Goal: Information Seeking & Learning: Learn about a topic

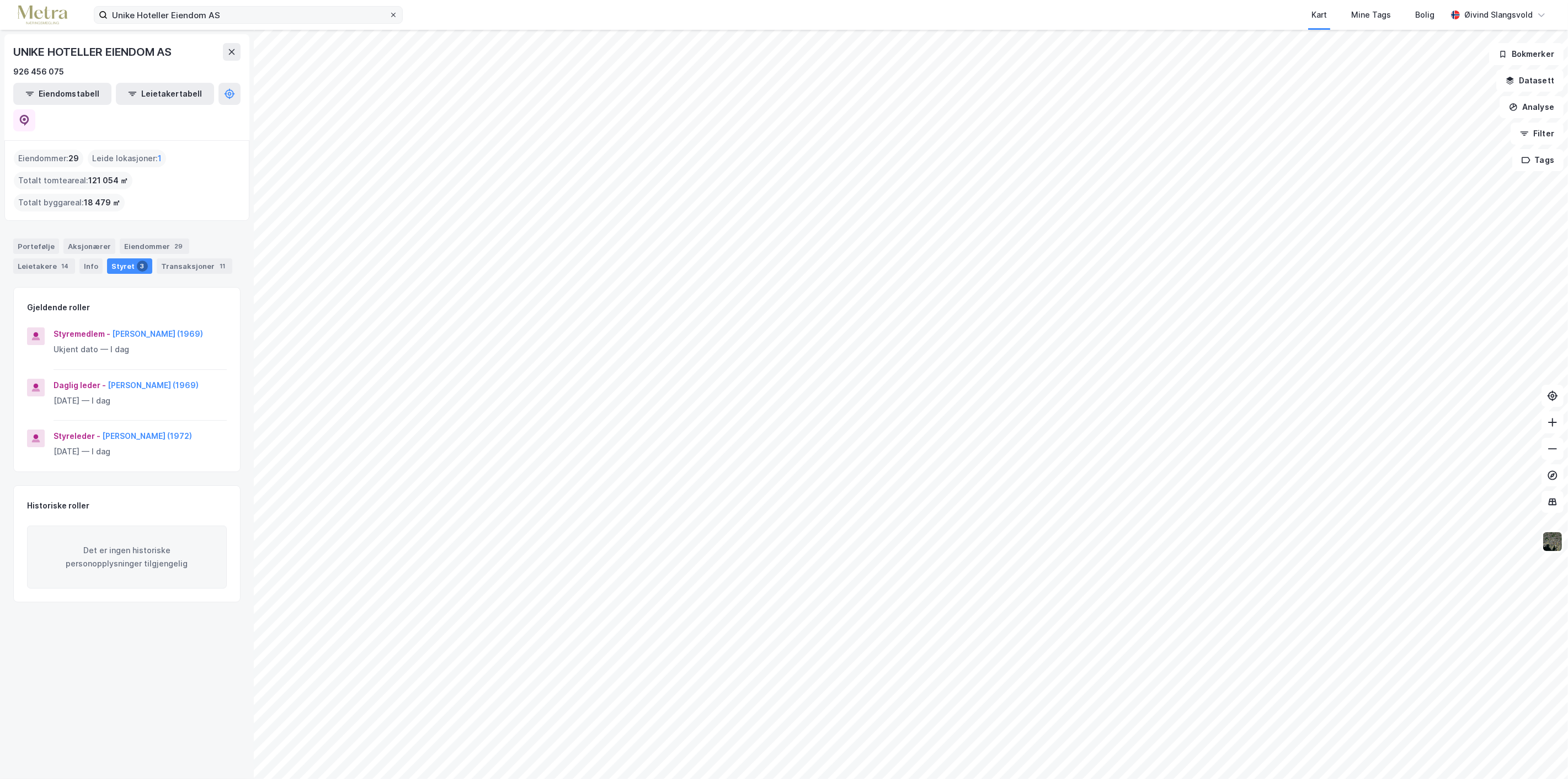
click at [392, 12] on icon at bounding box center [393, 15] width 7 height 7
click at [389, 12] on input "Unike Hoteller Eiendom AS" at bounding box center [248, 15] width 281 height 16
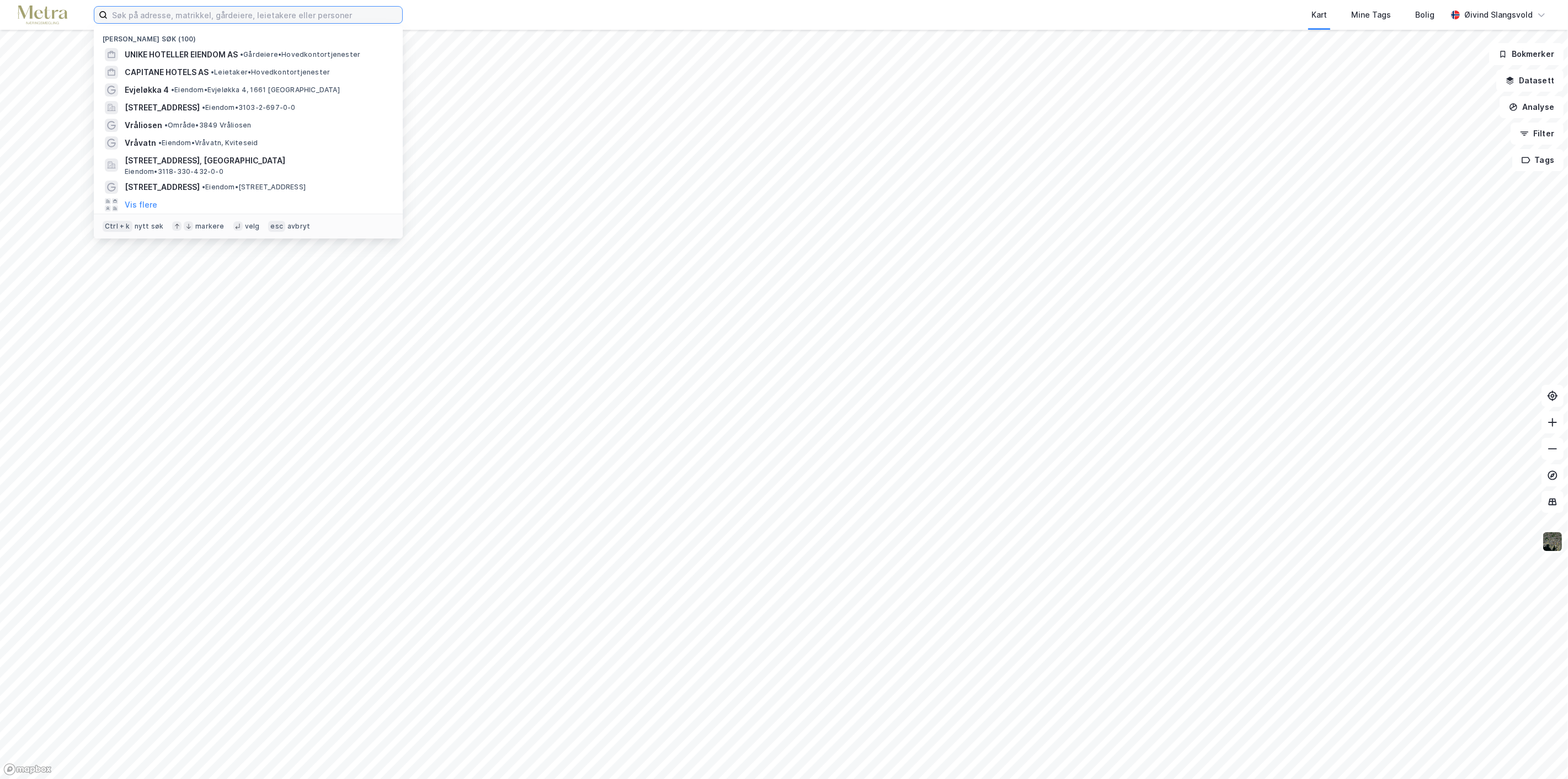
click at [276, 13] on input at bounding box center [255, 15] width 295 height 16
paste input "Engø [PERSON_NAME] AS"
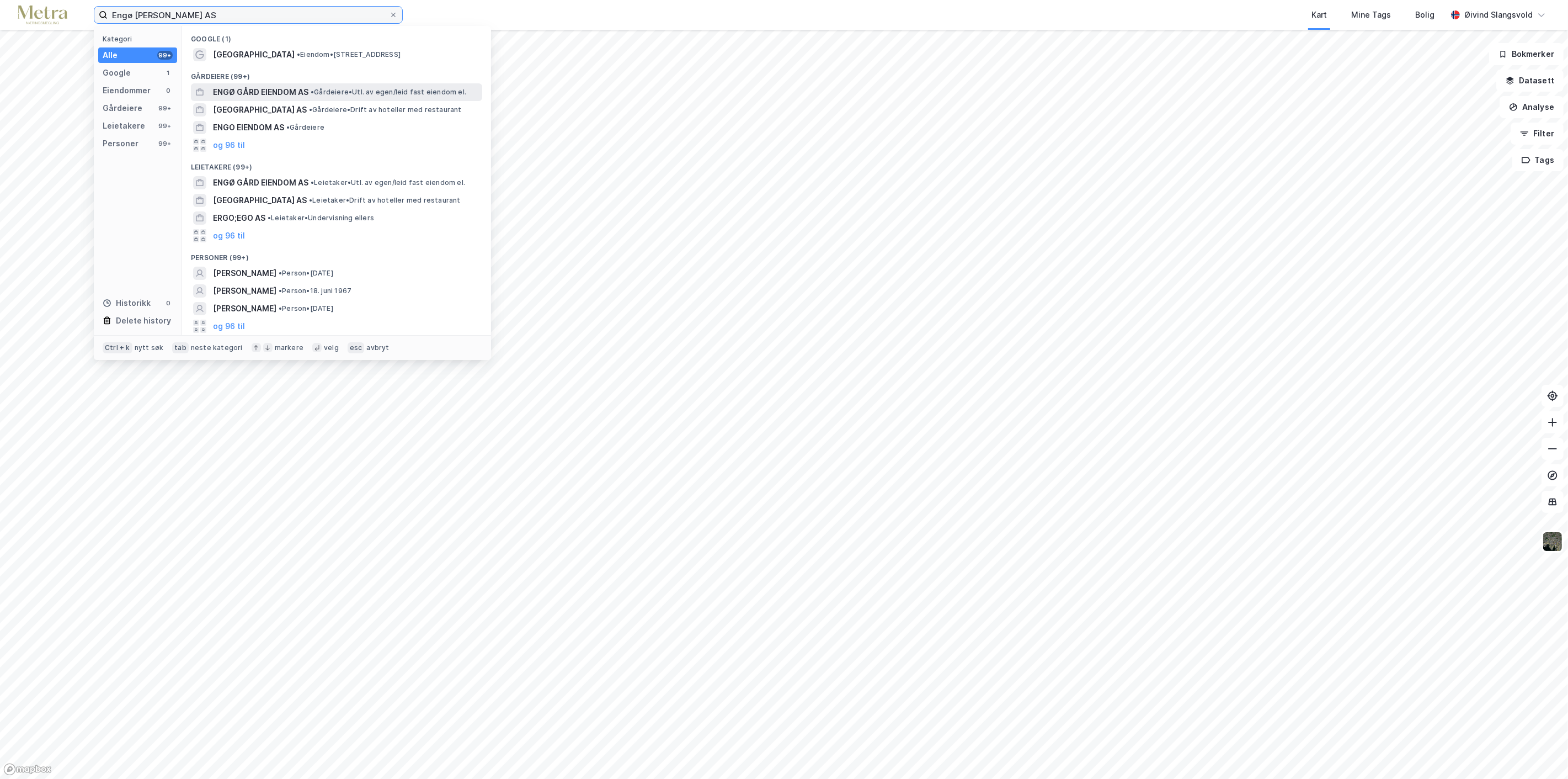
type input "Engø [PERSON_NAME] AS"
click at [267, 87] on span "ENGØ GÅRD EIENDOM AS" at bounding box center [261, 92] width 96 height 13
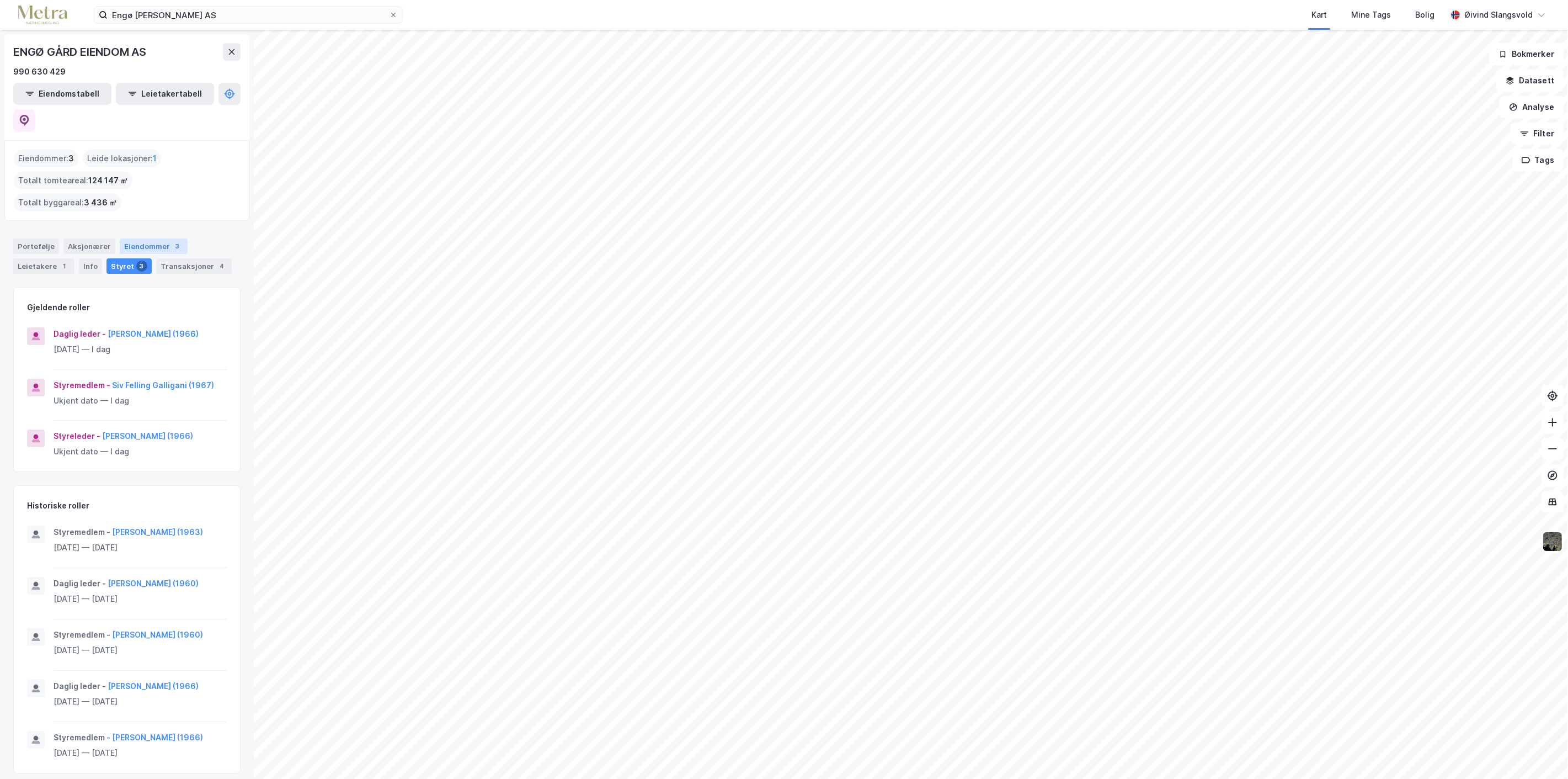
click at [146, 239] on div "Eiendommer 3" at bounding box center [153, 246] width 68 height 15
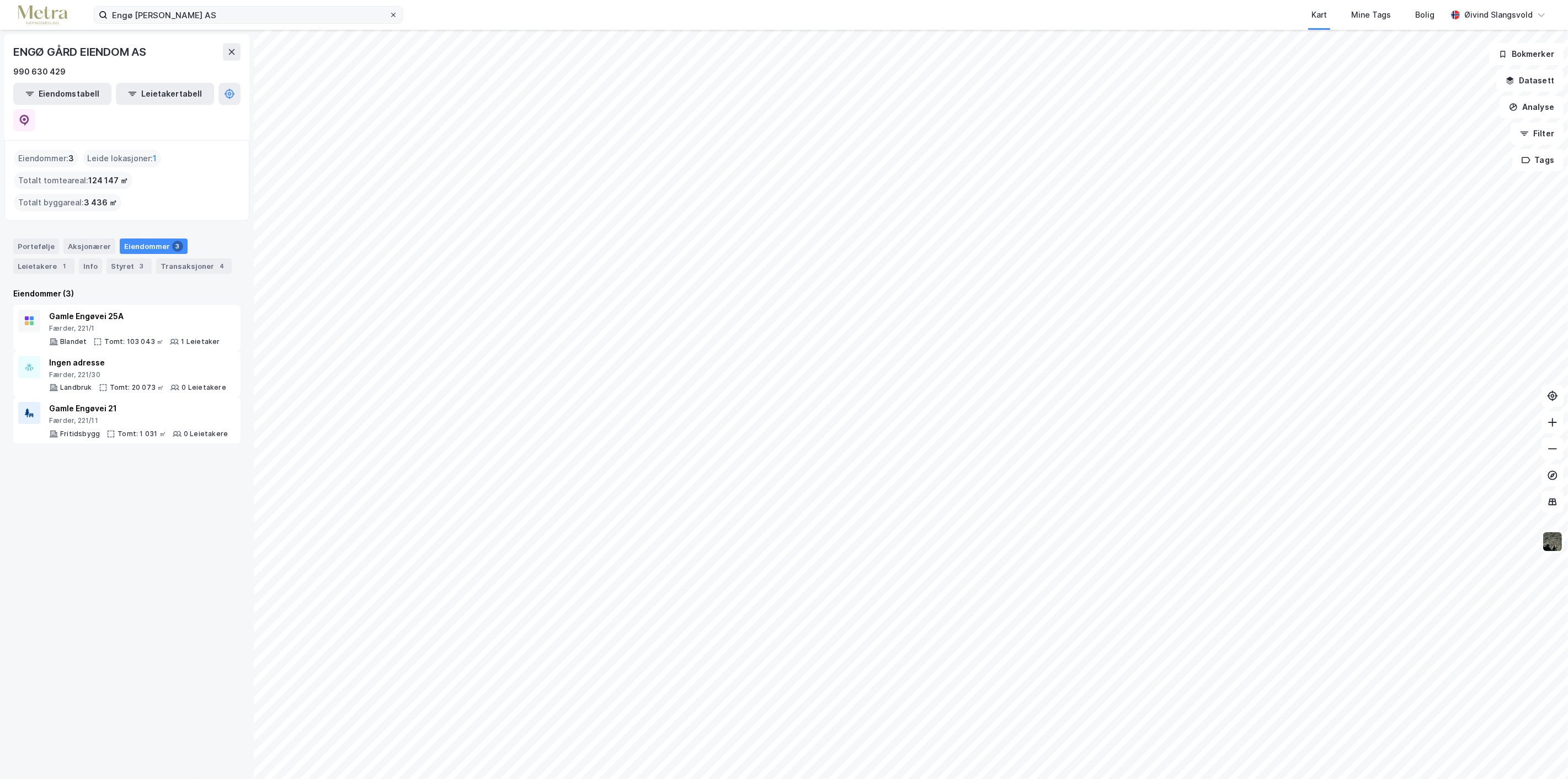
click at [394, 13] on icon at bounding box center [393, 15] width 7 height 7
click at [389, 13] on input "Engø [PERSON_NAME] AS" at bounding box center [248, 15] width 281 height 16
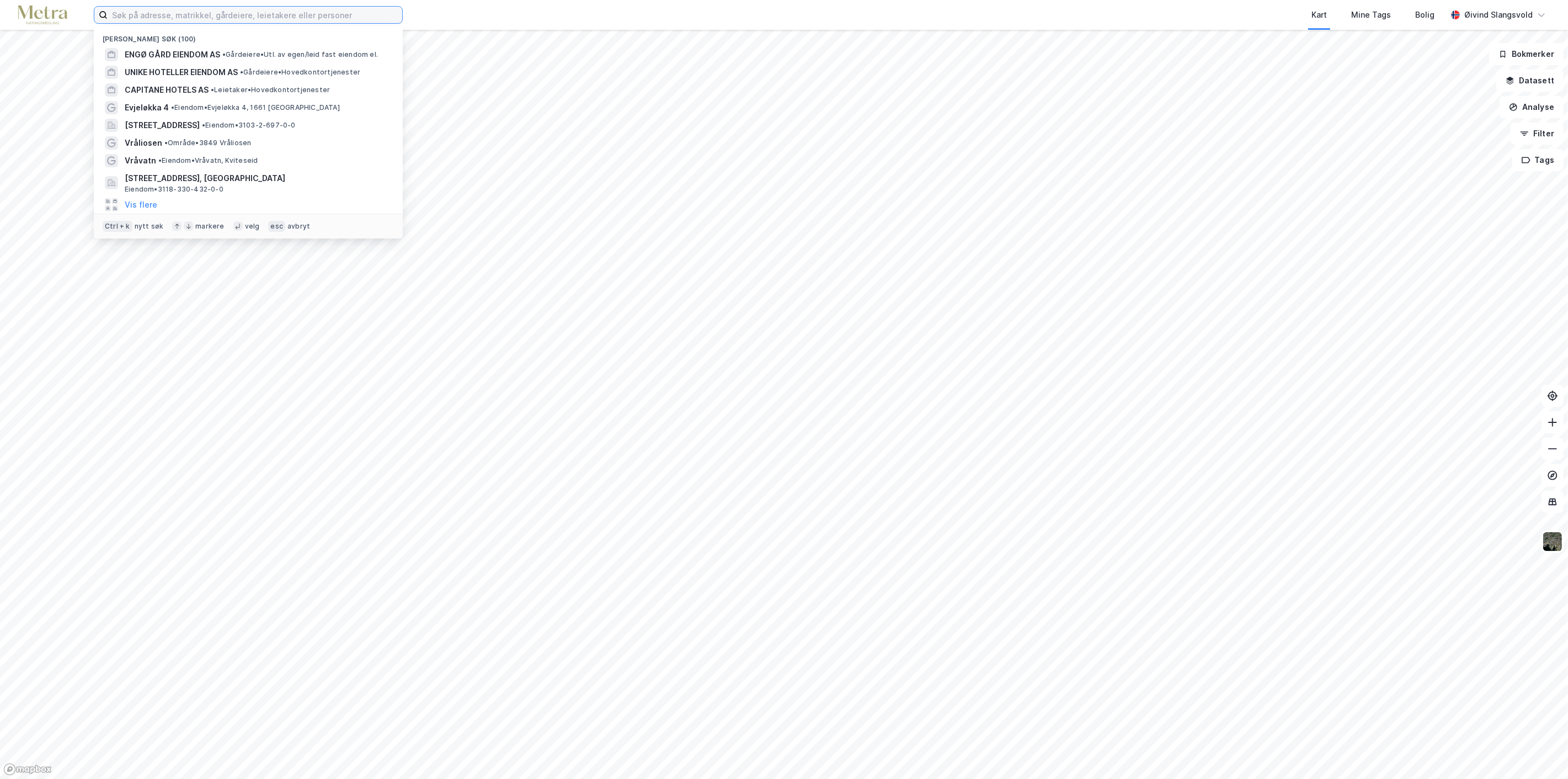
click at [298, 15] on input at bounding box center [255, 15] width 295 height 16
paste input "Clarion Collection Hotel Atlantic"
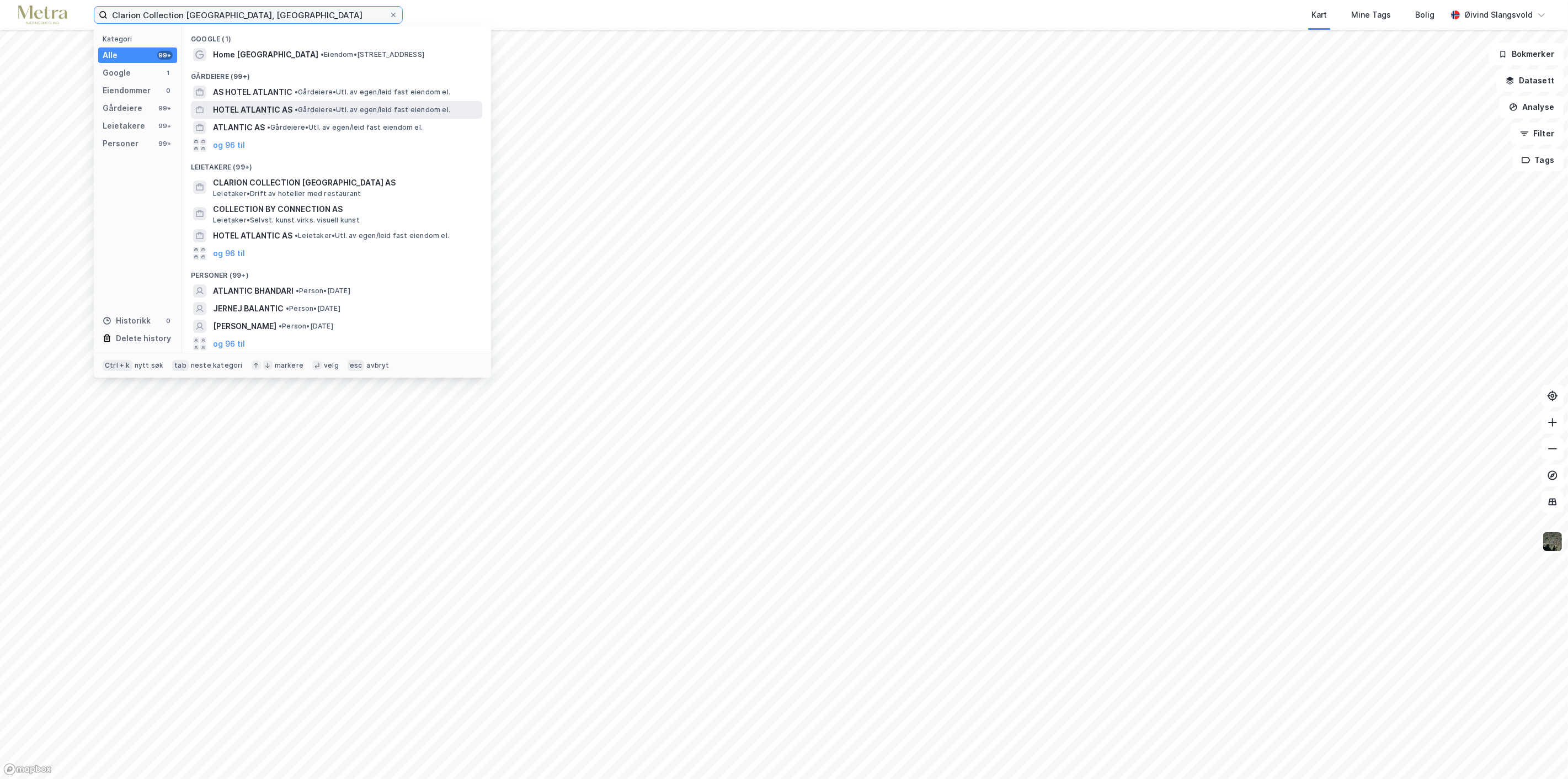
type input "Clarion Collection [GEOGRAPHIC_DATA], [GEOGRAPHIC_DATA]"
click at [276, 106] on span "HOTEL ATLANTIC AS" at bounding box center [253, 110] width 80 height 13
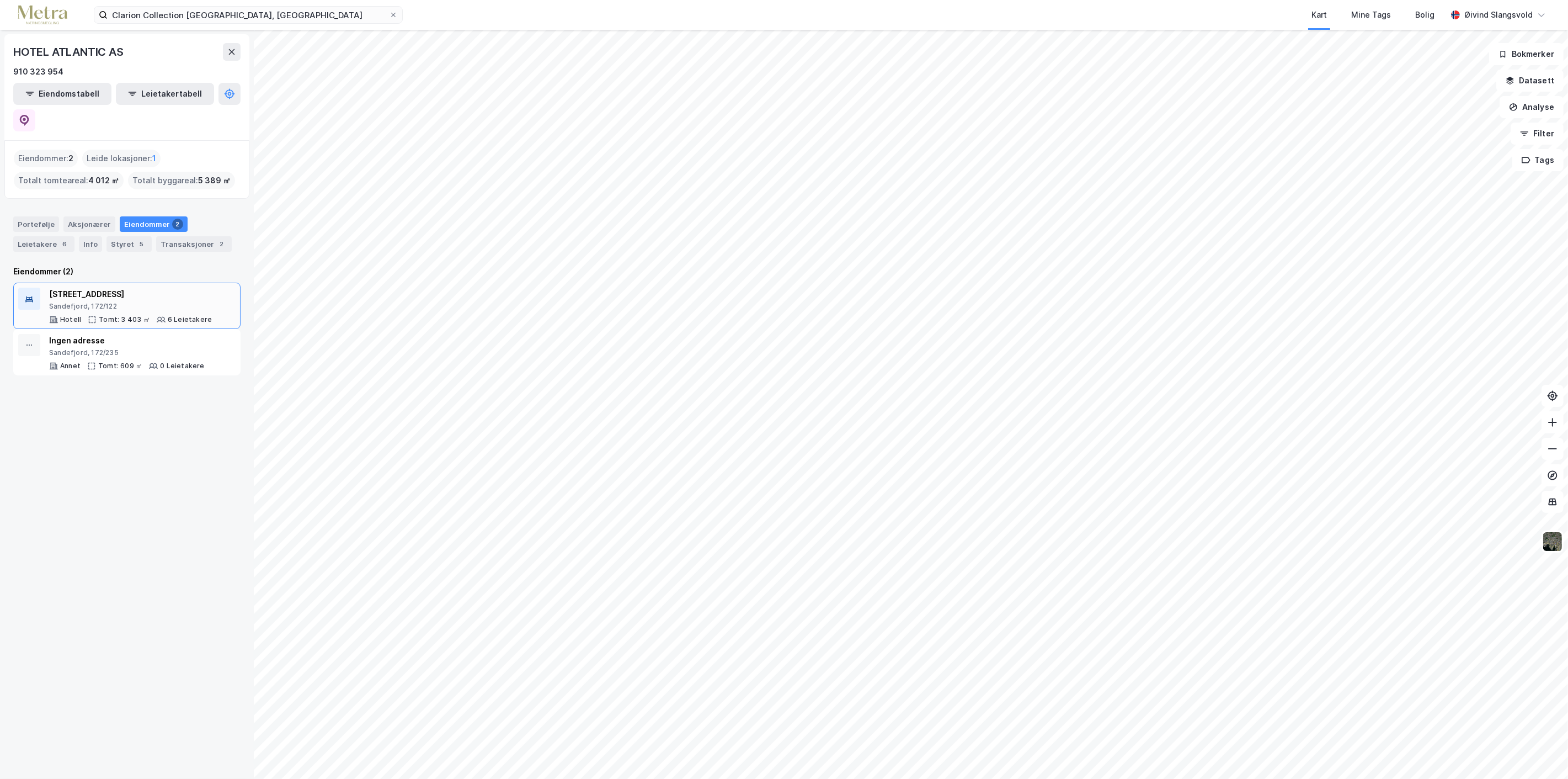
click at [86, 287] on div "[STREET_ADDRESS]" at bounding box center [130, 294] width 163 height 13
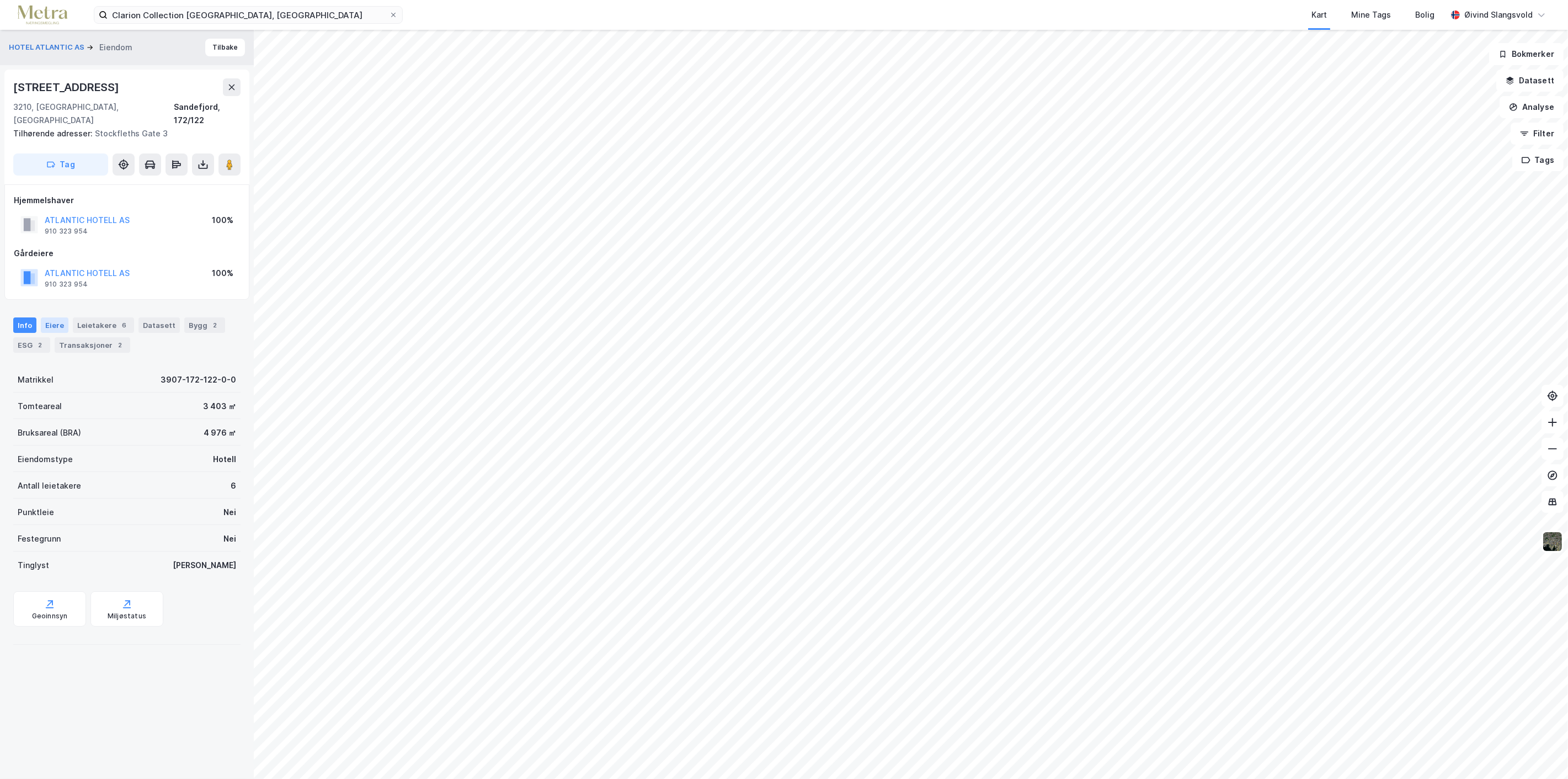
click at [55, 317] on div "Eiere" at bounding box center [54, 325] width 27 height 15
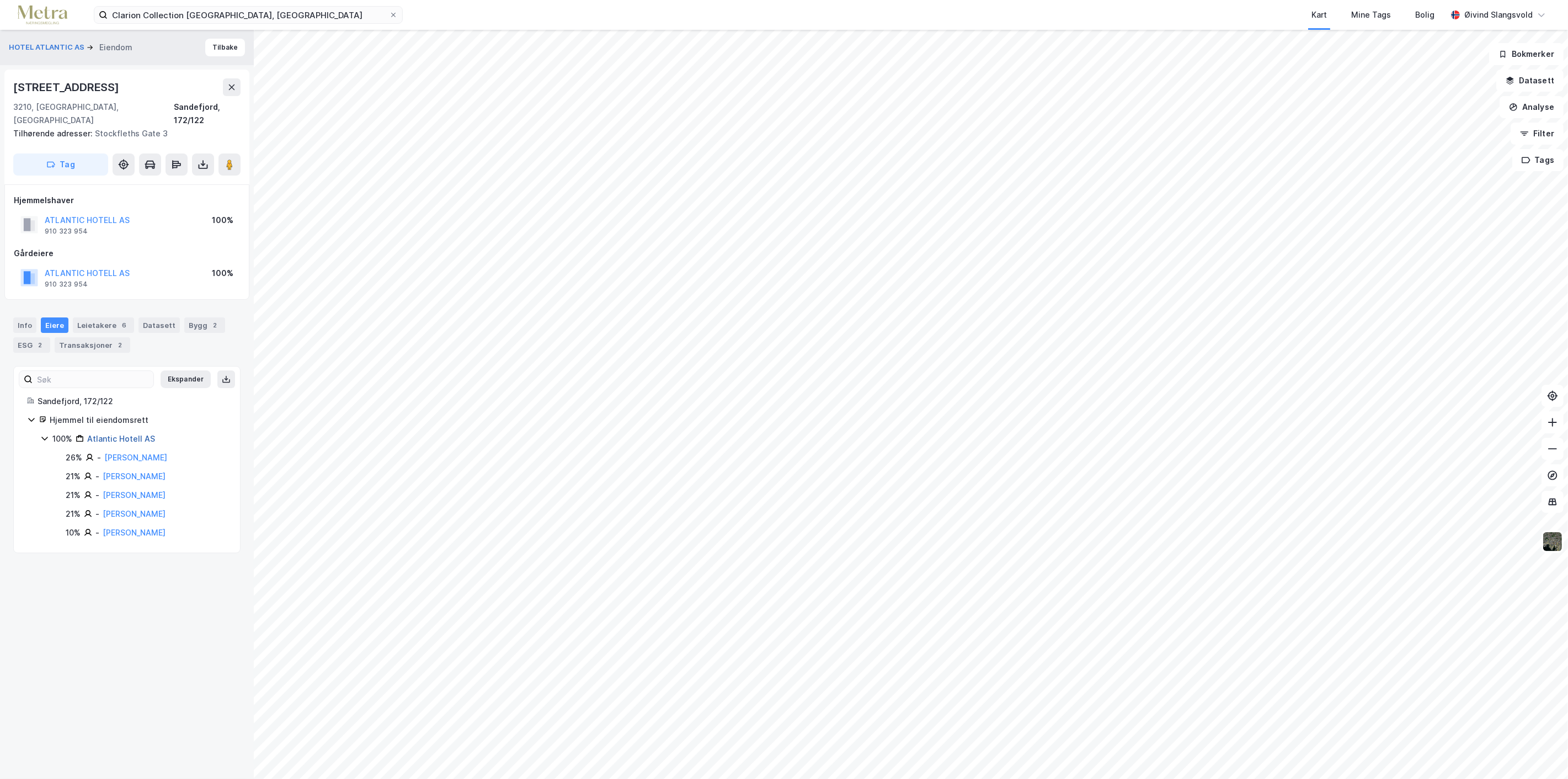
click at [128, 434] on link "Atlantic Hotell AS" at bounding box center [121, 438] width 68 height 9
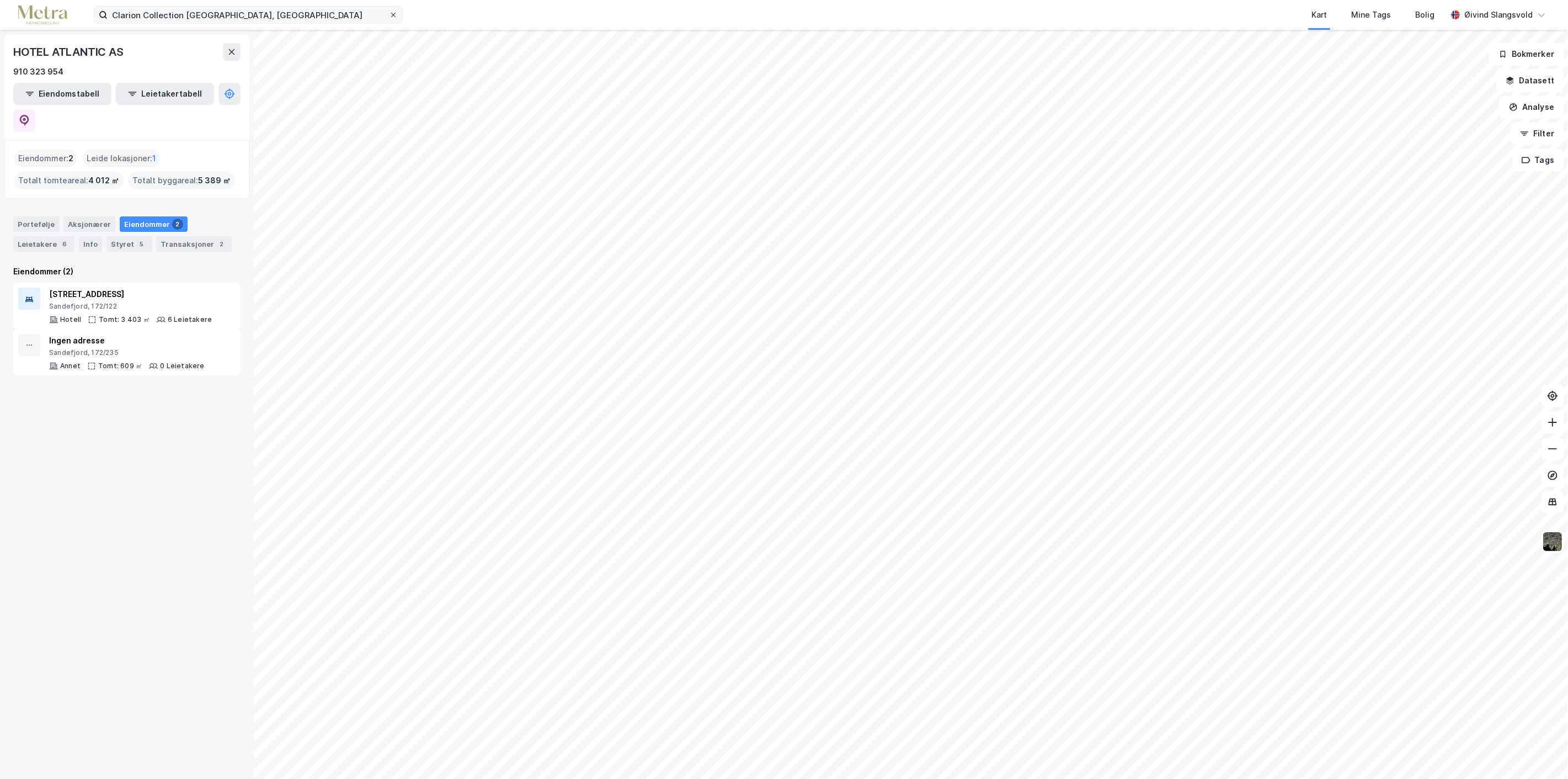
click at [389, 13] on span at bounding box center [393, 15] width 9 height 9
click at [389, 13] on input "Clarion Collection [GEOGRAPHIC_DATA], [GEOGRAPHIC_DATA]" at bounding box center [248, 15] width 281 height 16
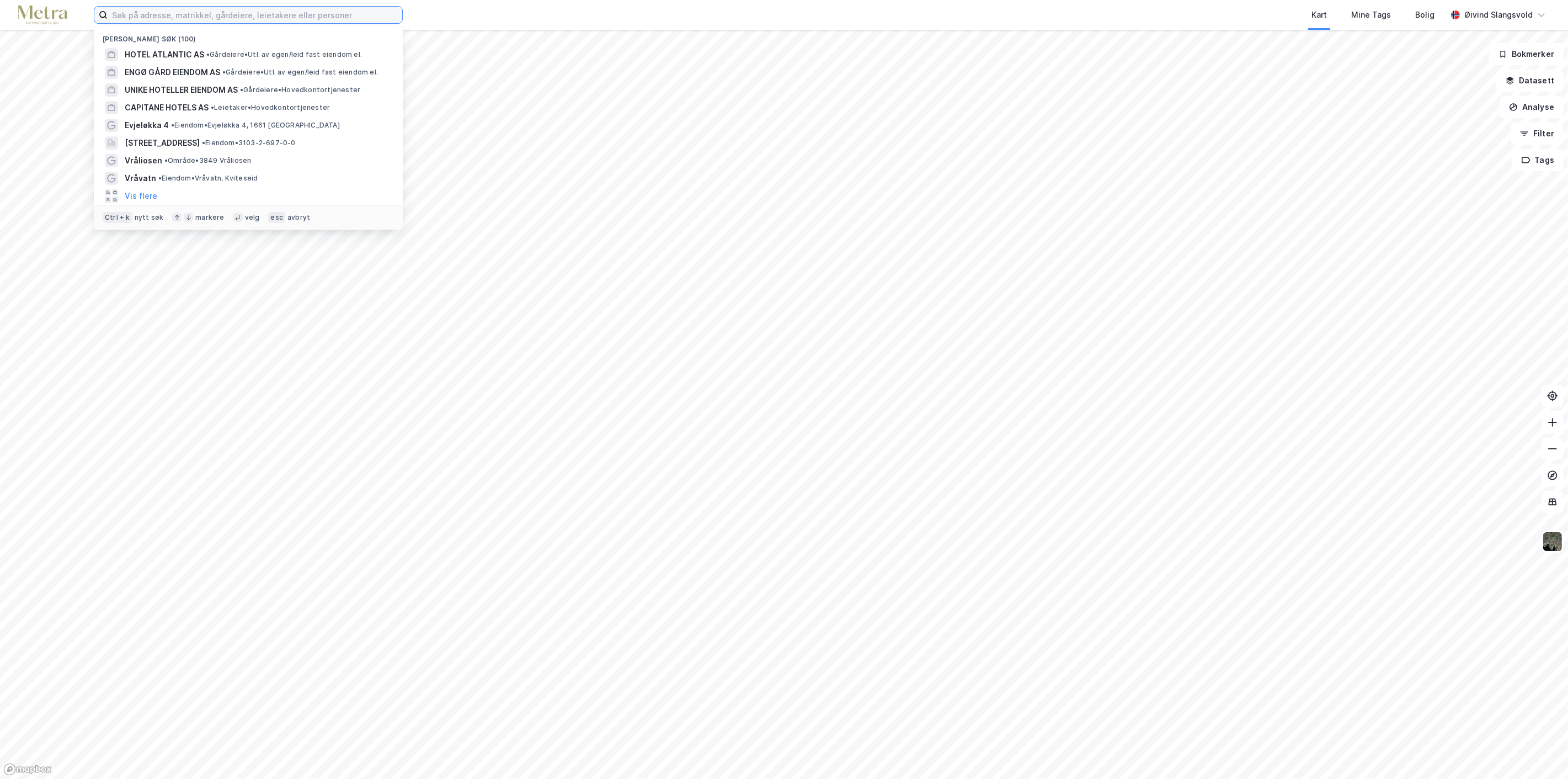
click at [345, 19] on input at bounding box center [255, 15] width 295 height 16
paste input "[GEOGRAPHIC_DATA] AS"
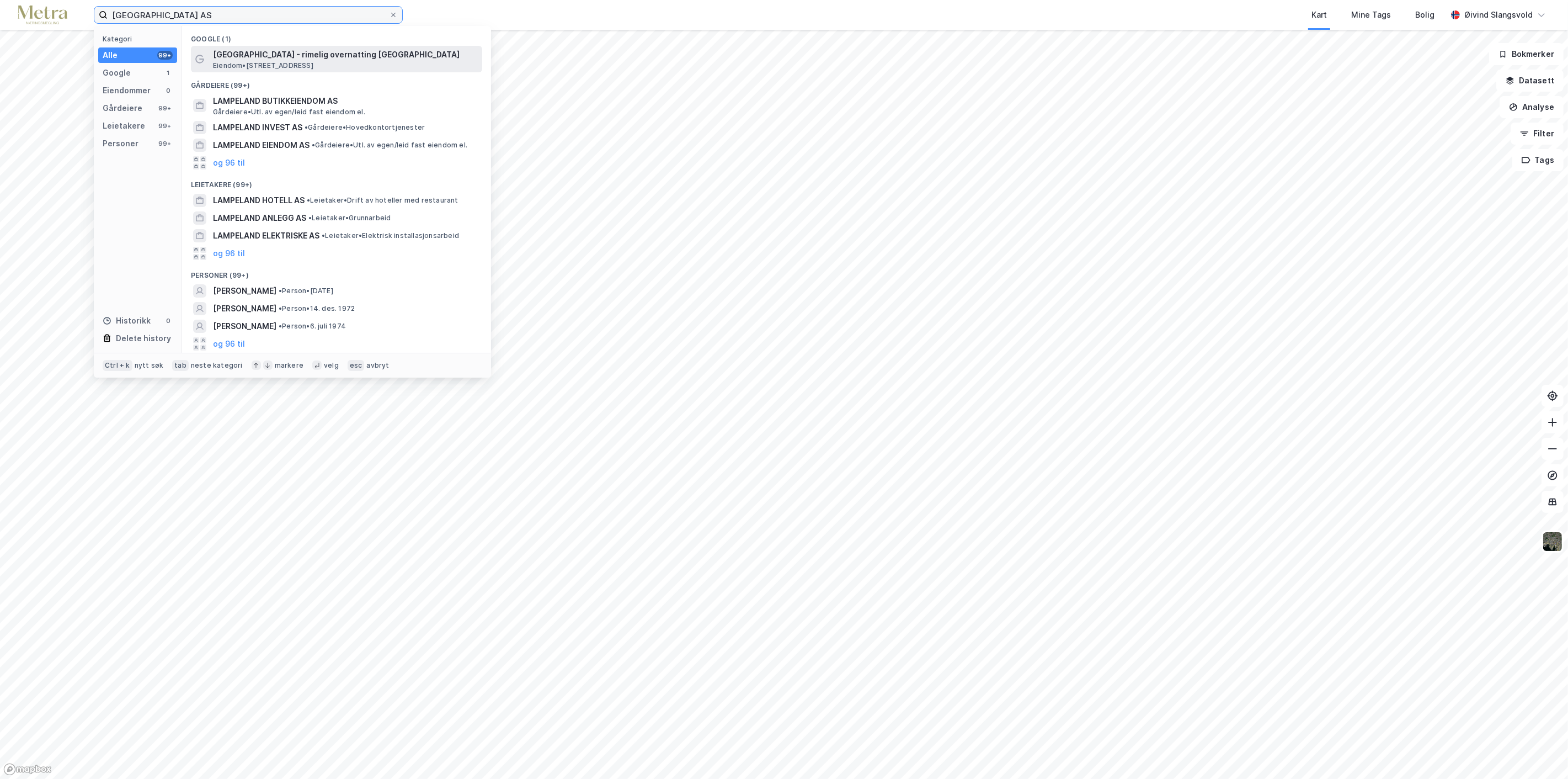
type input "[GEOGRAPHIC_DATA] AS"
click at [287, 52] on span "[GEOGRAPHIC_DATA] - rimelig overnatting [GEOGRAPHIC_DATA]" at bounding box center [345, 55] width 265 height 13
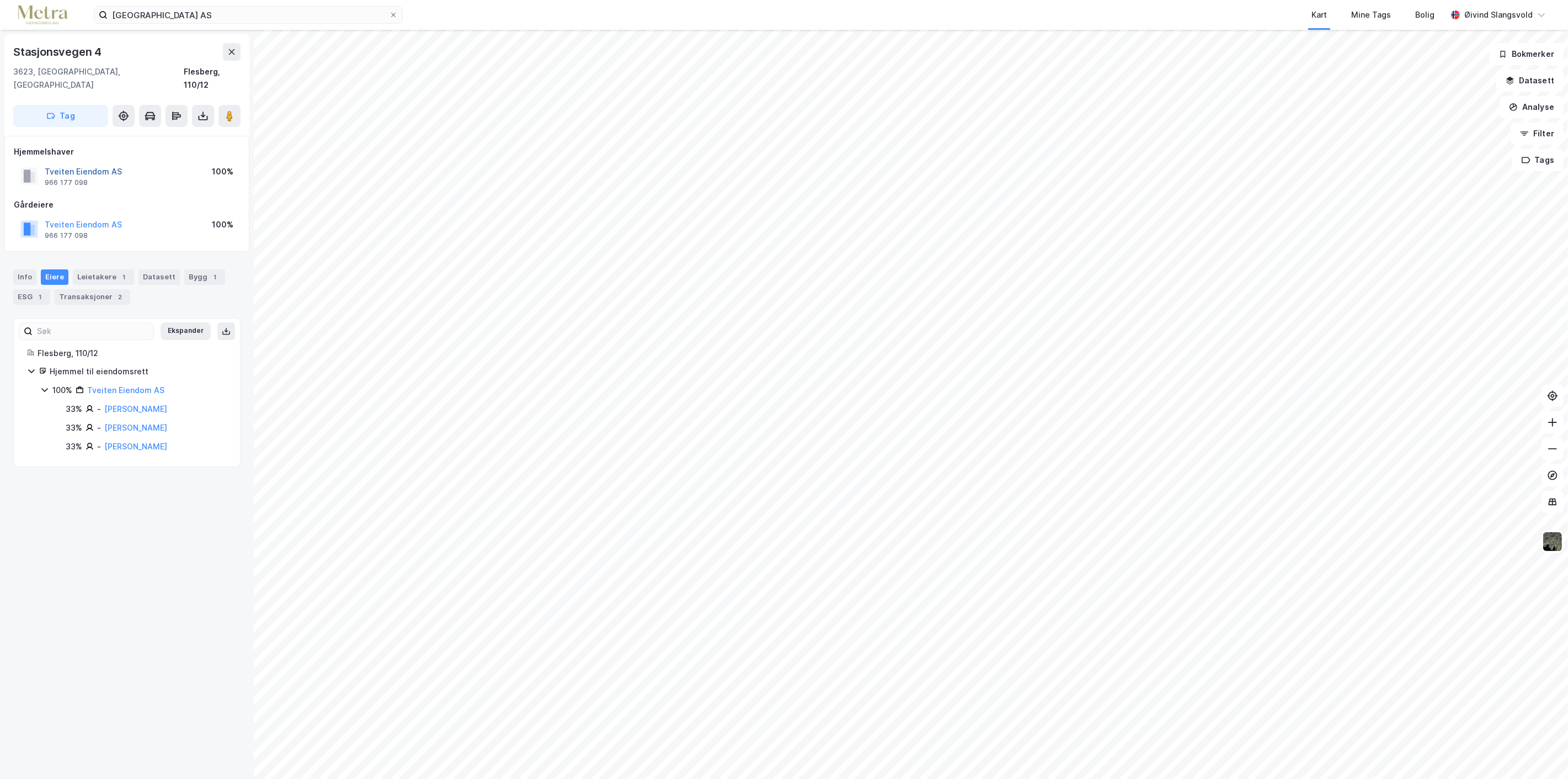
click at [0, 0] on button "Tveiten Eiendom AS" at bounding box center [0, 0] width 0 height 0
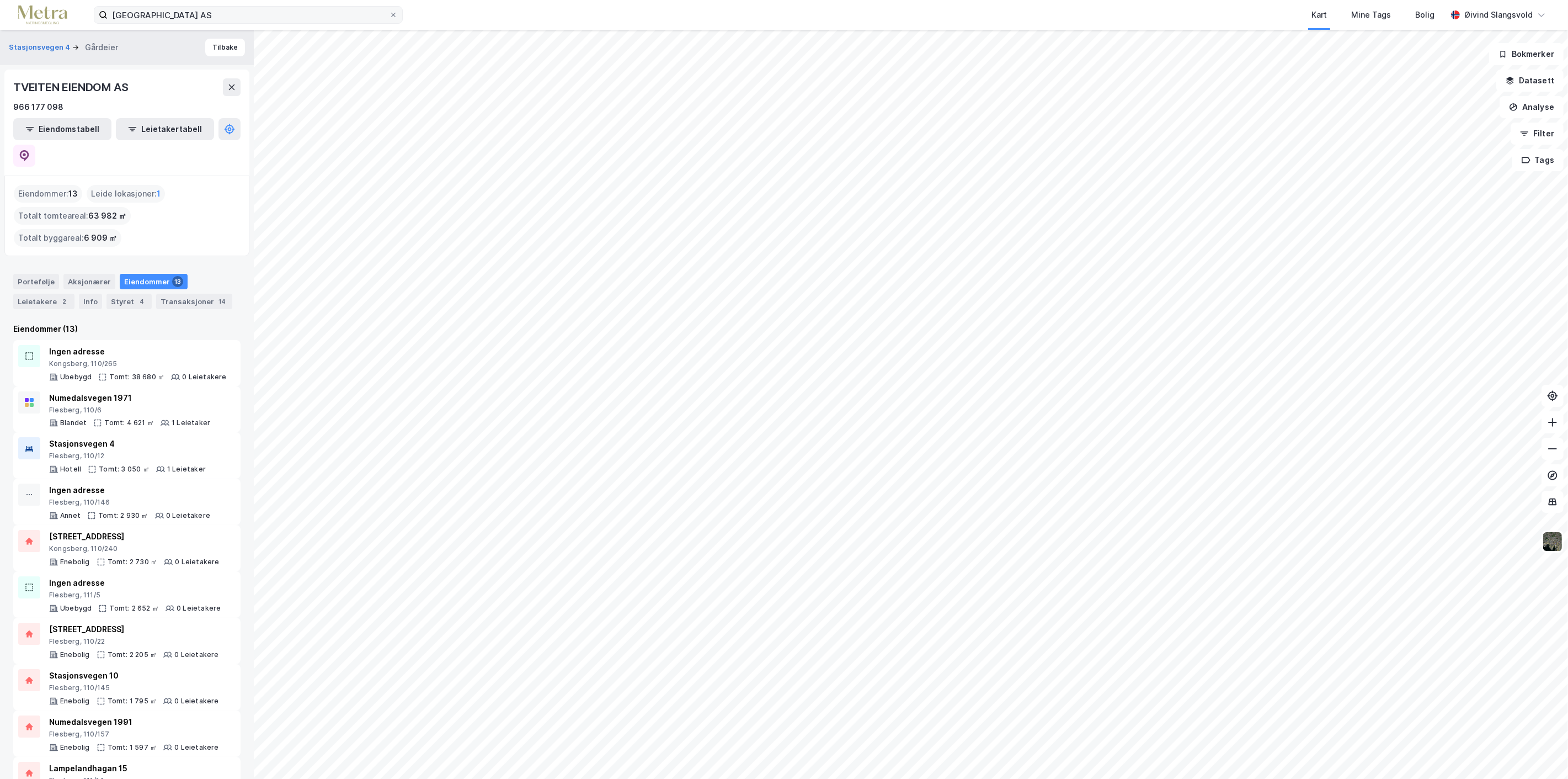
click at [398, 13] on label "[GEOGRAPHIC_DATA] AS" at bounding box center [248, 15] width 309 height 18
click at [389, 13] on input "[GEOGRAPHIC_DATA] AS" at bounding box center [248, 15] width 281 height 16
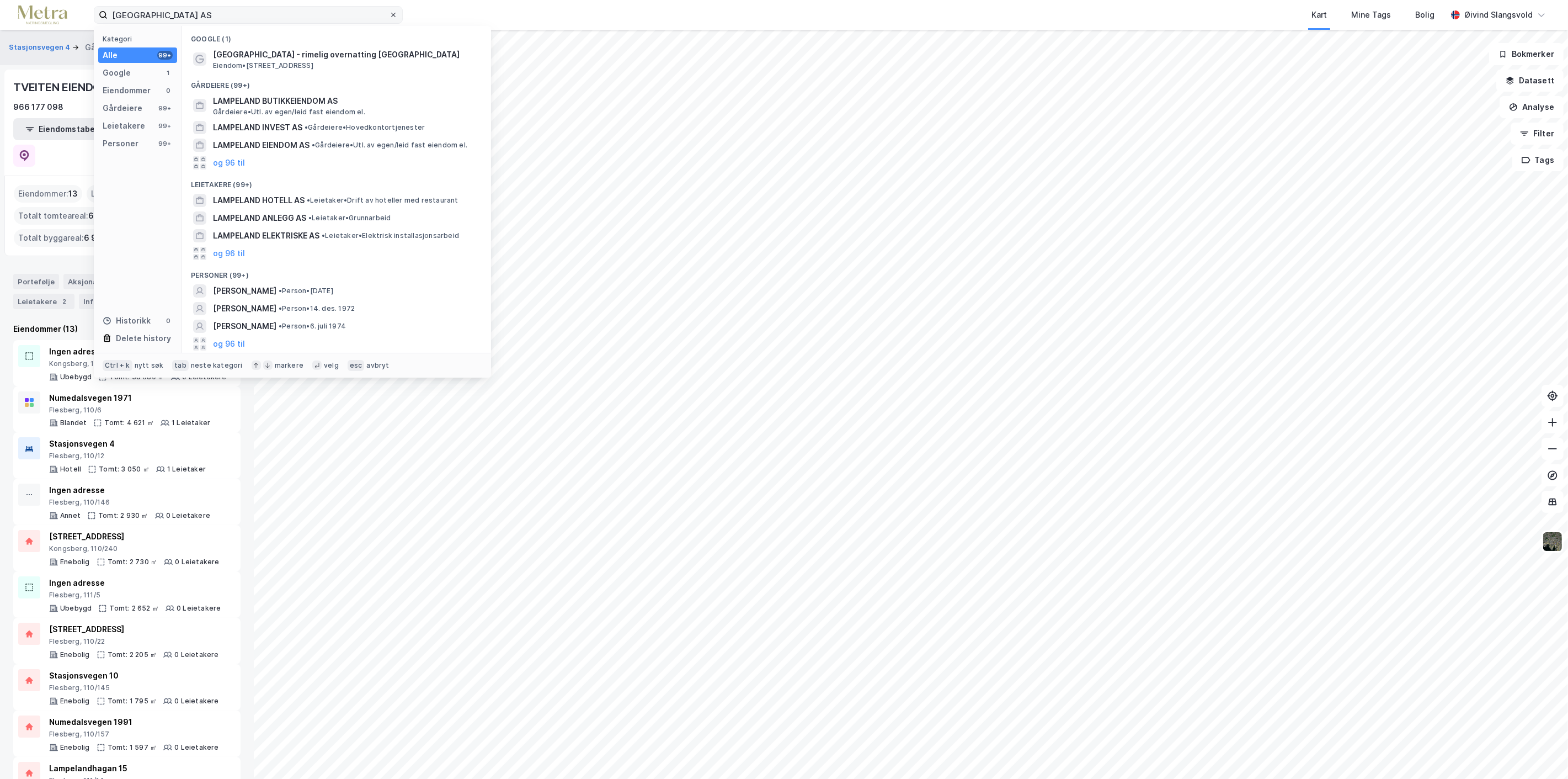
click at [390, 13] on icon at bounding box center [393, 15] width 7 height 7
click at [389, 13] on input "[GEOGRAPHIC_DATA] AS" at bounding box center [248, 15] width 281 height 16
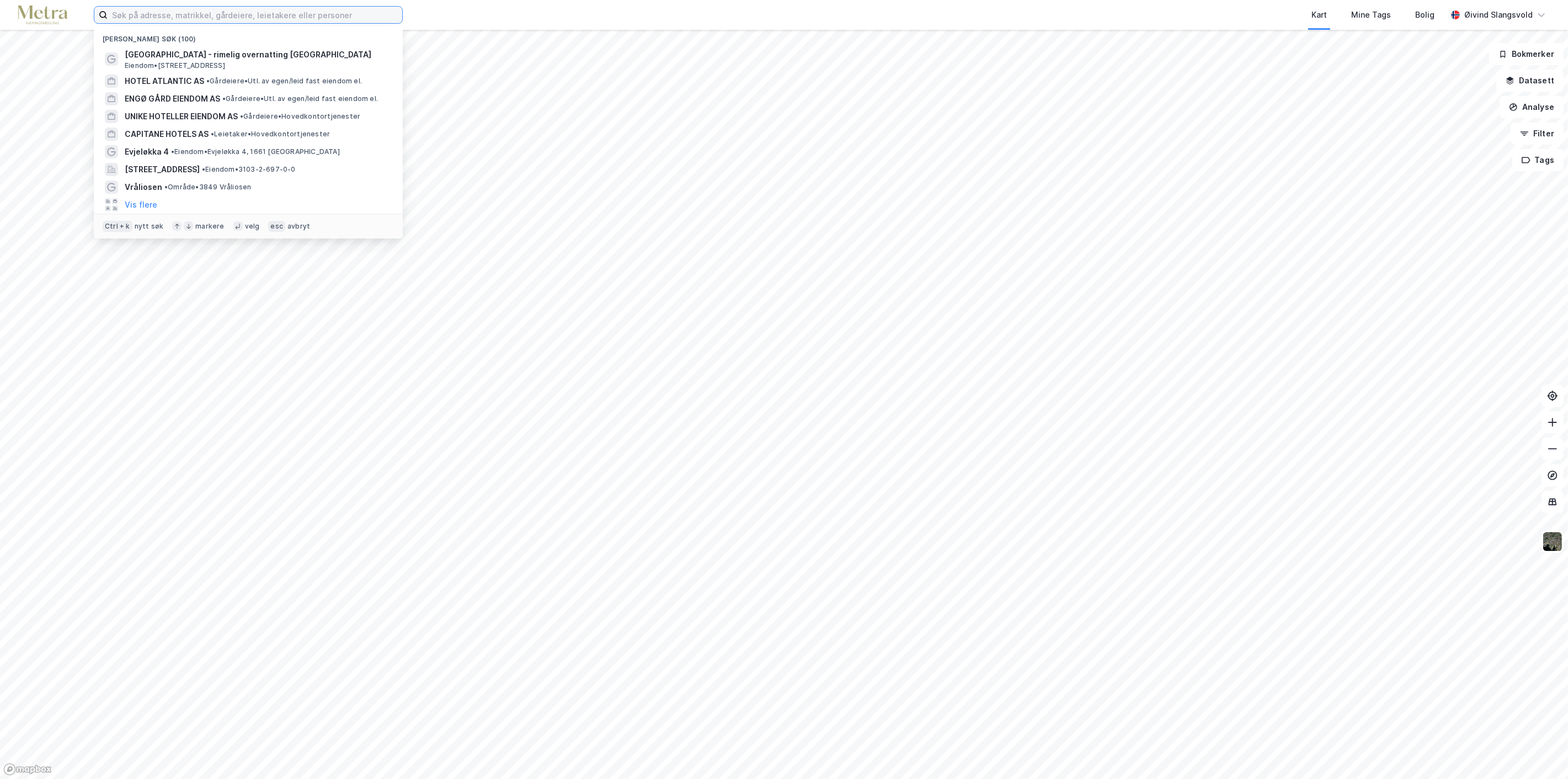
paste input "[GEOGRAPHIC_DATA] DA"
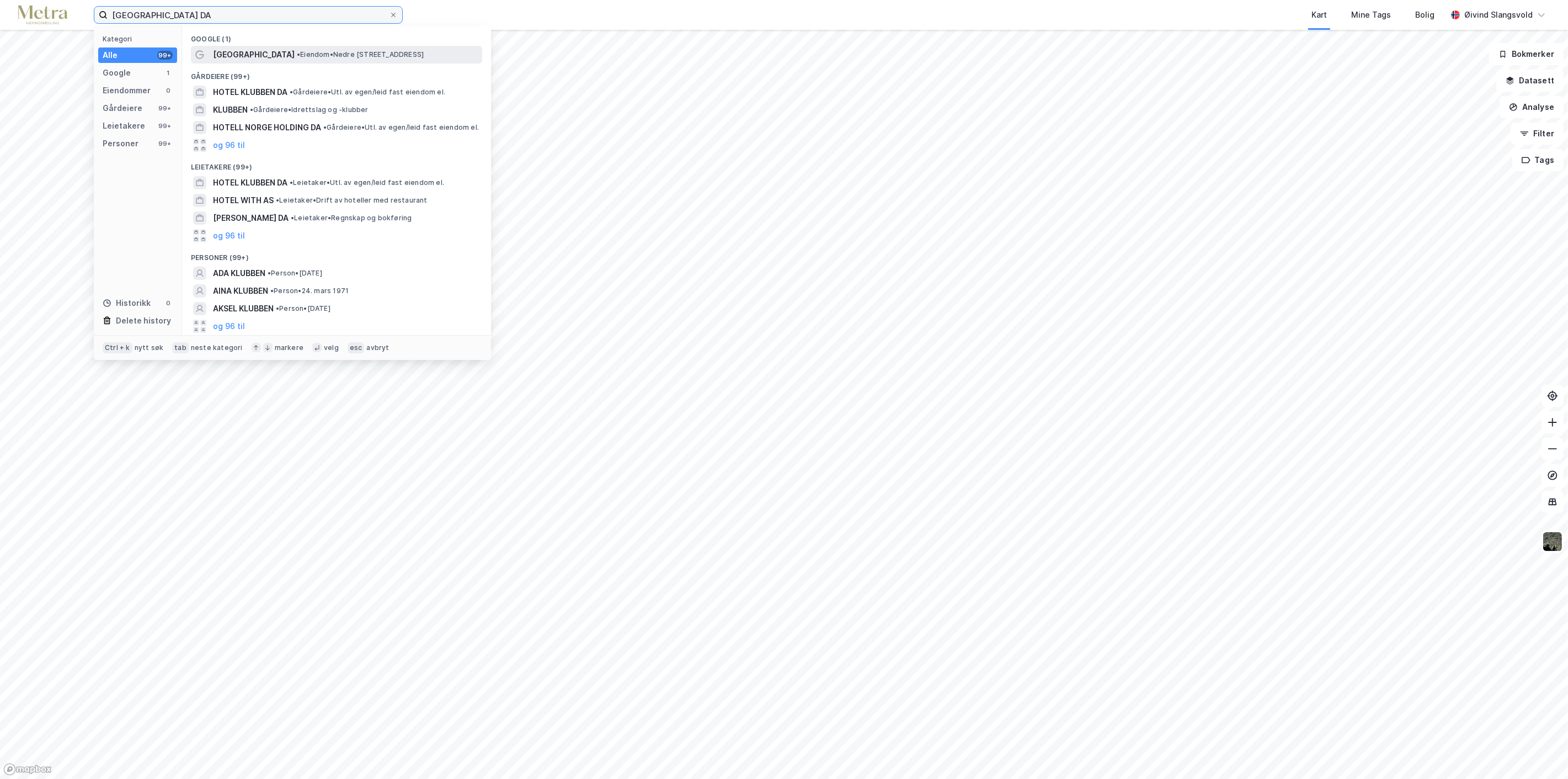
type input "[GEOGRAPHIC_DATA] DA"
click at [251, 51] on span "[GEOGRAPHIC_DATA]" at bounding box center [254, 55] width 82 height 13
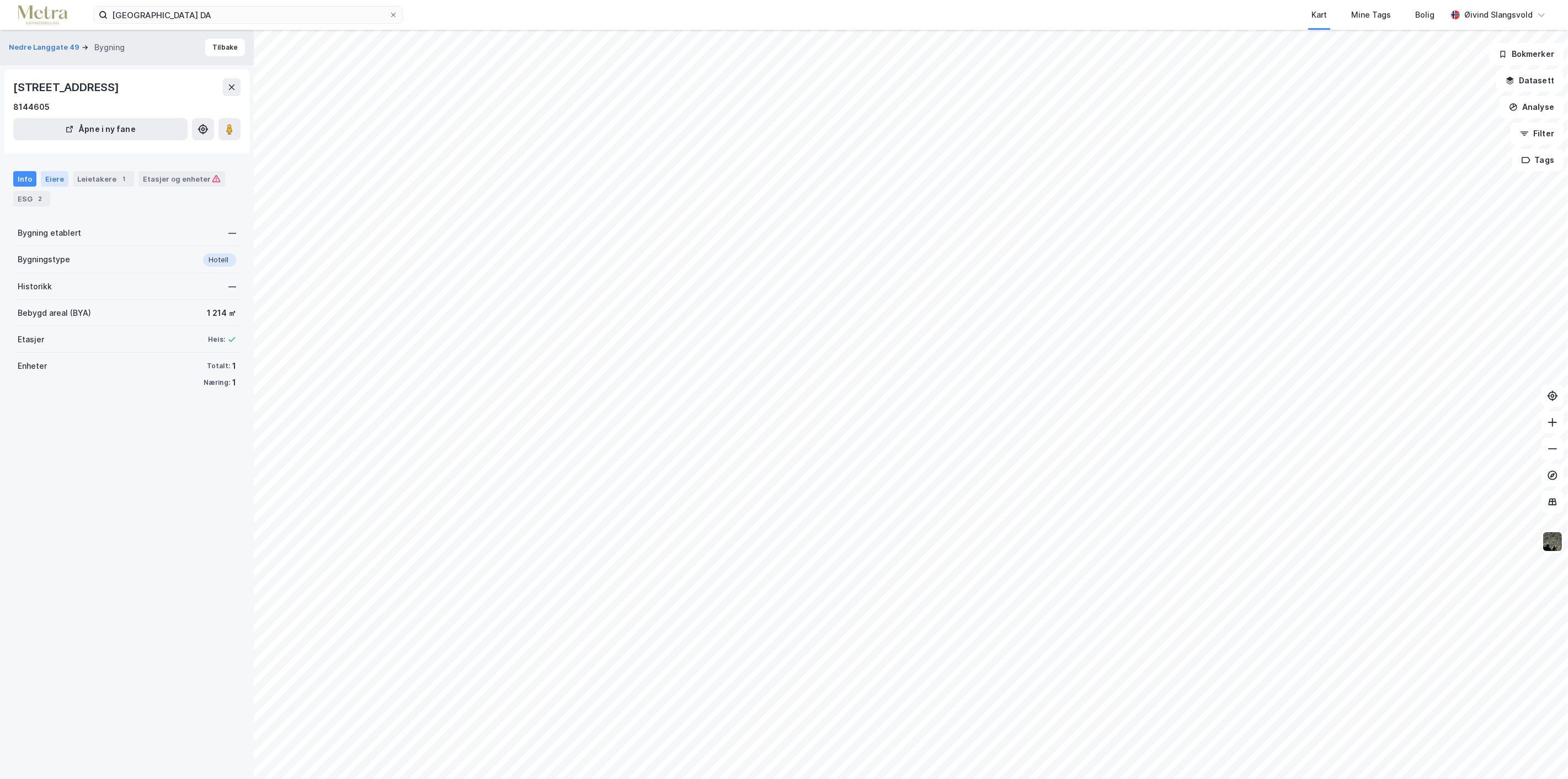
click at [48, 175] on div "Eiere" at bounding box center [54, 178] width 27 height 15
click at [77, 274] on link "[GEOGRAPHIC_DATA], 1001/144" at bounding box center [109, 276] width 119 height 9
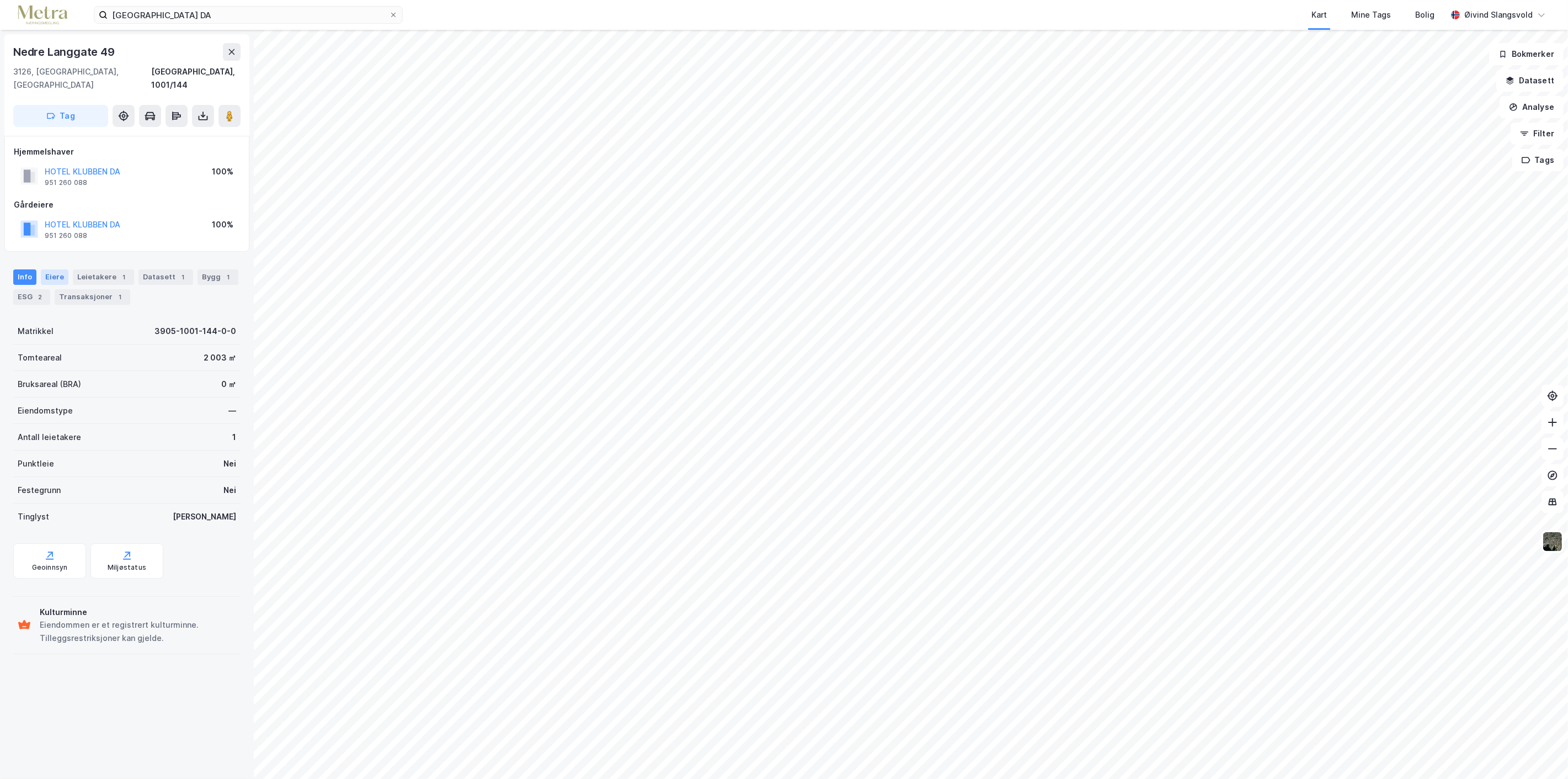
click at [52, 269] on div "Eiere" at bounding box center [54, 277] width 27 height 15
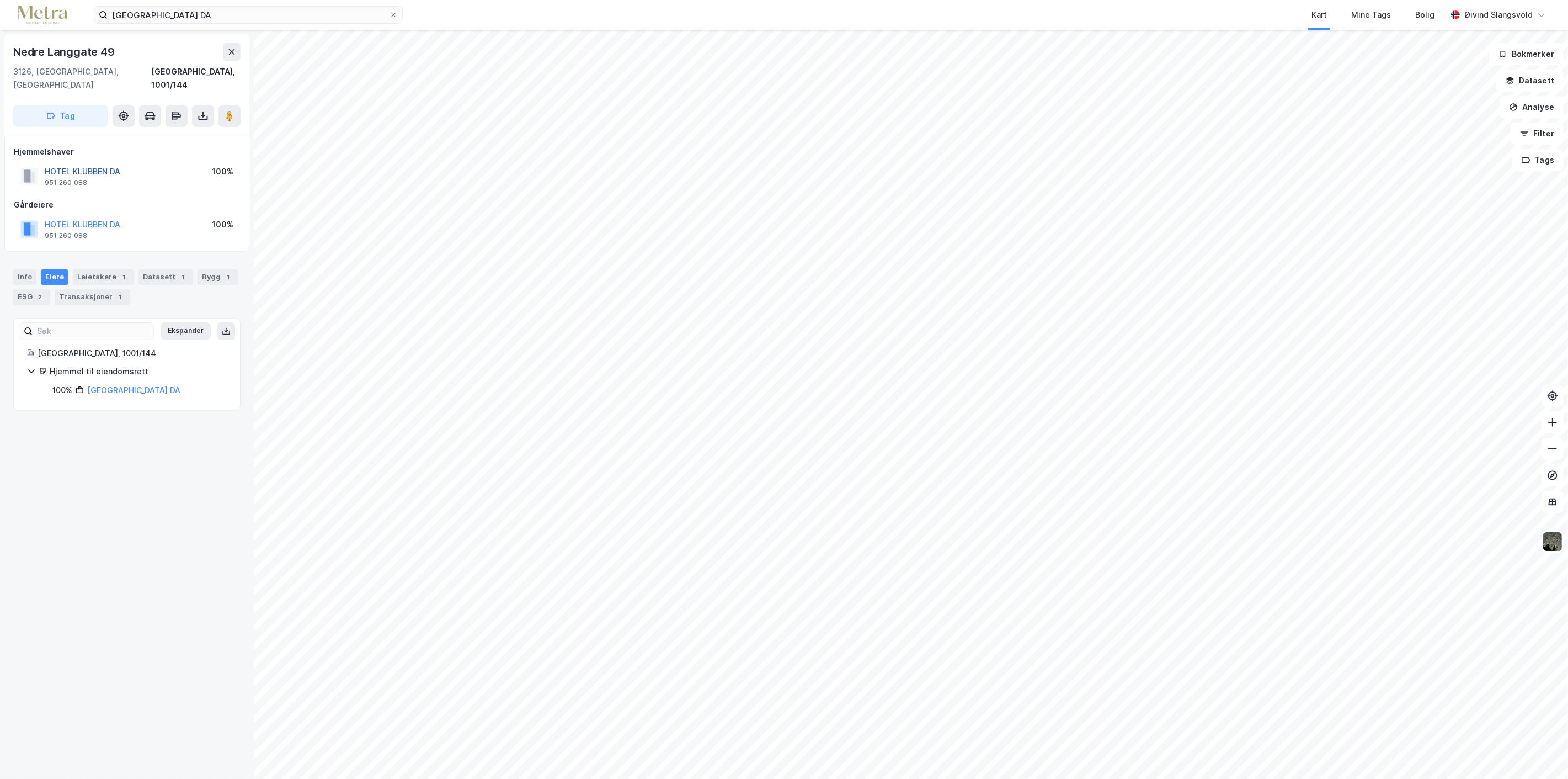
click at [0, 0] on button "HOTEL KLUBBEN DA" at bounding box center [0, 0] width 0 height 0
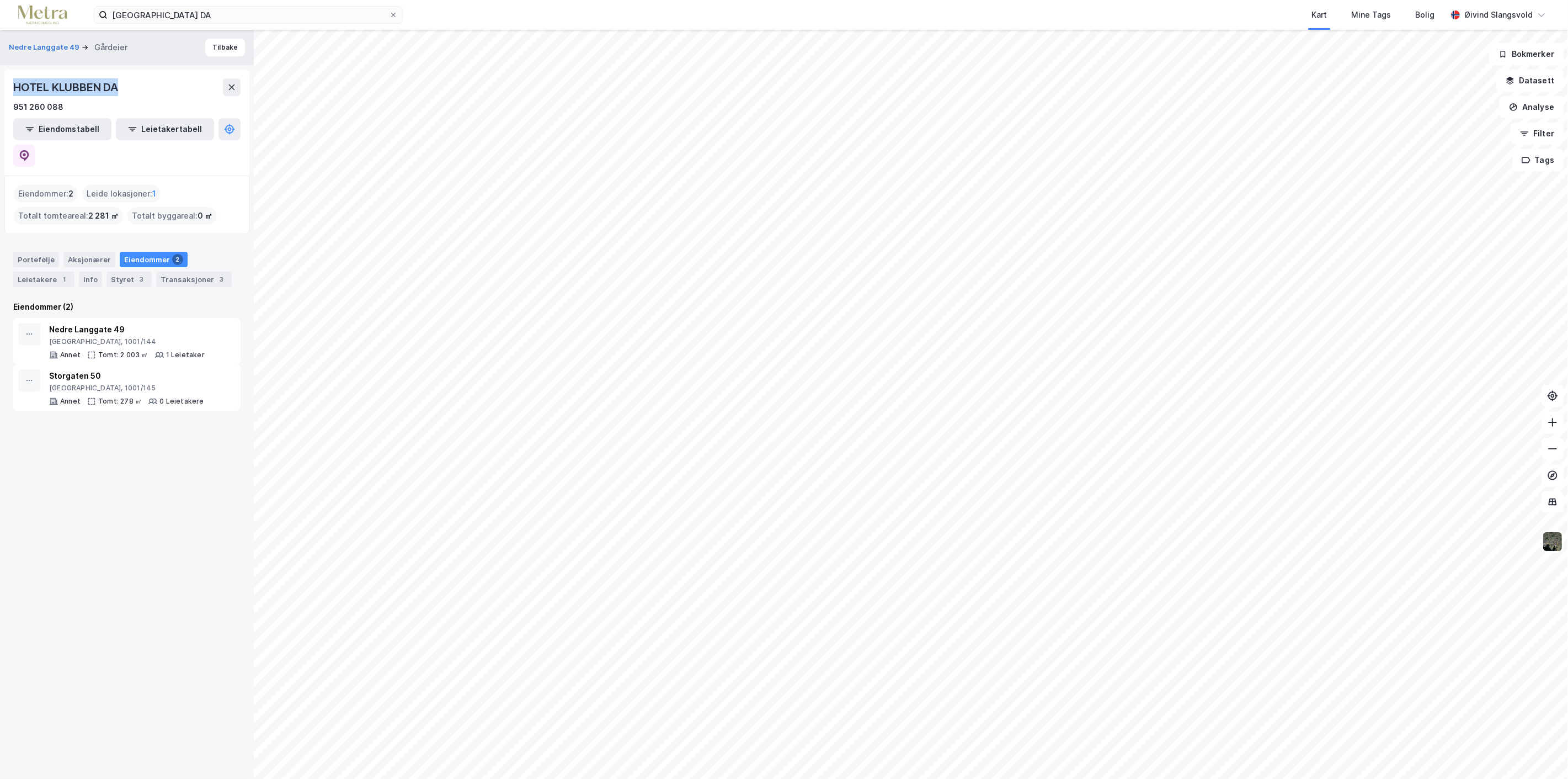
drag, startPoint x: 122, startPoint y: 83, endPoint x: 13, endPoint y: 86, distance: 109.0
click at [13, 86] on div "HOTEL KLUBBEN DA" at bounding box center [67, 87] width 107 height 18
click at [144, 88] on div "HOTEL KLUBBEN DA" at bounding box center [127, 87] width 227 height 18
click at [30, 150] on icon at bounding box center [24, 156] width 11 height 11
click at [396, 11] on span at bounding box center [393, 15] width 9 height 9
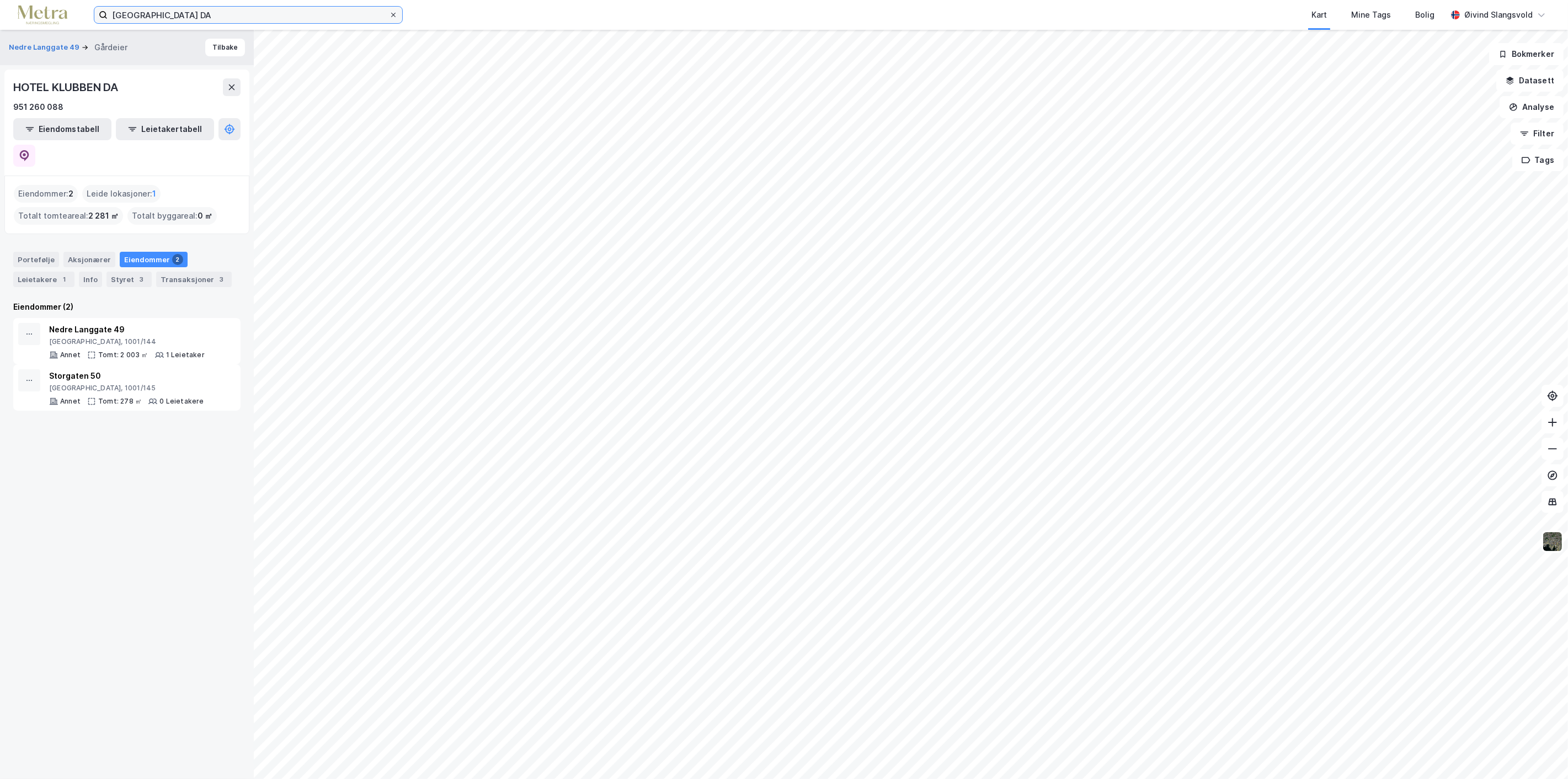
click at [389, 11] on input "[GEOGRAPHIC_DATA] DA" at bounding box center [248, 15] width 281 height 16
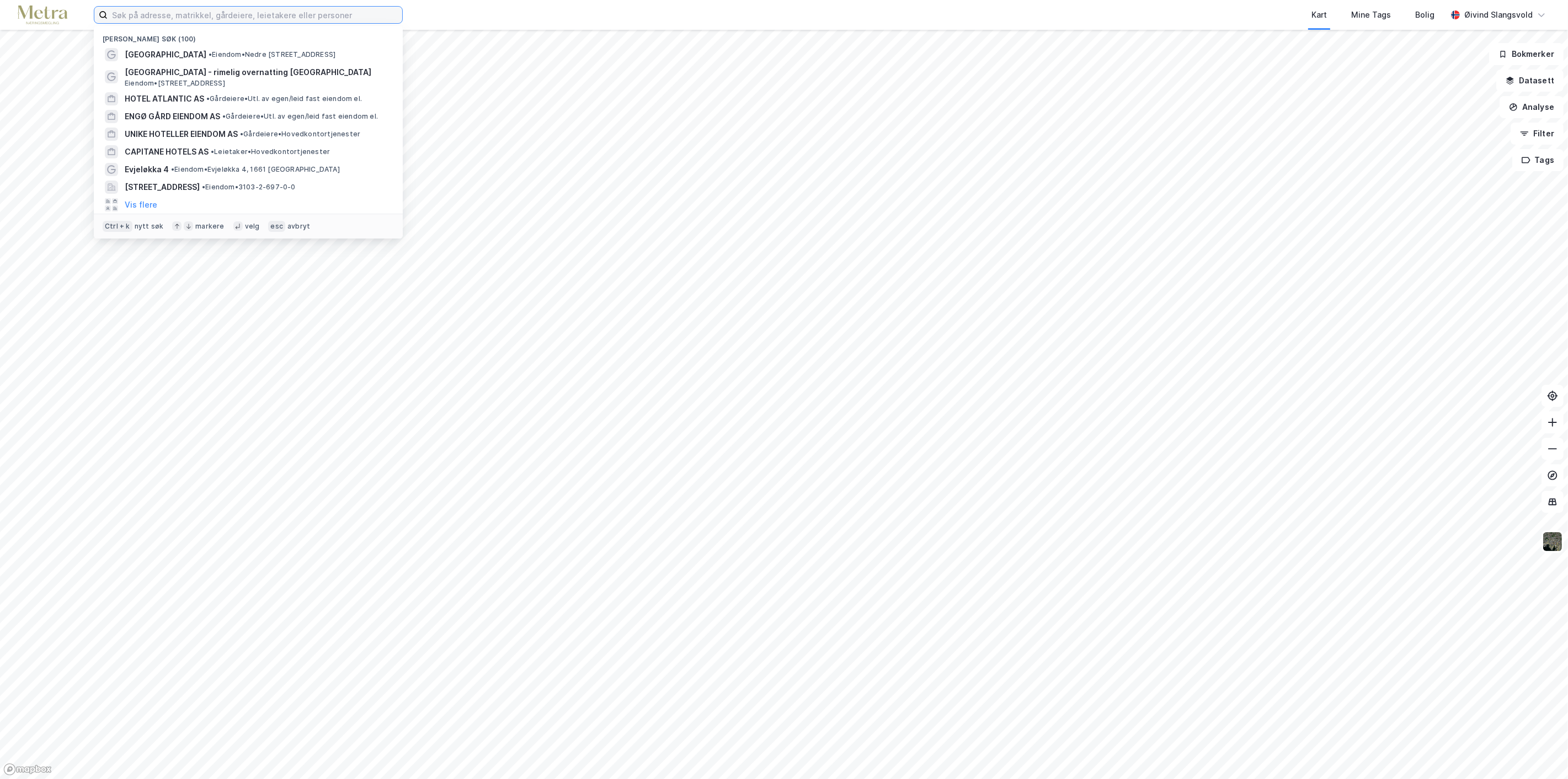
click at [255, 9] on input at bounding box center [255, 15] width 295 height 16
paste input "Norsk Hotelcompagnie AS"
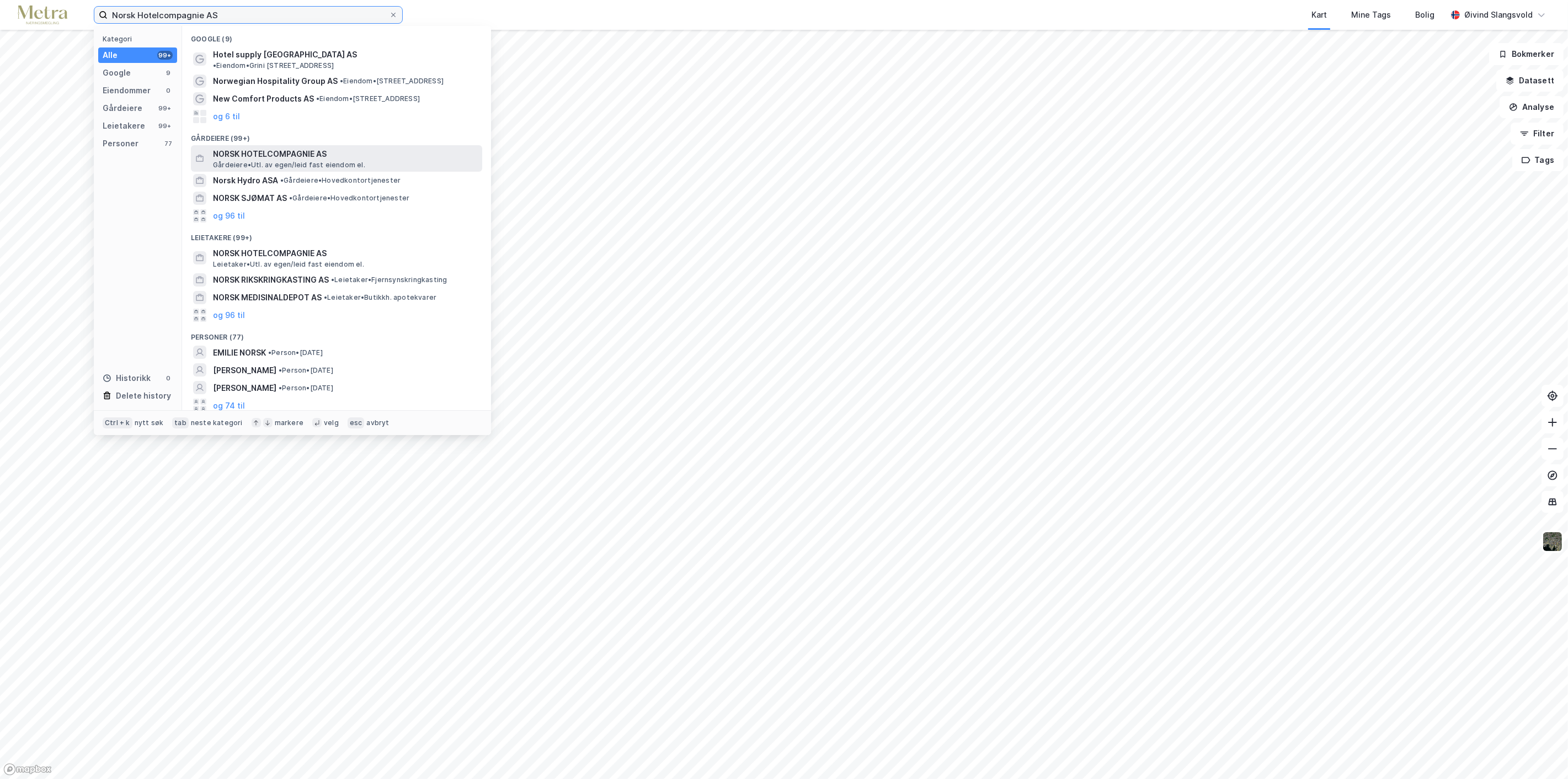
type input "Norsk Hotelcompagnie AS"
click at [276, 147] on span "NORSK HOTELCOMPAGNIE AS" at bounding box center [345, 154] width 265 height 13
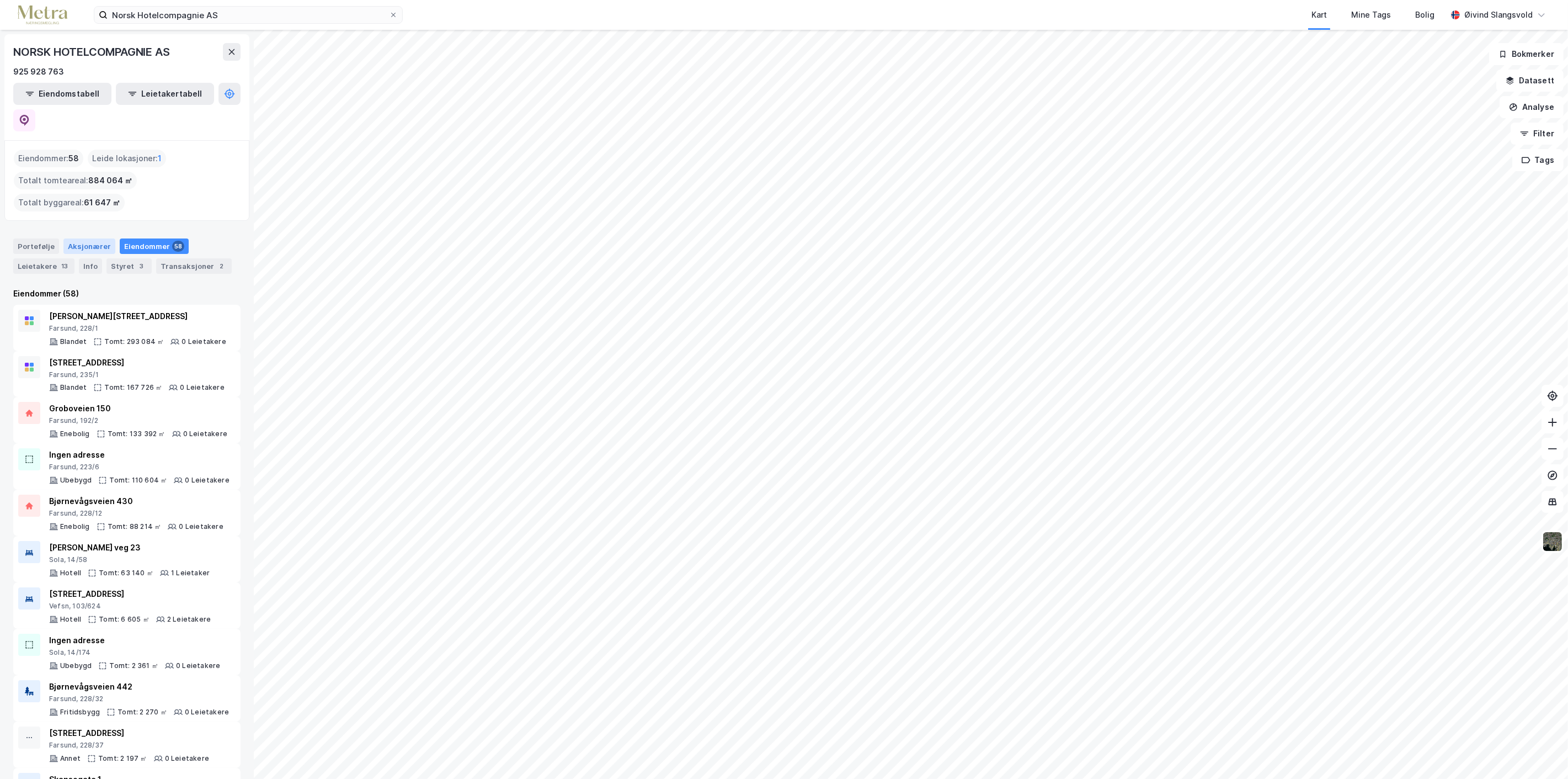
click at [78, 239] on div "Aksjonærer" at bounding box center [89, 246] width 52 height 15
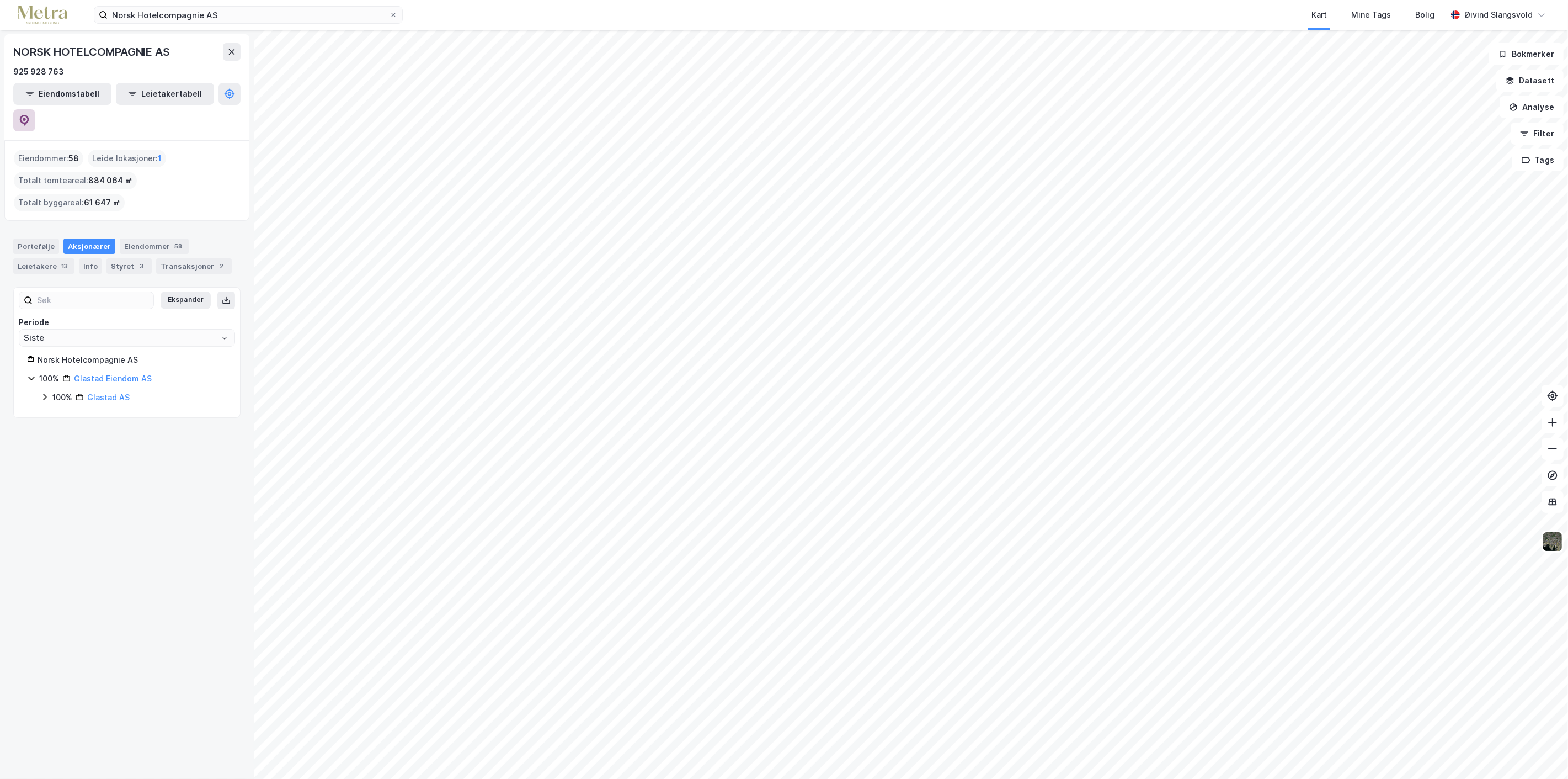
click at [30, 115] on icon at bounding box center [24, 121] width 11 height 11
click at [394, 12] on icon at bounding box center [393, 15] width 7 height 7
click at [389, 12] on input "Norsk Hotelcompagnie AS" at bounding box center [248, 15] width 281 height 16
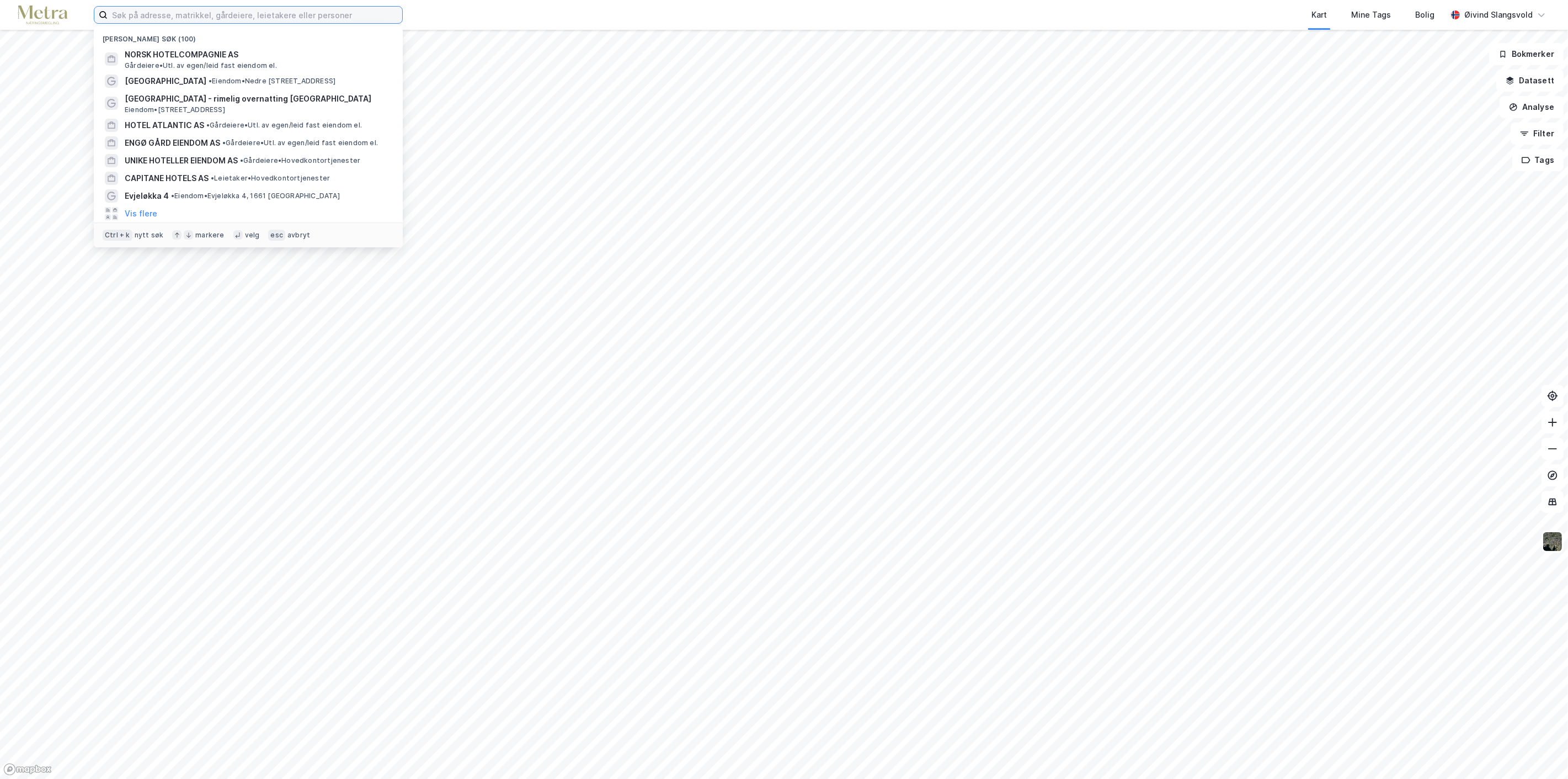
click at [335, 18] on input at bounding box center [255, 15] width 295 height 16
paste input "Klækken Hotell AS?"
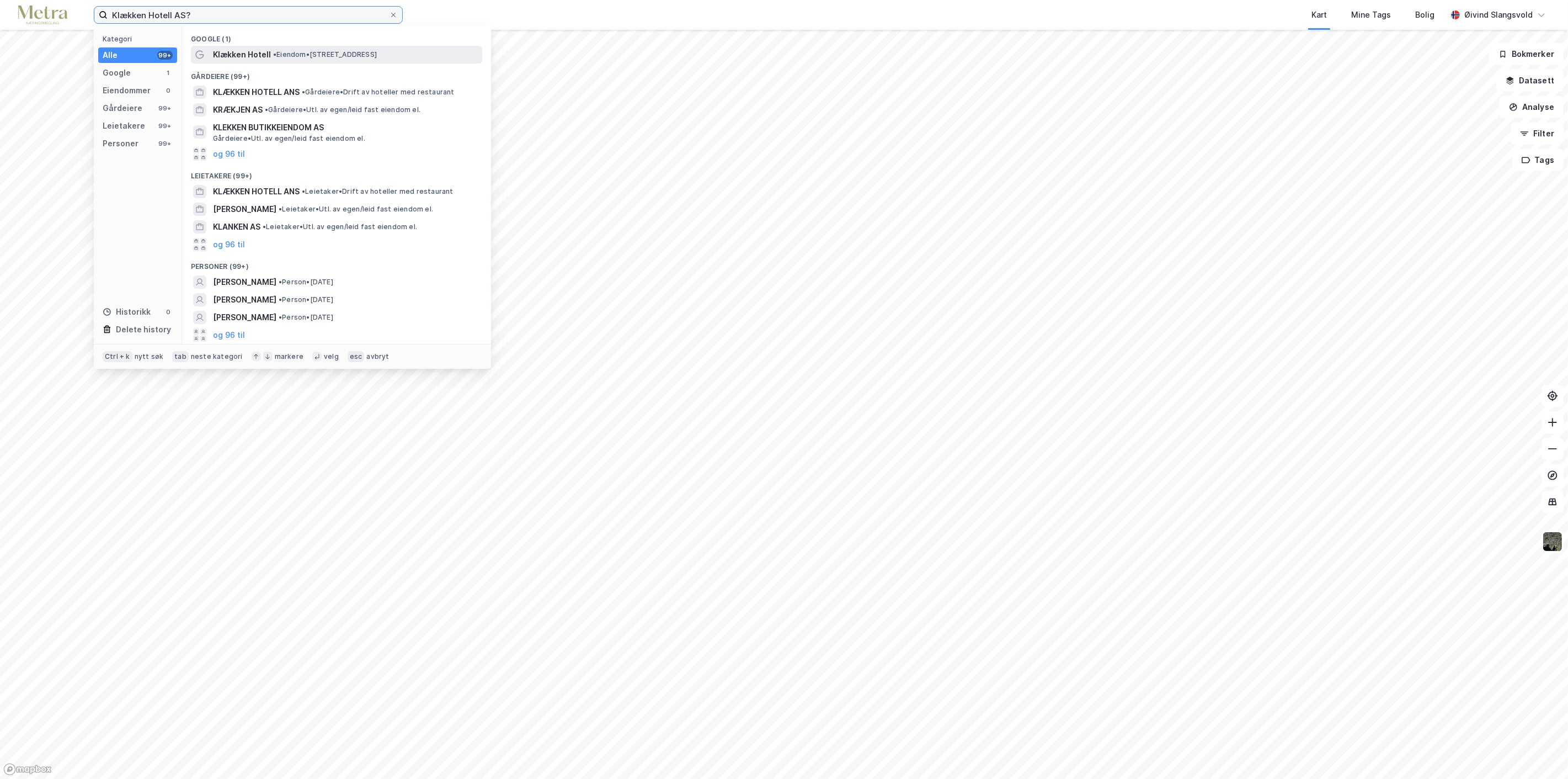
type input "Klækken Hotell AS?"
click at [247, 52] on span "Klækken Hotell" at bounding box center [242, 55] width 58 height 13
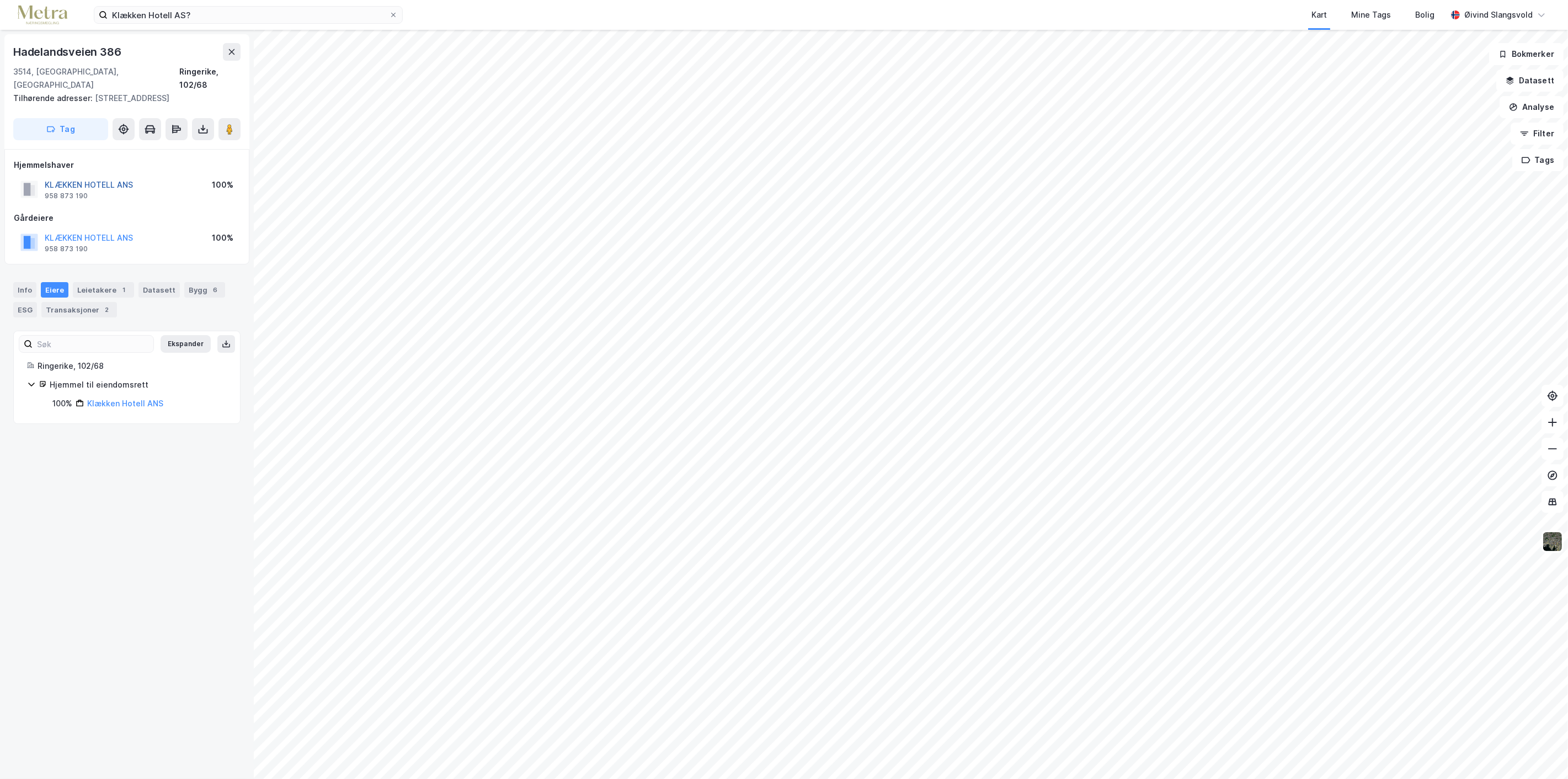
click at [0, 0] on button "KLÆKKEN HOTELL ANS" at bounding box center [0, 0] width 0 height 0
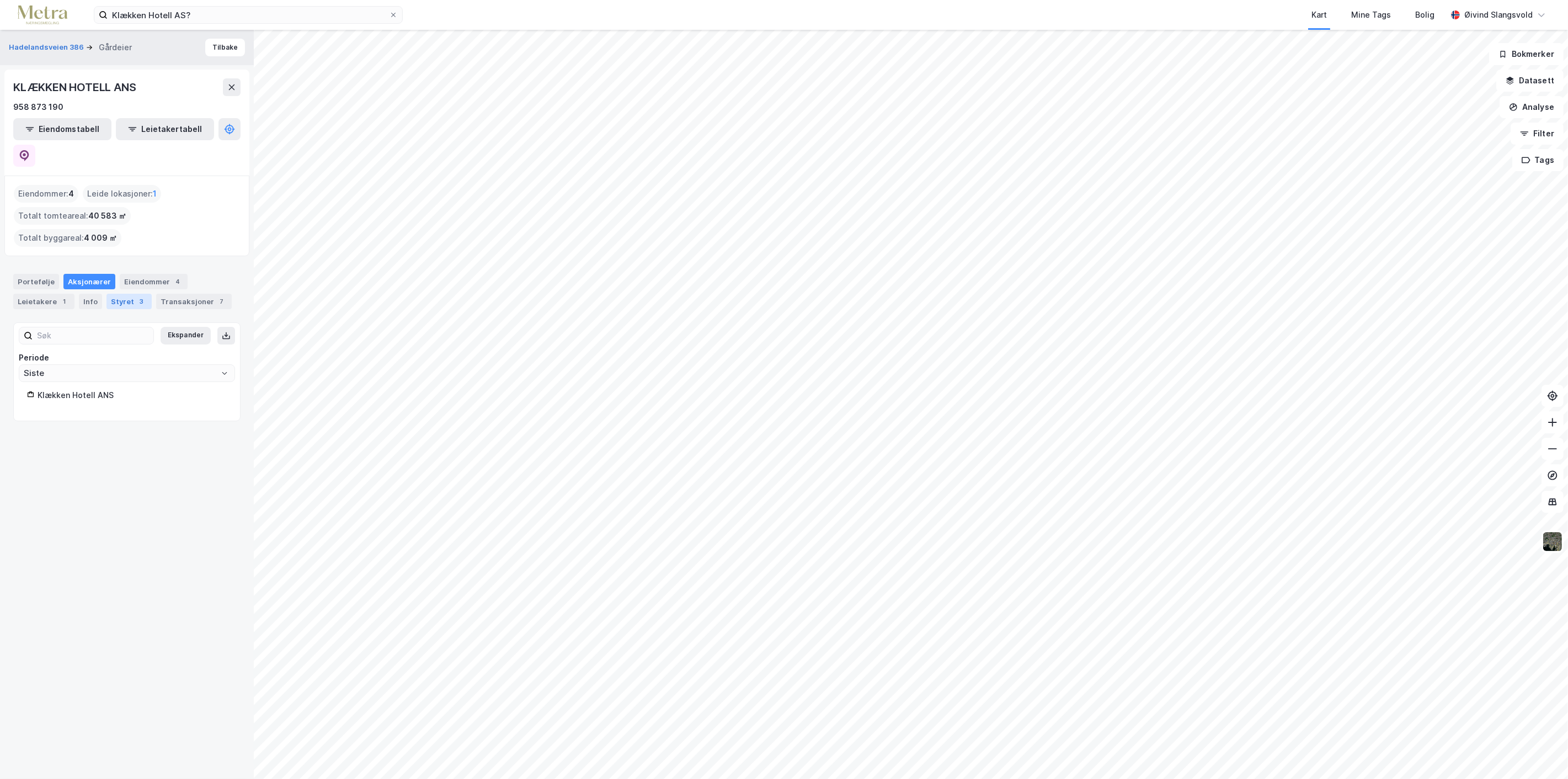
click at [114, 294] on div "Styret 3" at bounding box center [129, 301] width 45 height 15
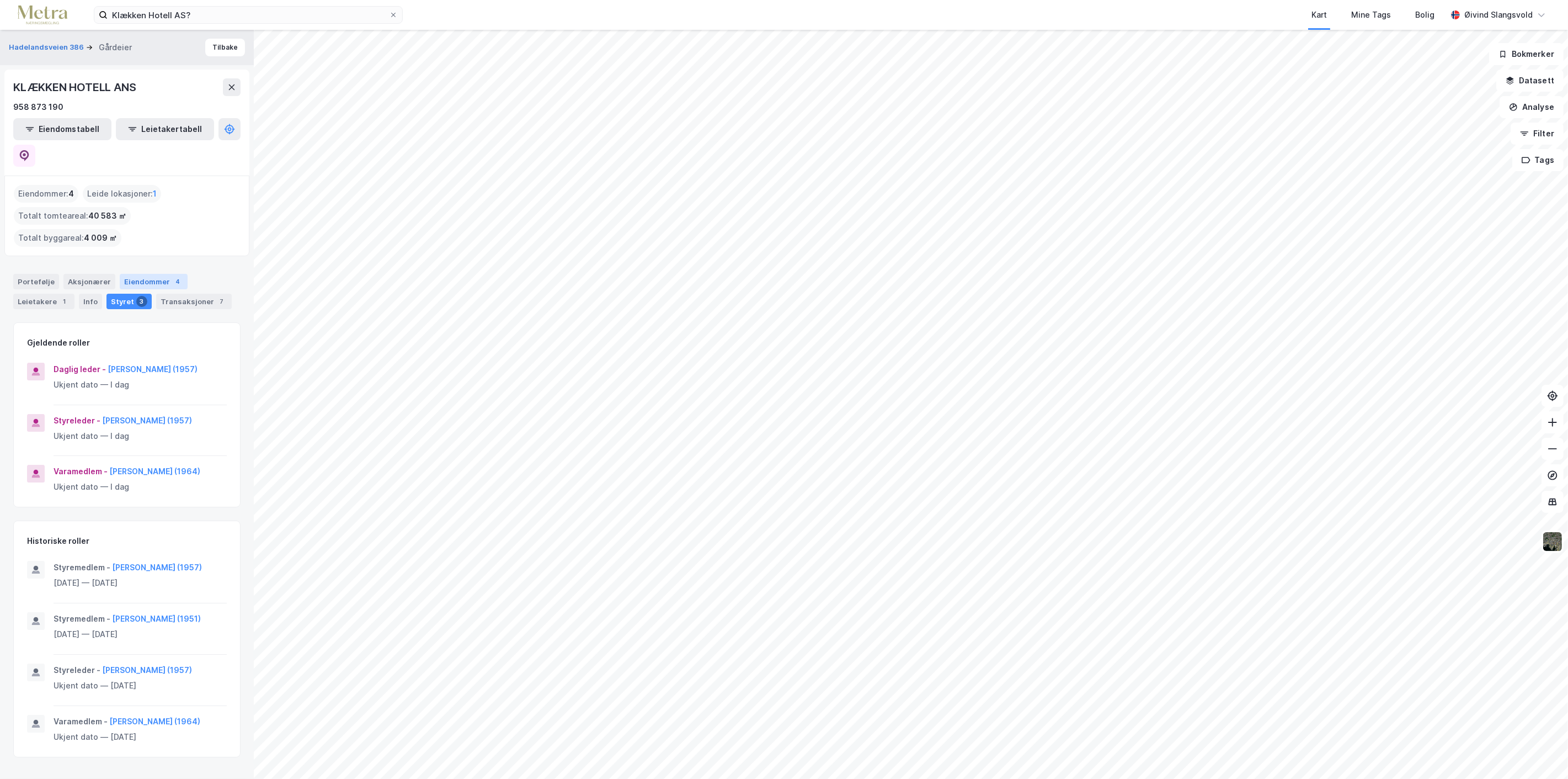
click at [142, 274] on div "Eiendommer 4" at bounding box center [153, 281] width 68 height 15
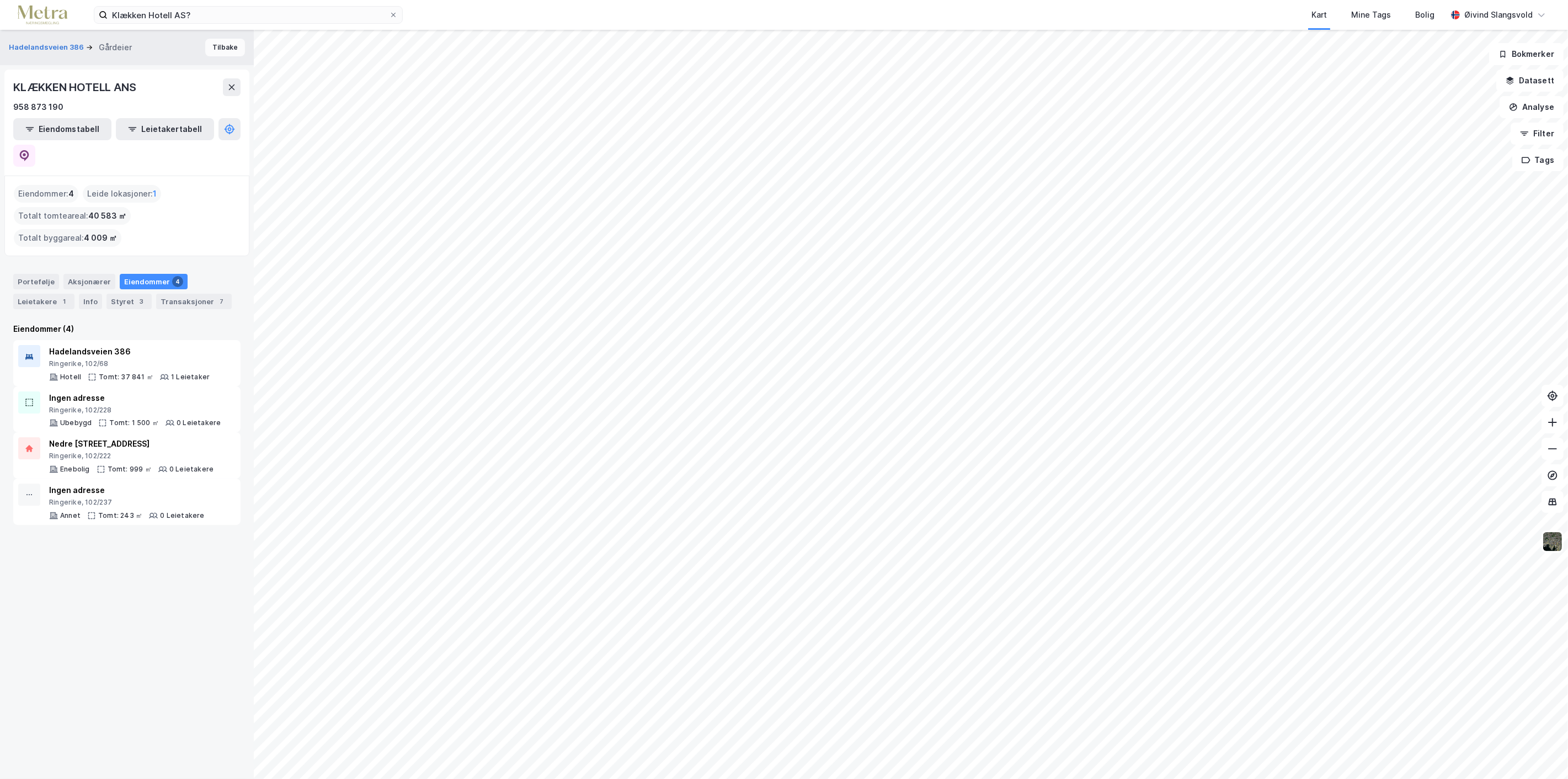
click at [219, 49] on button "Tilbake" at bounding box center [225, 47] width 40 height 18
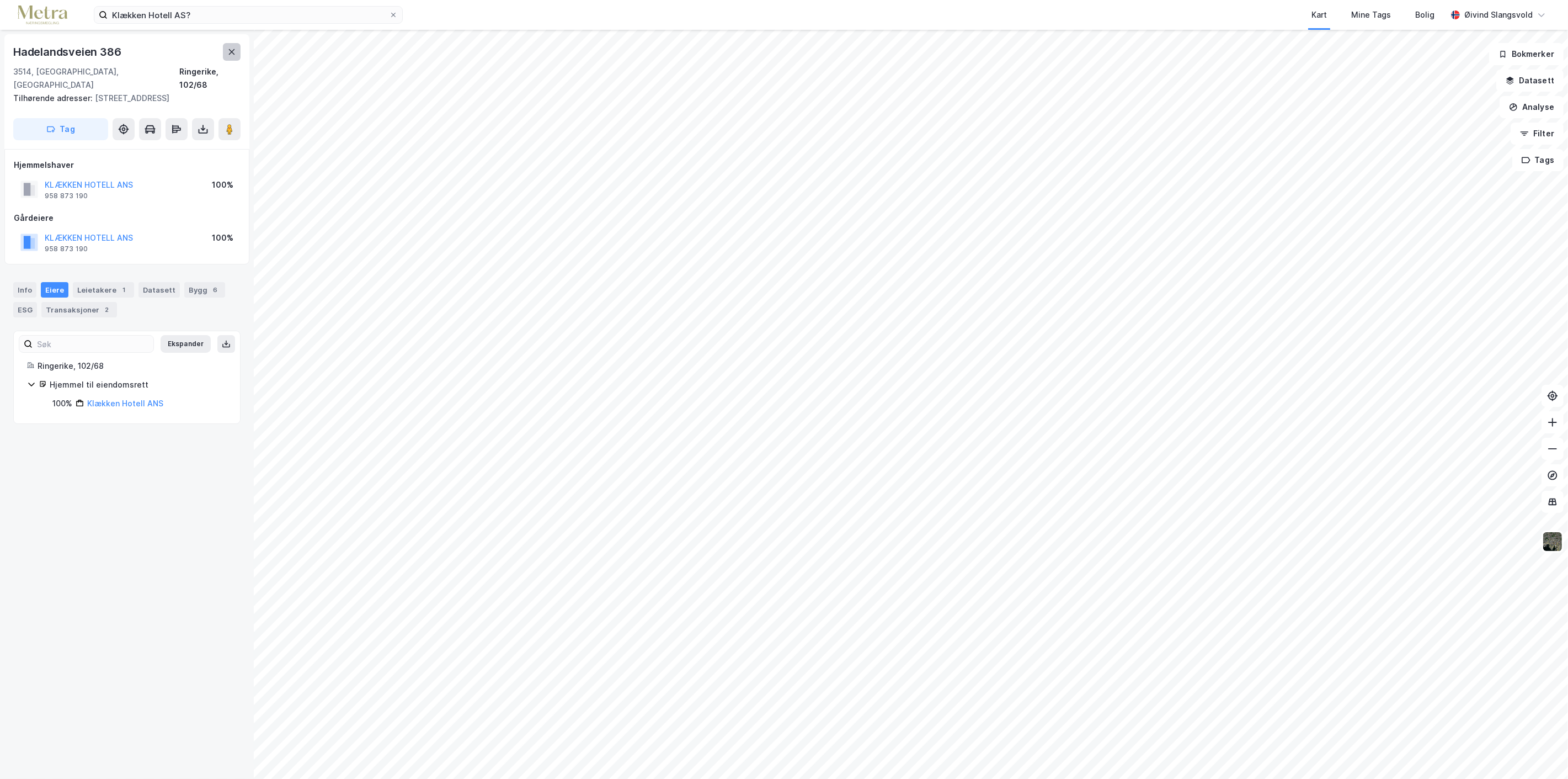
click at [233, 46] on button at bounding box center [231, 52] width 18 height 18
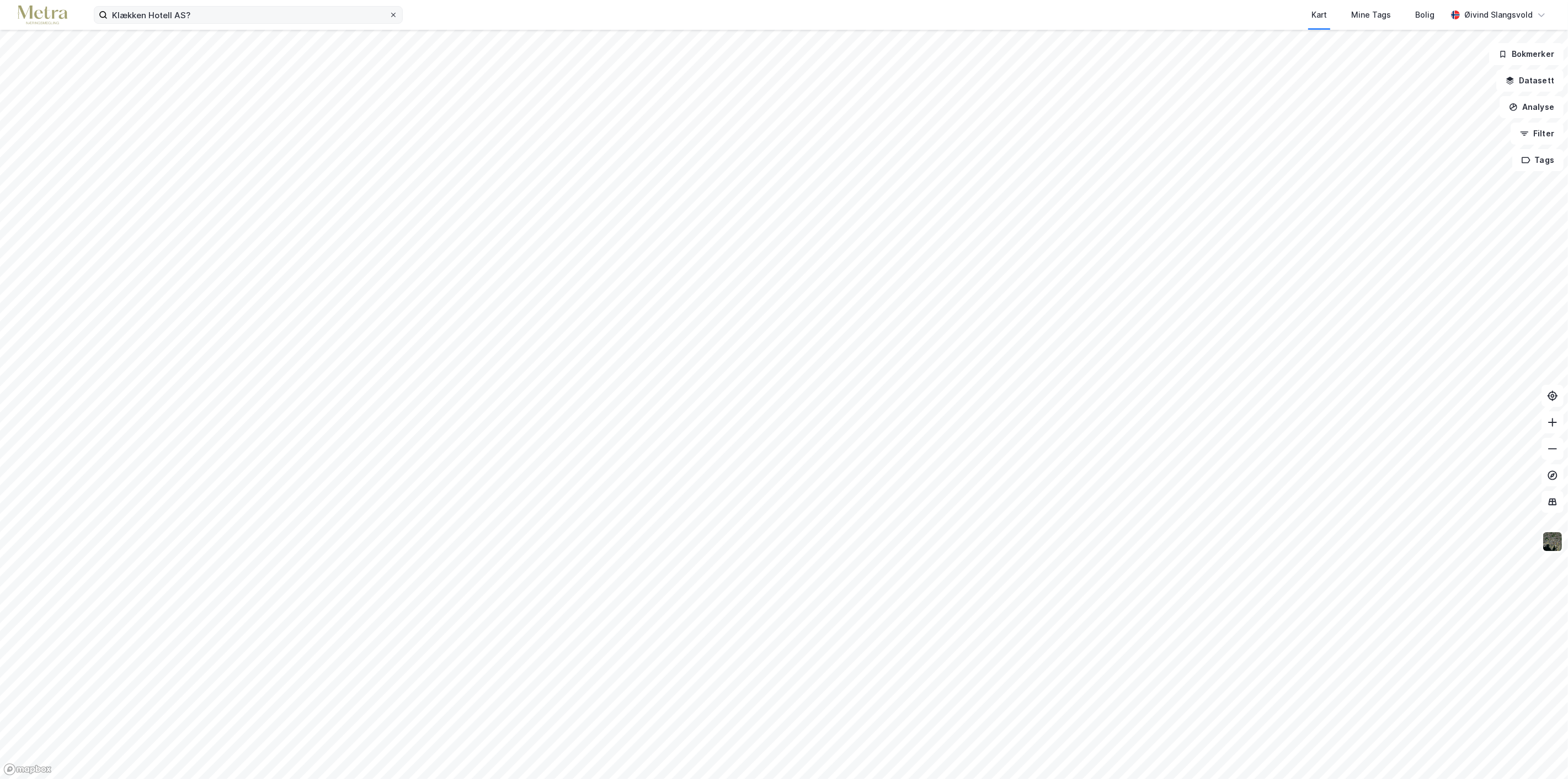
click at [390, 13] on icon at bounding box center [393, 15] width 7 height 7
click at [389, 13] on input "Klækken Hotell AS?" at bounding box center [248, 15] width 281 height 16
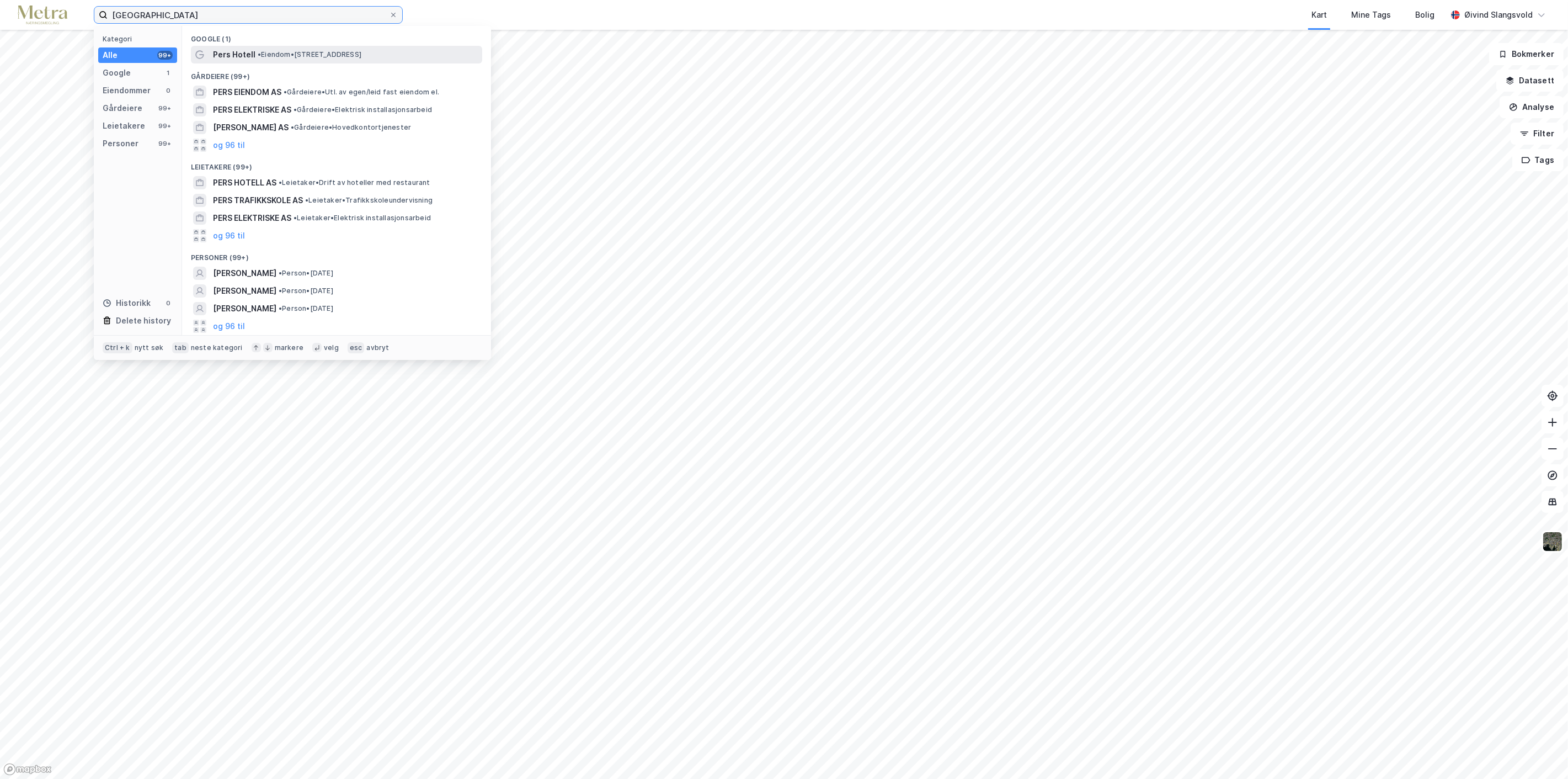
type input "[GEOGRAPHIC_DATA]"
click at [247, 48] on span "Pers Hotell" at bounding box center [234, 55] width 43 height 13
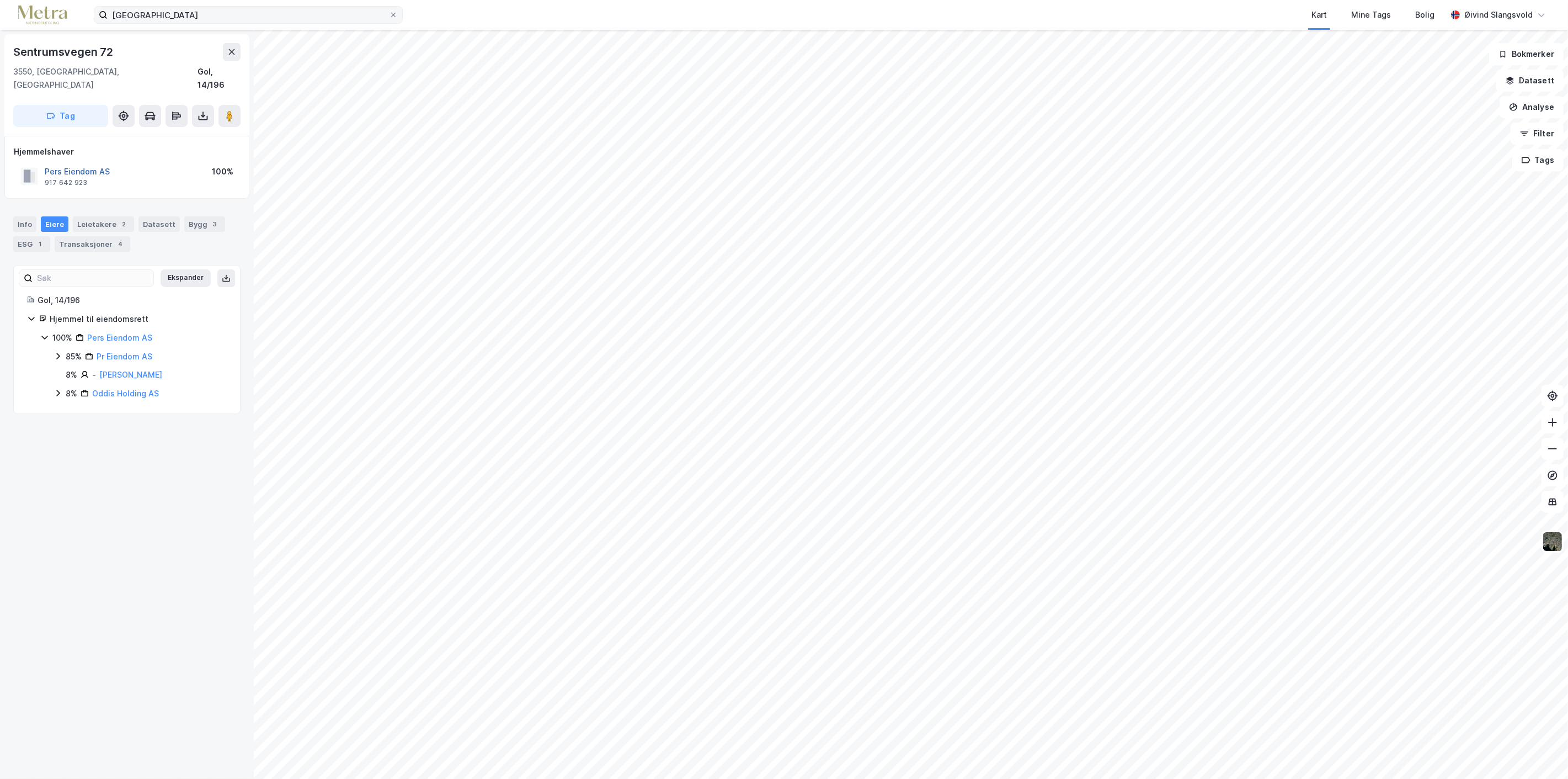
click at [0, 0] on button "Pers Eiendom AS" at bounding box center [0, 0] width 0 height 0
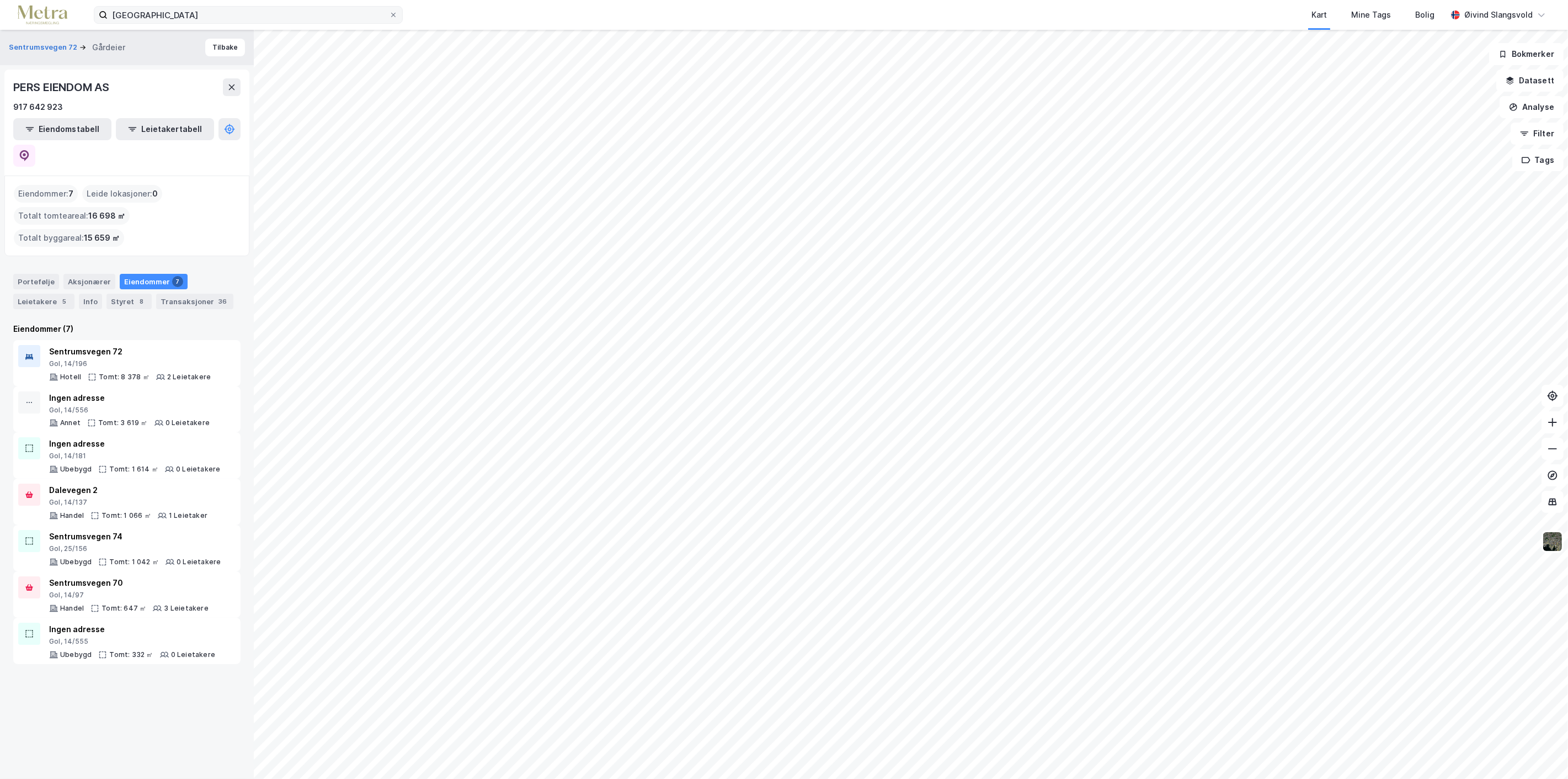
drag, startPoint x: 392, startPoint y: 13, endPoint x: 384, endPoint y: 13, distance: 8.0
click at [392, 13] on icon at bounding box center [393, 15] width 4 height 4
click at [389, 13] on input "[GEOGRAPHIC_DATA]" at bounding box center [248, 15] width 281 height 16
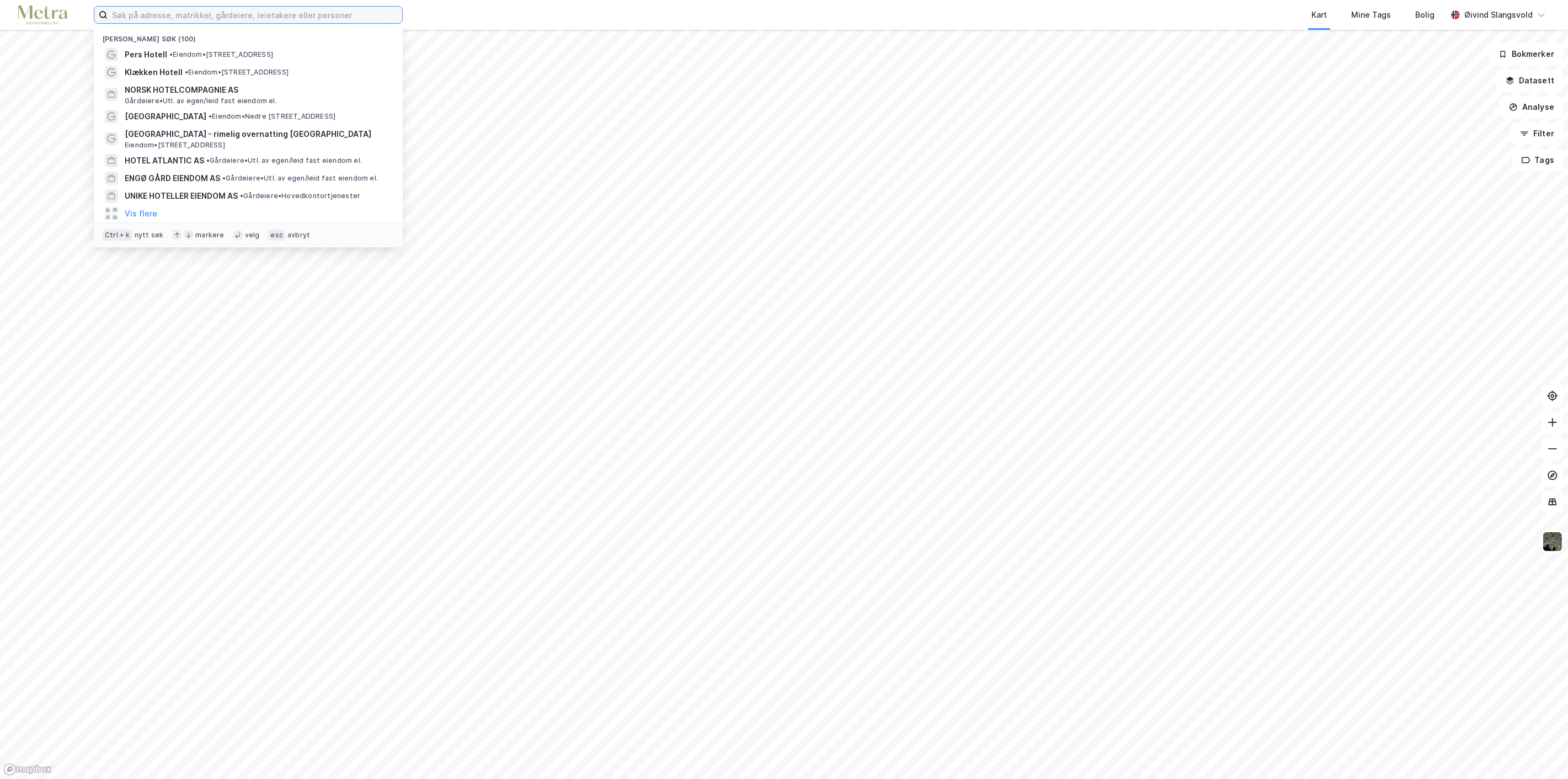
click at [345, 13] on input at bounding box center [255, 15] width 295 height 16
paste input "Skinnarbu Eiendom AS"
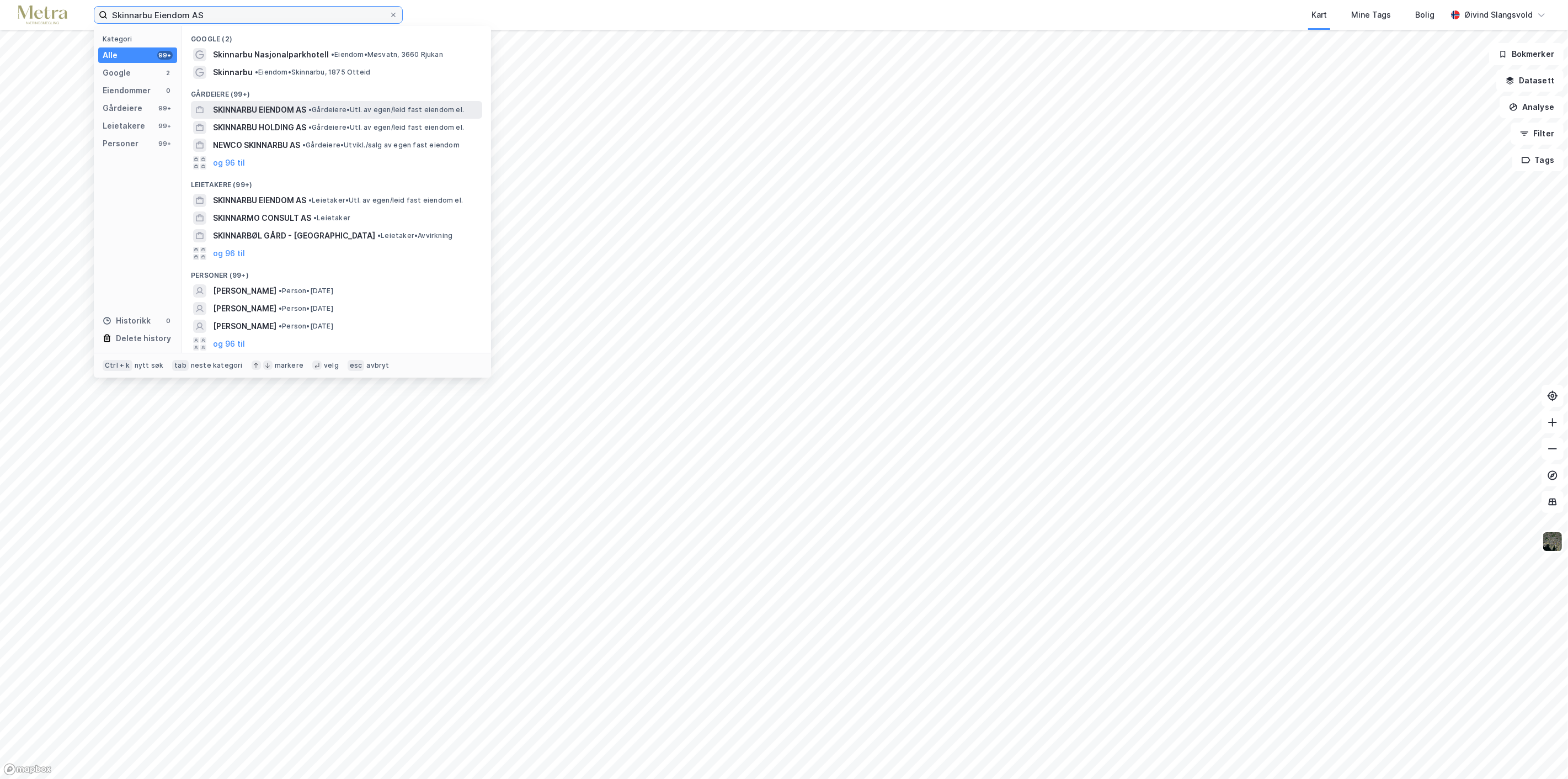
type input "Skinnarbu Eiendom AS"
click at [284, 104] on span "SKINNARBU EIENDOM AS" at bounding box center [259, 110] width 93 height 13
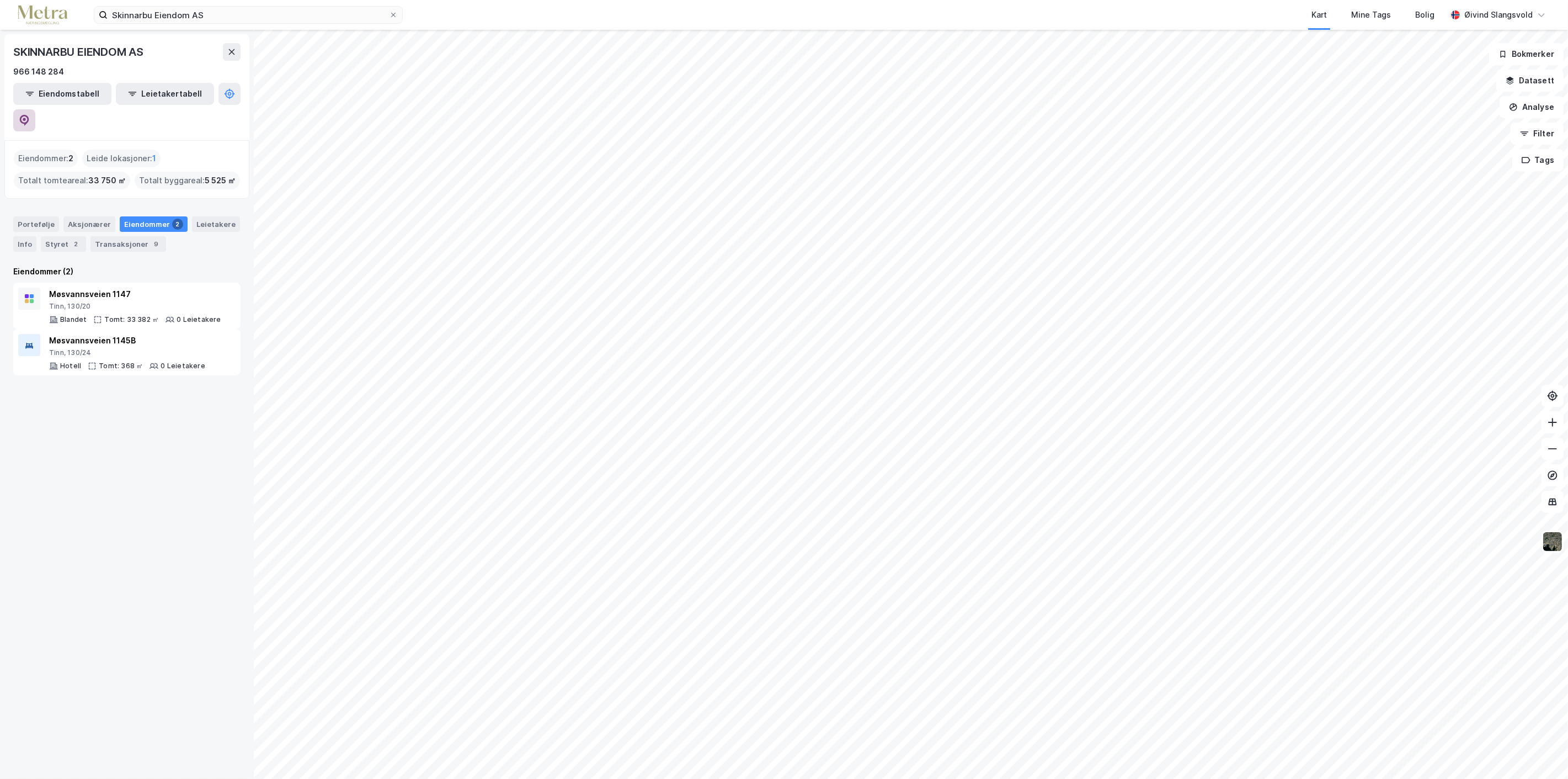
click at [30, 115] on icon at bounding box center [24, 121] width 11 height 11
click at [392, 12] on icon at bounding box center [393, 15] width 7 height 7
click at [389, 11] on input "Skinnarbu Eiendom AS" at bounding box center [248, 15] width 281 height 16
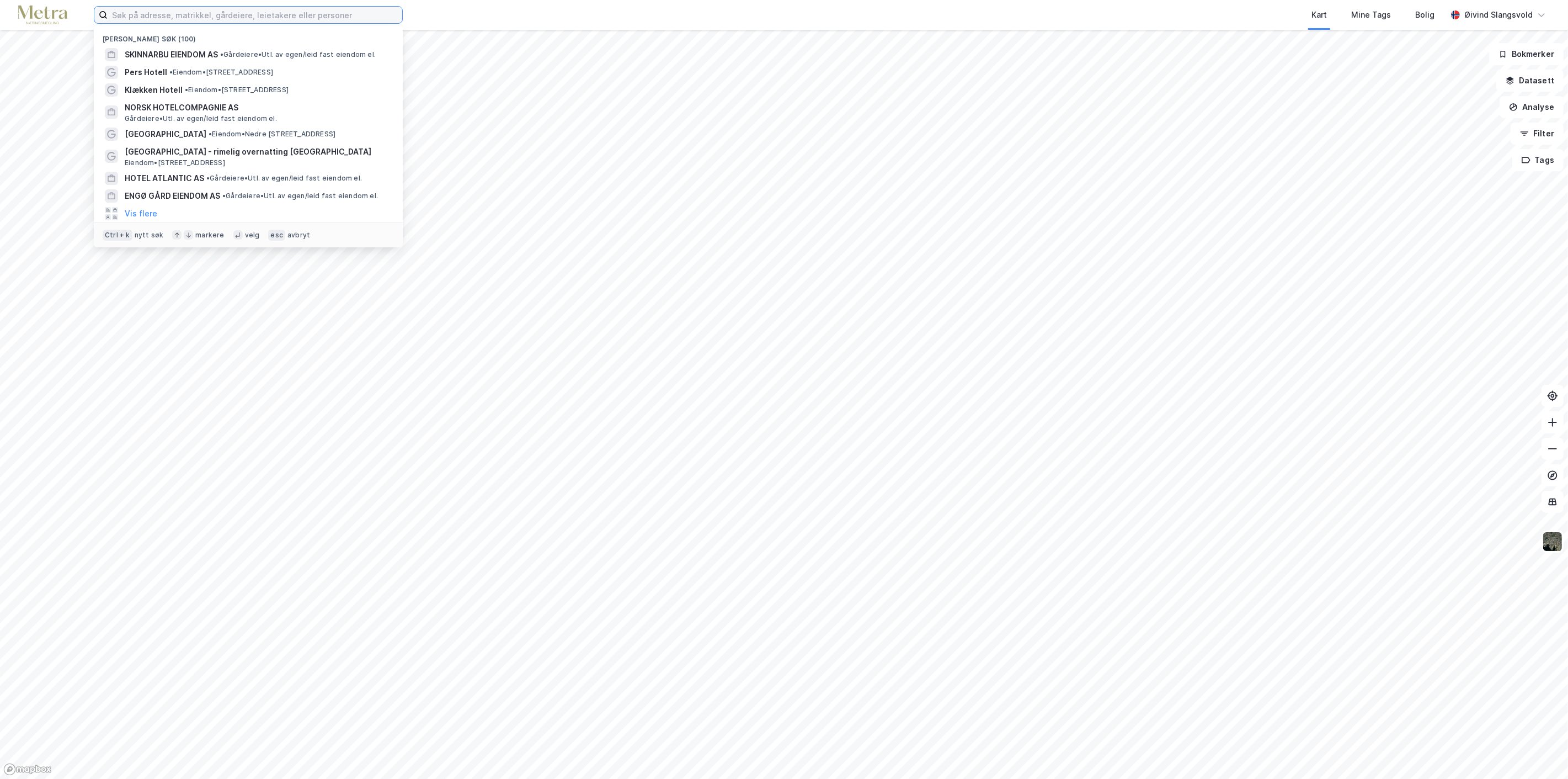
paste input "[GEOGRAPHIC_DATA] AS"
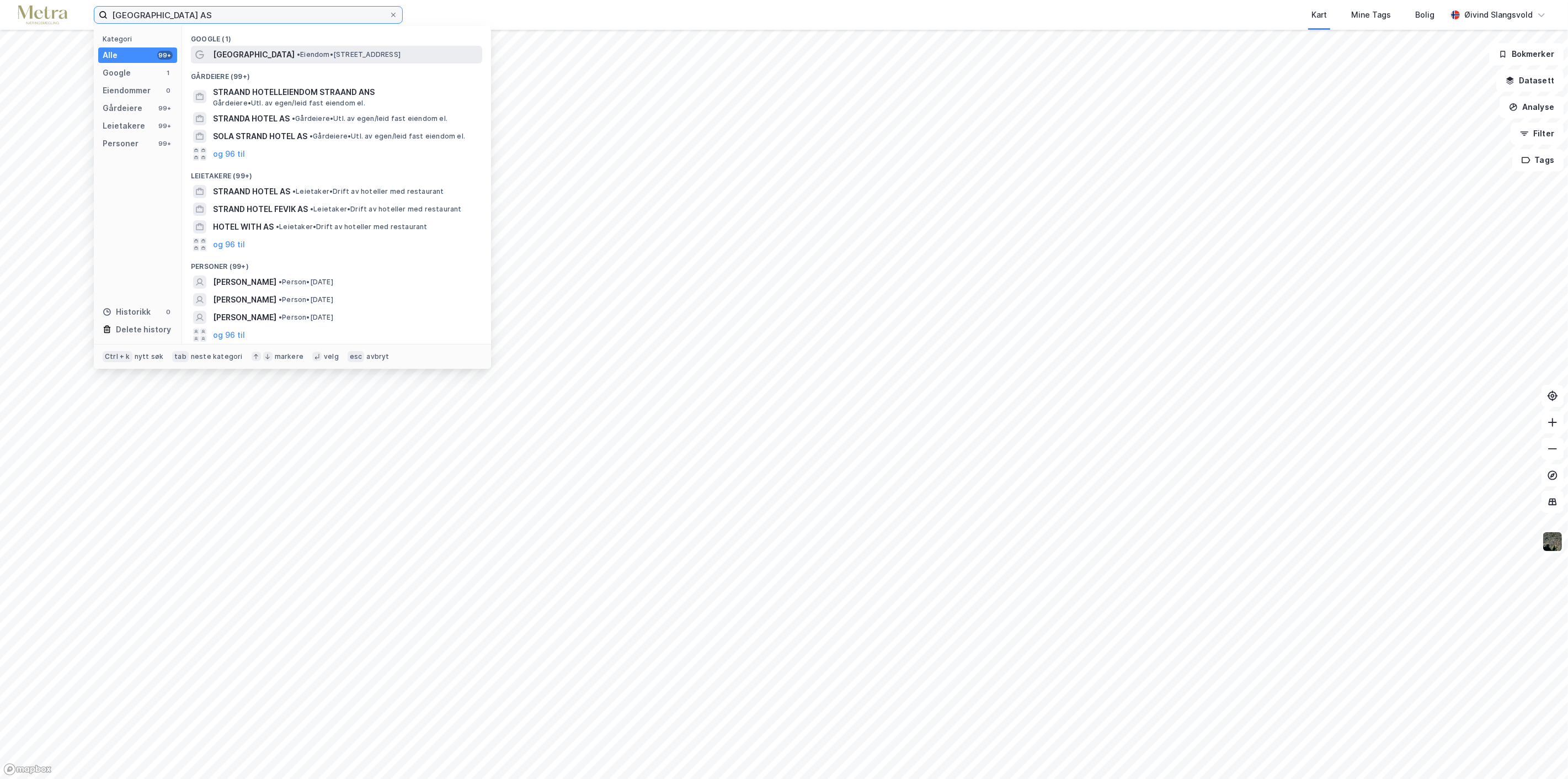
type input "[GEOGRAPHIC_DATA] AS"
click at [311, 53] on span "• Eiendom • [STREET_ADDRESS]" at bounding box center [349, 54] width 103 height 9
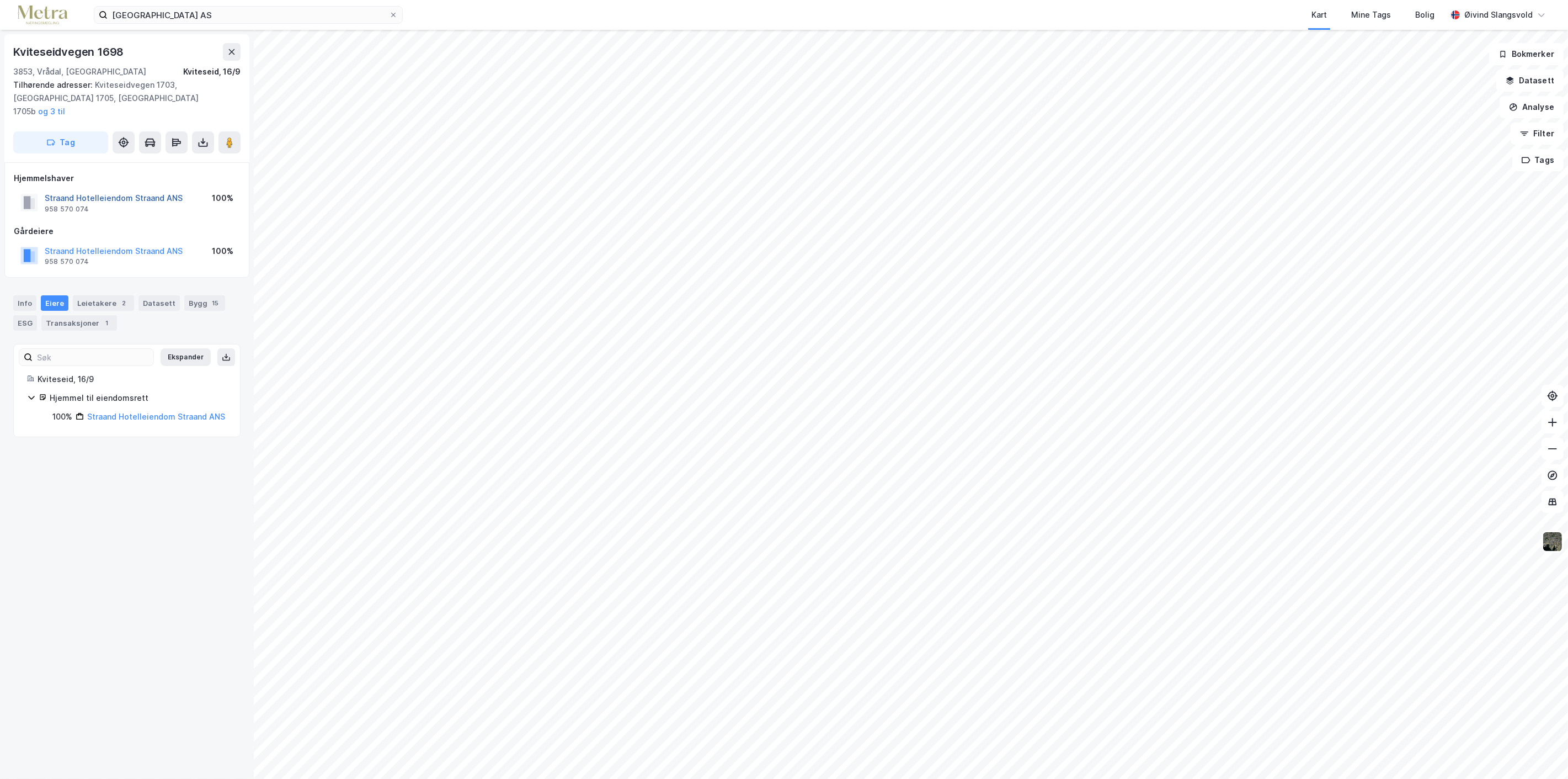
click at [0, 0] on button "Straand Hotelleiendom Straand ANS" at bounding box center [0, 0] width 0 height 0
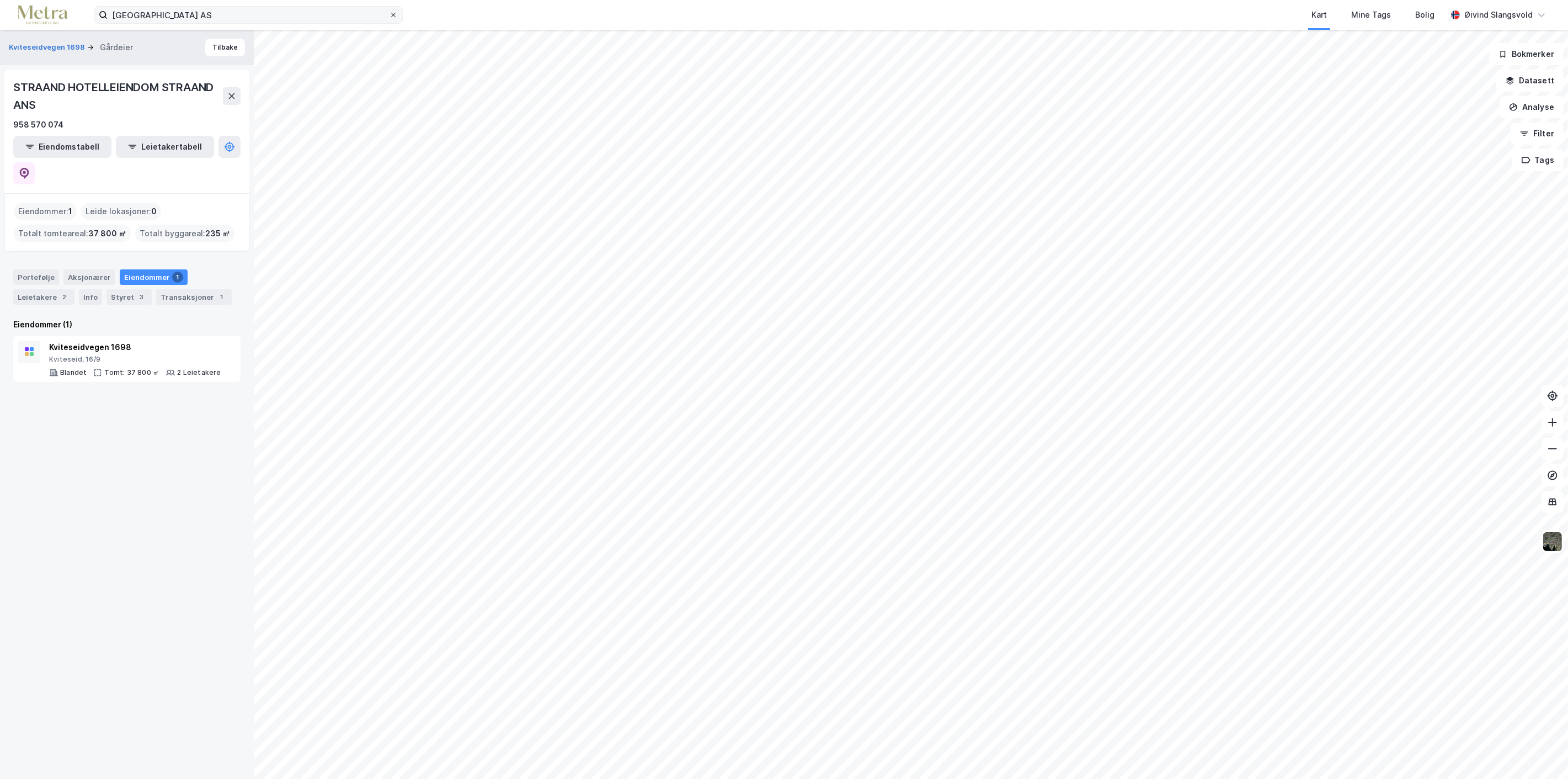
click at [391, 15] on icon at bounding box center [393, 15] width 7 height 7
click at [389, 15] on input "[GEOGRAPHIC_DATA] AS" at bounding box center [248, 15] width 281 height 16
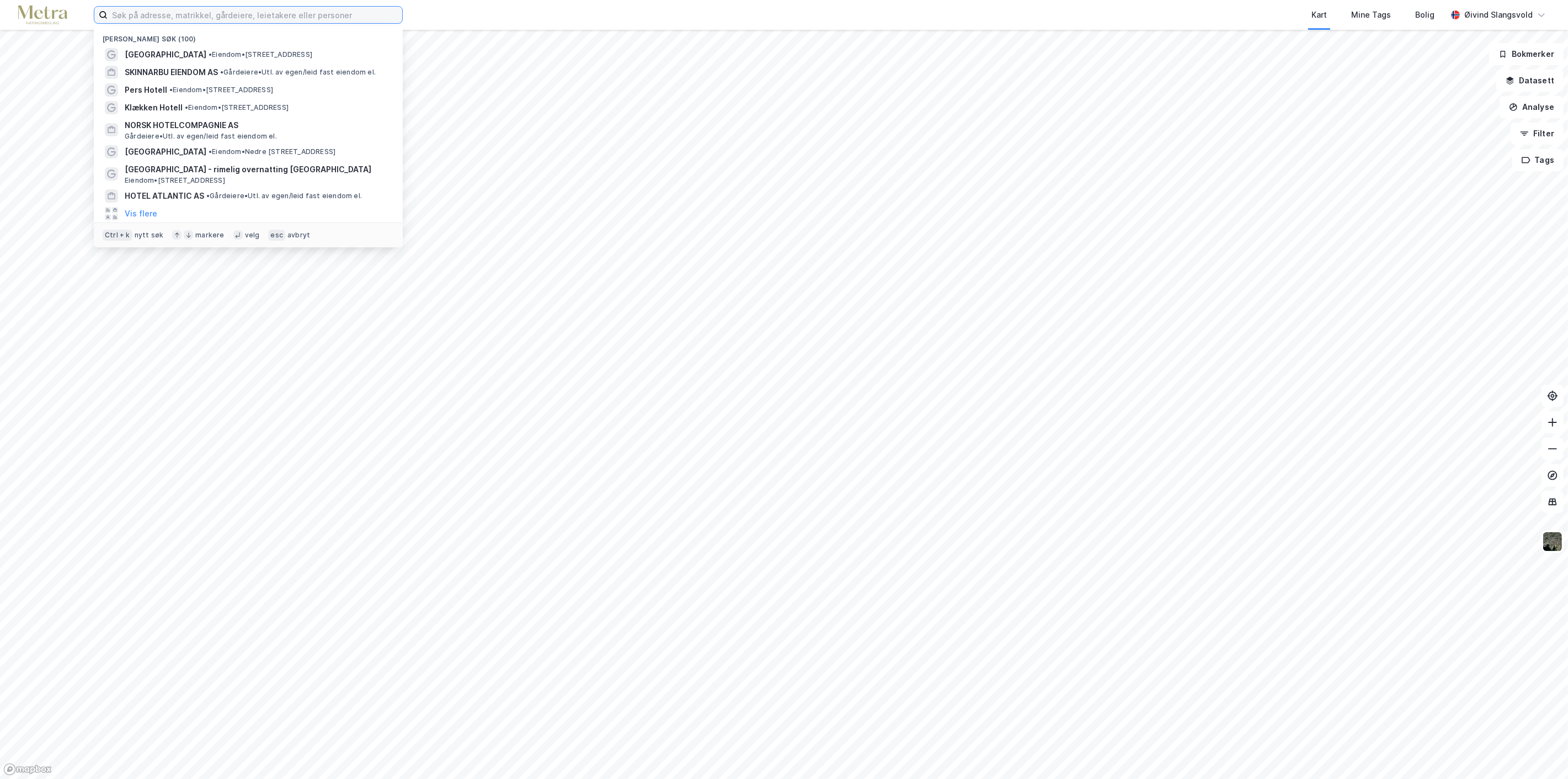
click at [346, 15] on input at bounding box center [255, 15] width 295 height 16
paste input "Sundvolden Eiendom AS"
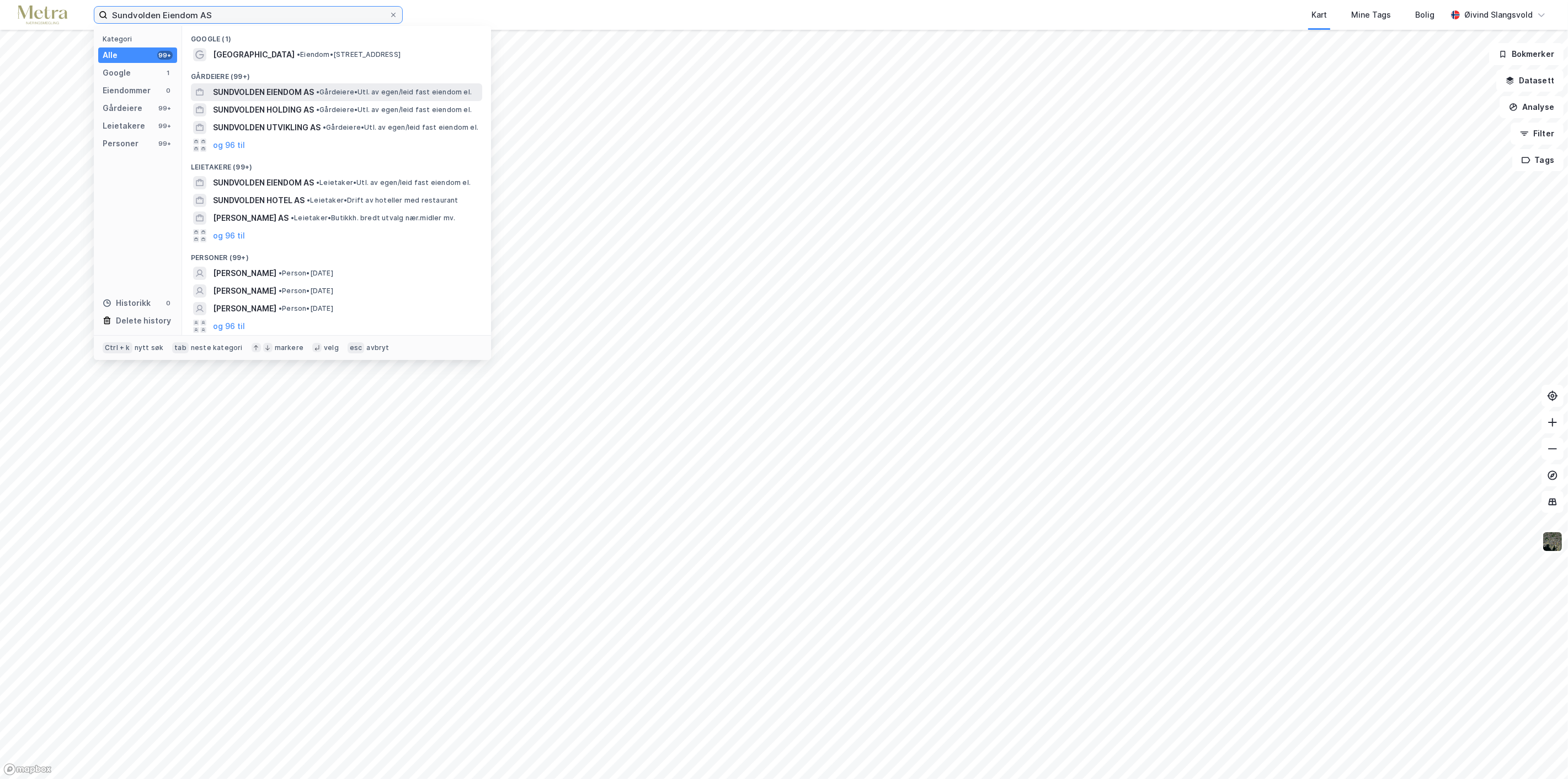
type input "Sundvolden Eiendom AS"
click at [265, 90] on span "SUNDVOLDEN EIENDOM AS" at bounding box center [264, 92] width 101 height 13
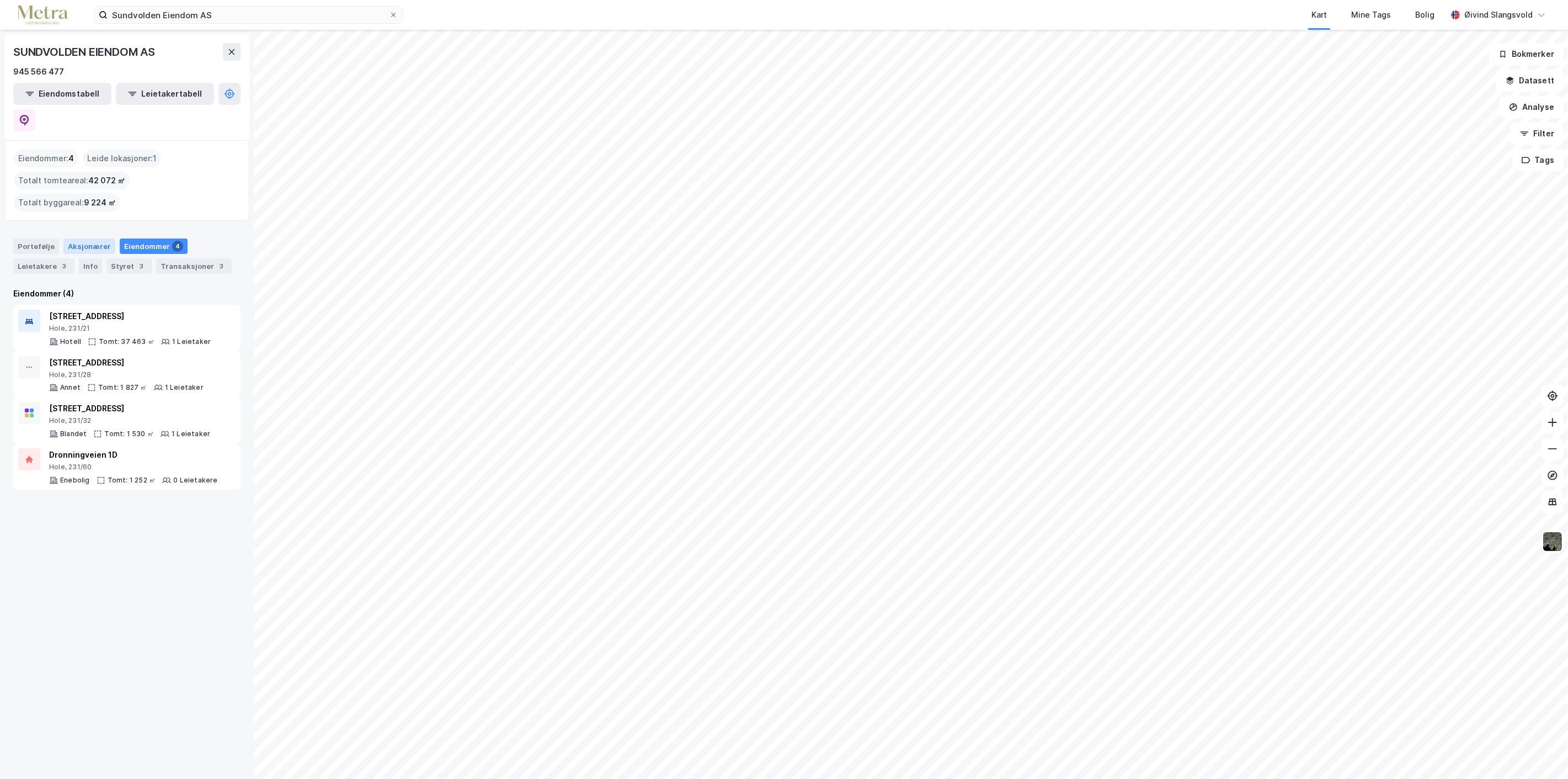
click at [80, 239] on div "Aksjonærer" at bounding box center [89, 246] width 52 height 15
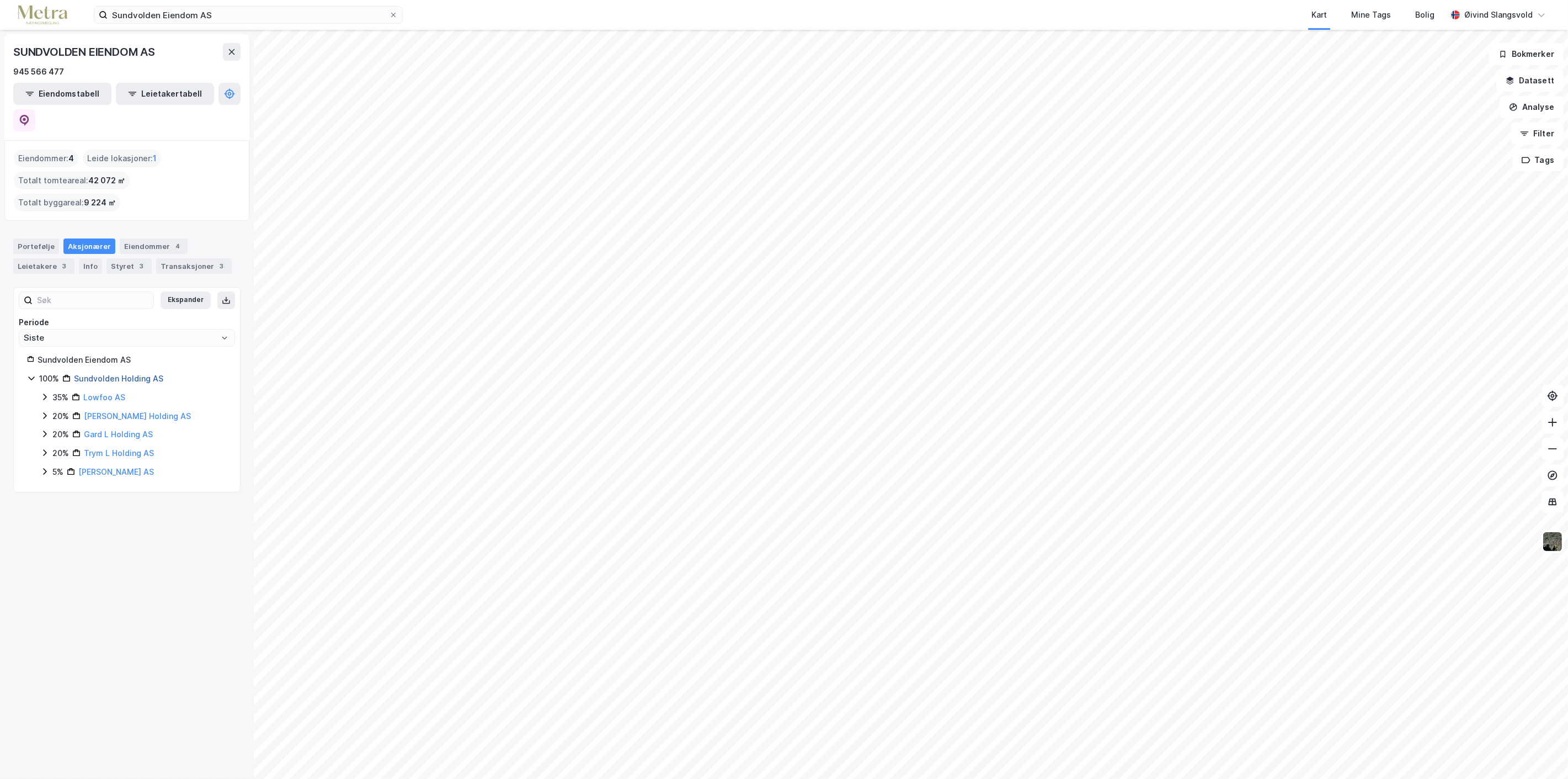
click at [122, 374] on link "Sundvolden Holding AS" at bounding box center [118, 378] width 89 height 9
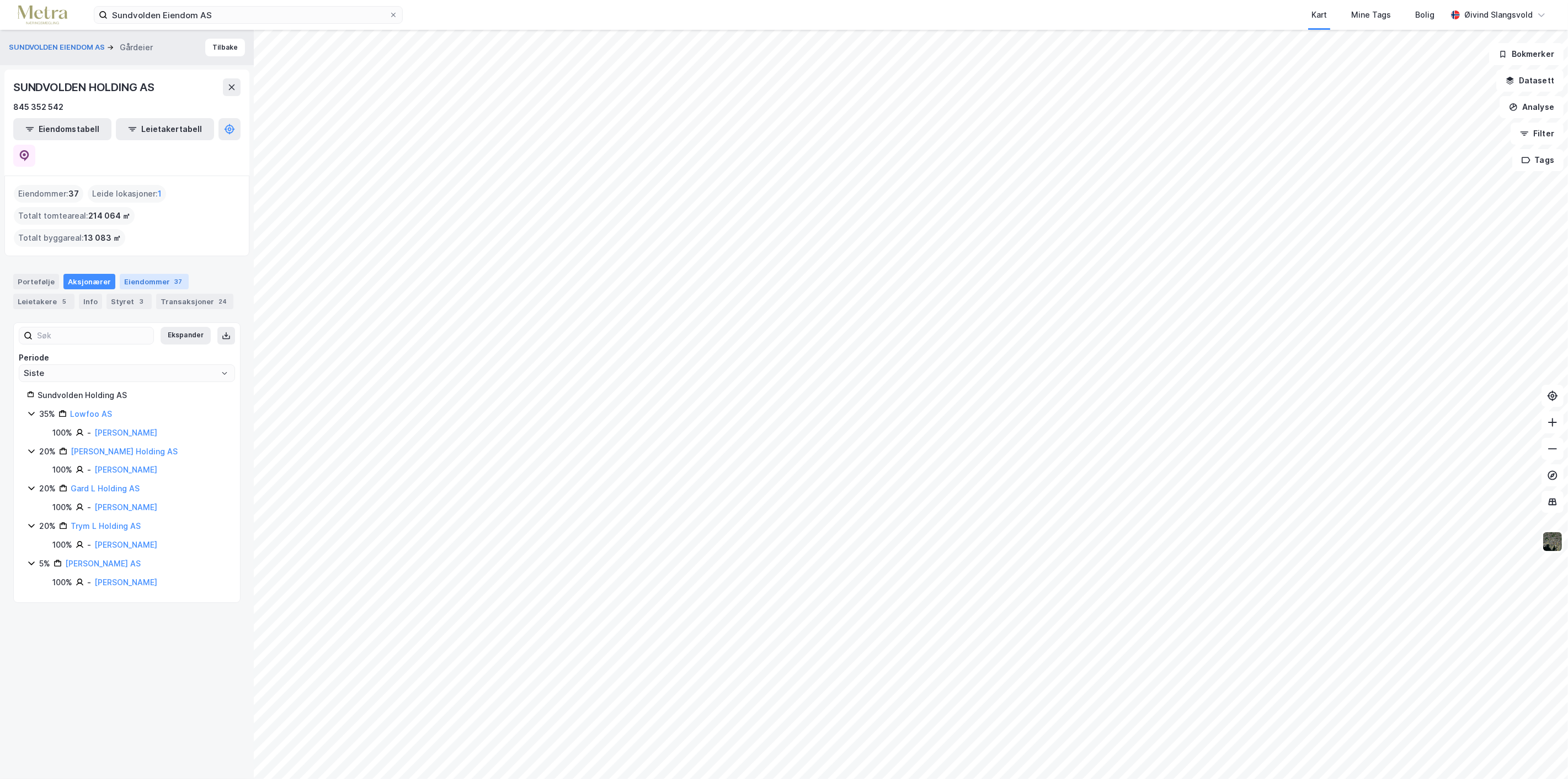
click at [150, 274] on div "Eiendommer 37" at bounding box center [154, 281] width 69 height 15
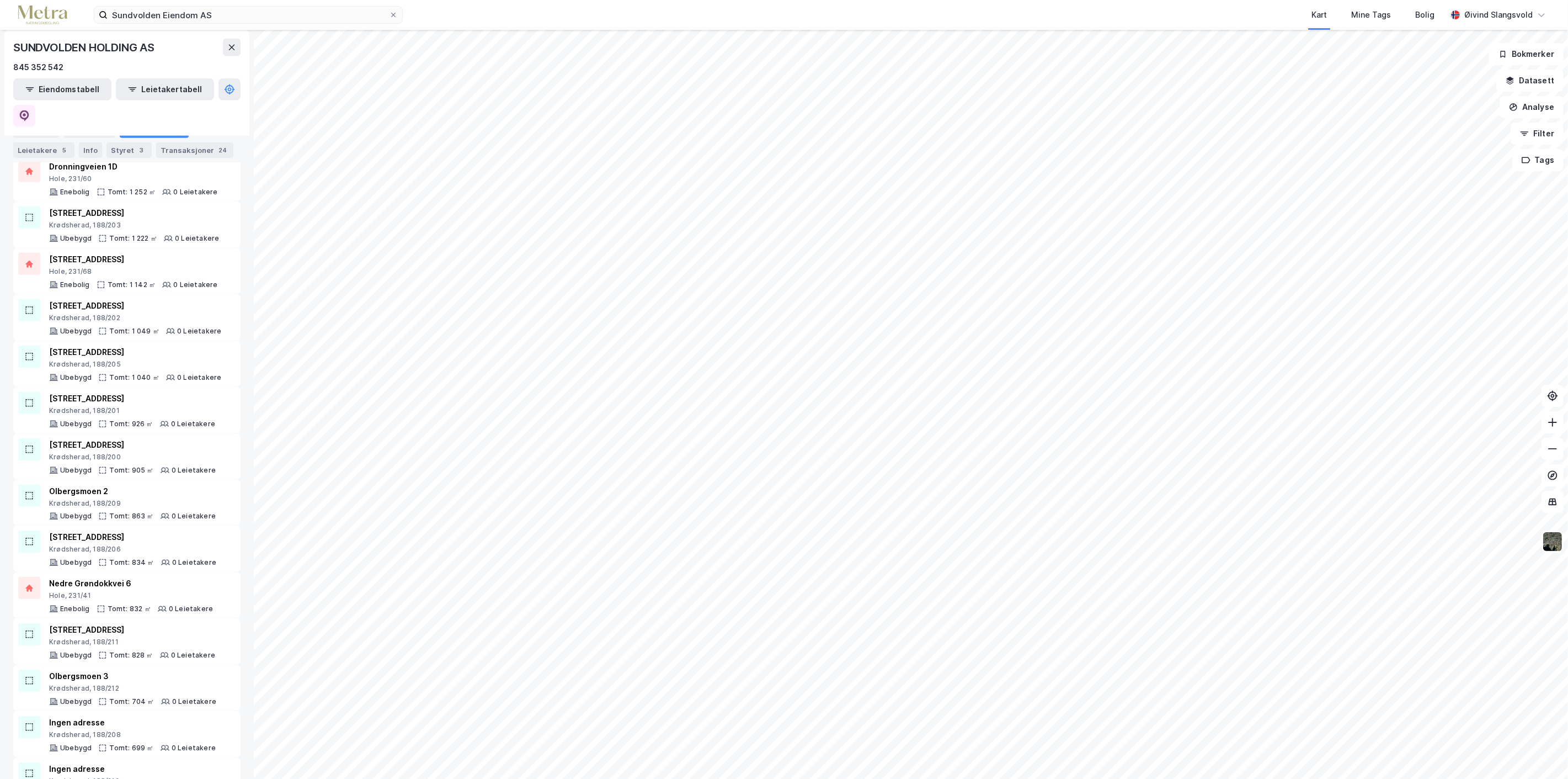
scroll to position [1263, 0]
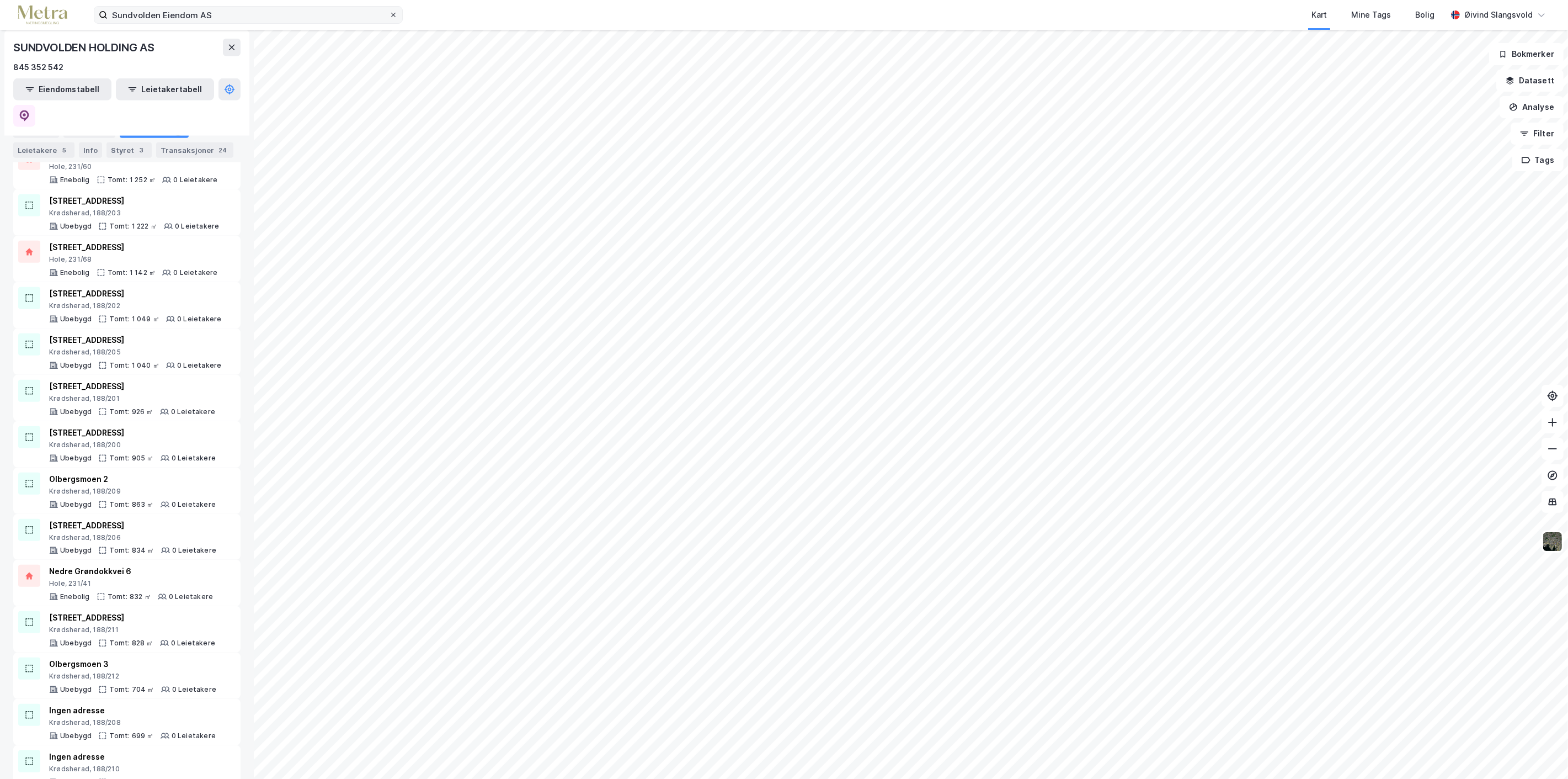
click at [394, 13] on icon at bounding box center [393, 15] width 7 height 7
click at [389, 13] on input "Sundvolden Eiendom AS" at bounding box center [248, 15] width 281 height 16
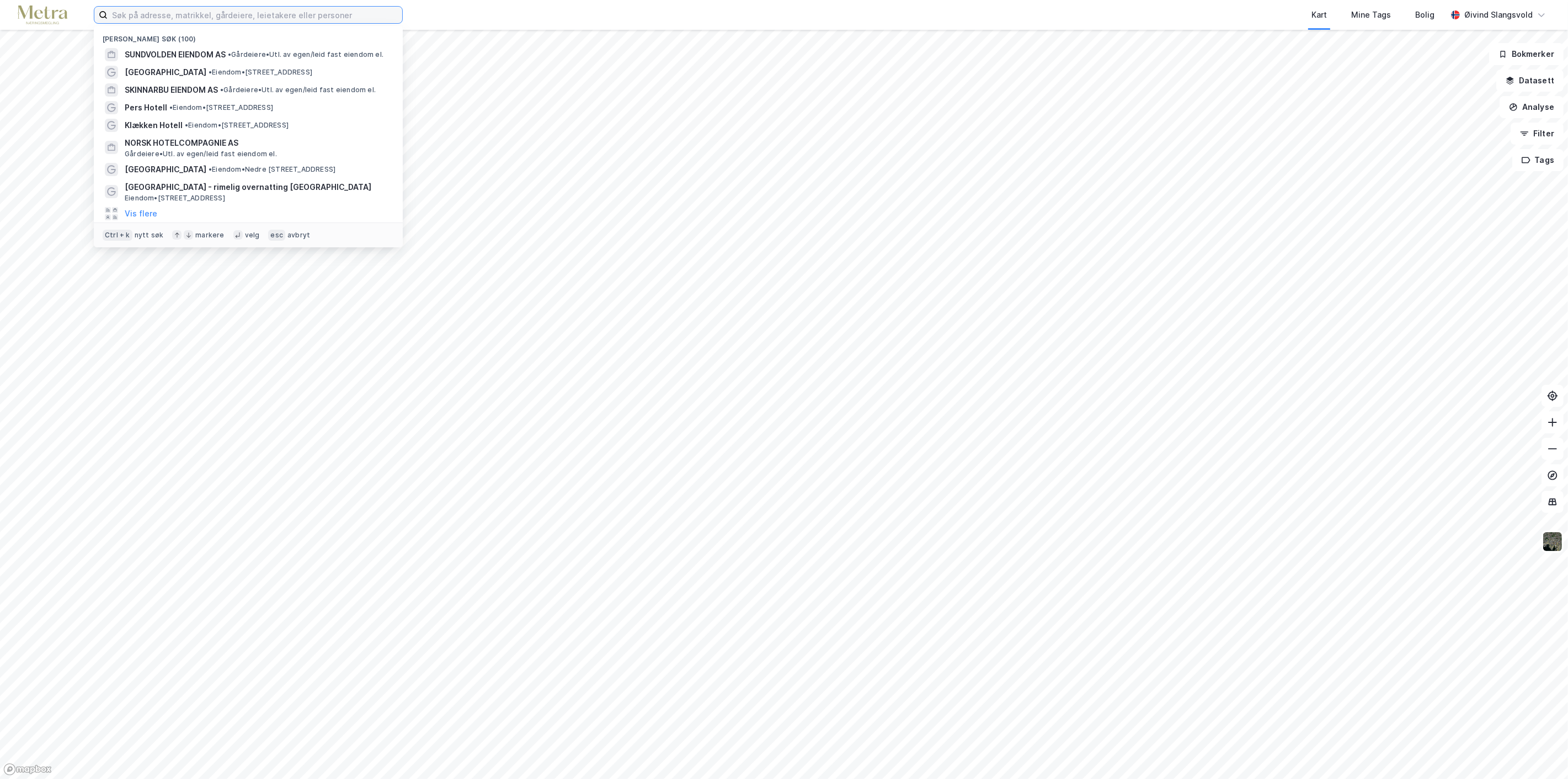
click at [351, 17] on input at bounding box center [255, 15] width 295 height 16
paste input "Quality Hotel [GEOGRAPHIC_DATA]"
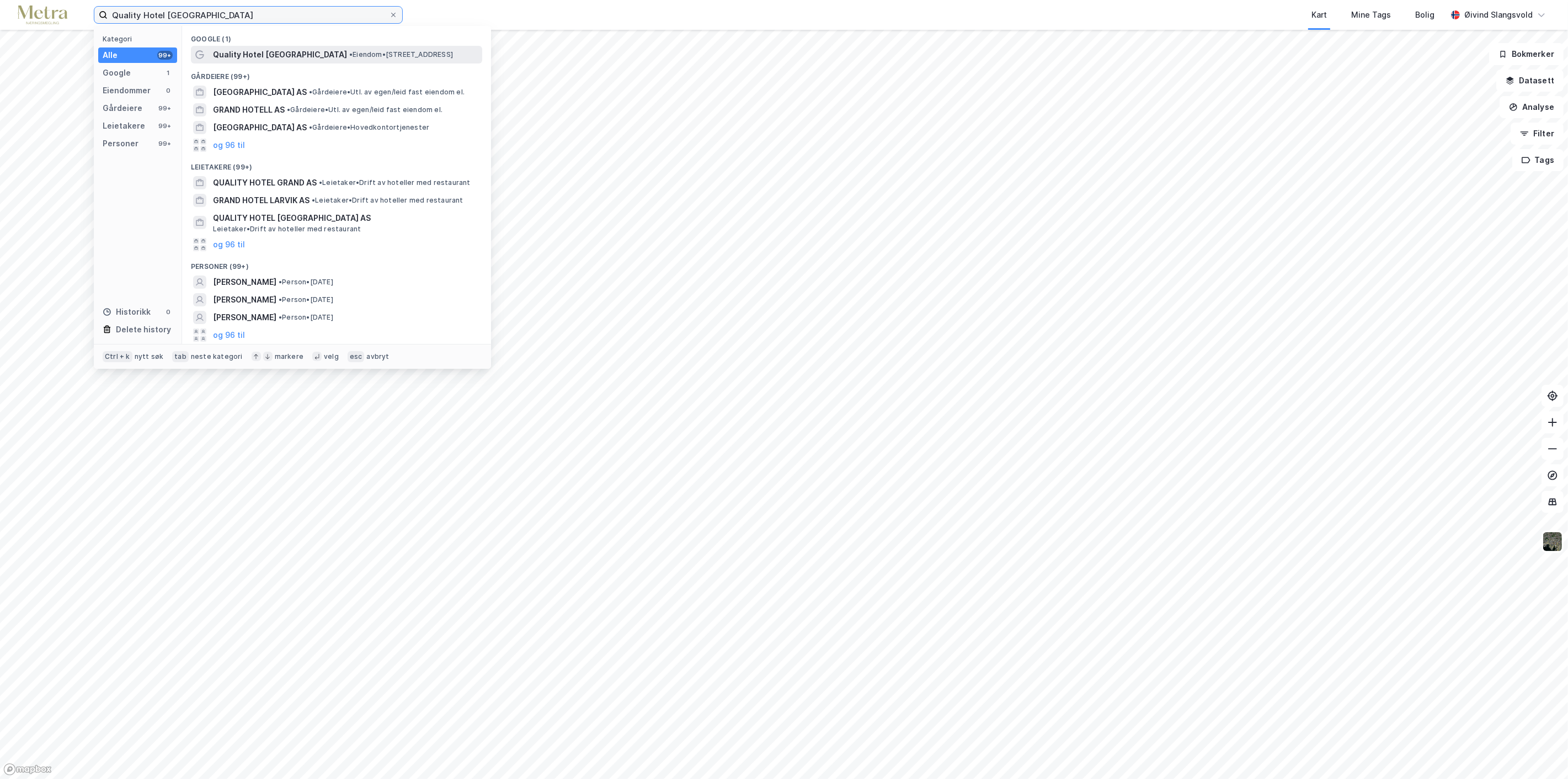
type input "Quality Hotel [GEOGRAPHIC_DATA]"
click at [310, 50] on span "Quality Hotel [GEOGRAPHIC_DATA]" at bounding box center [280, 55] width 134 height 13
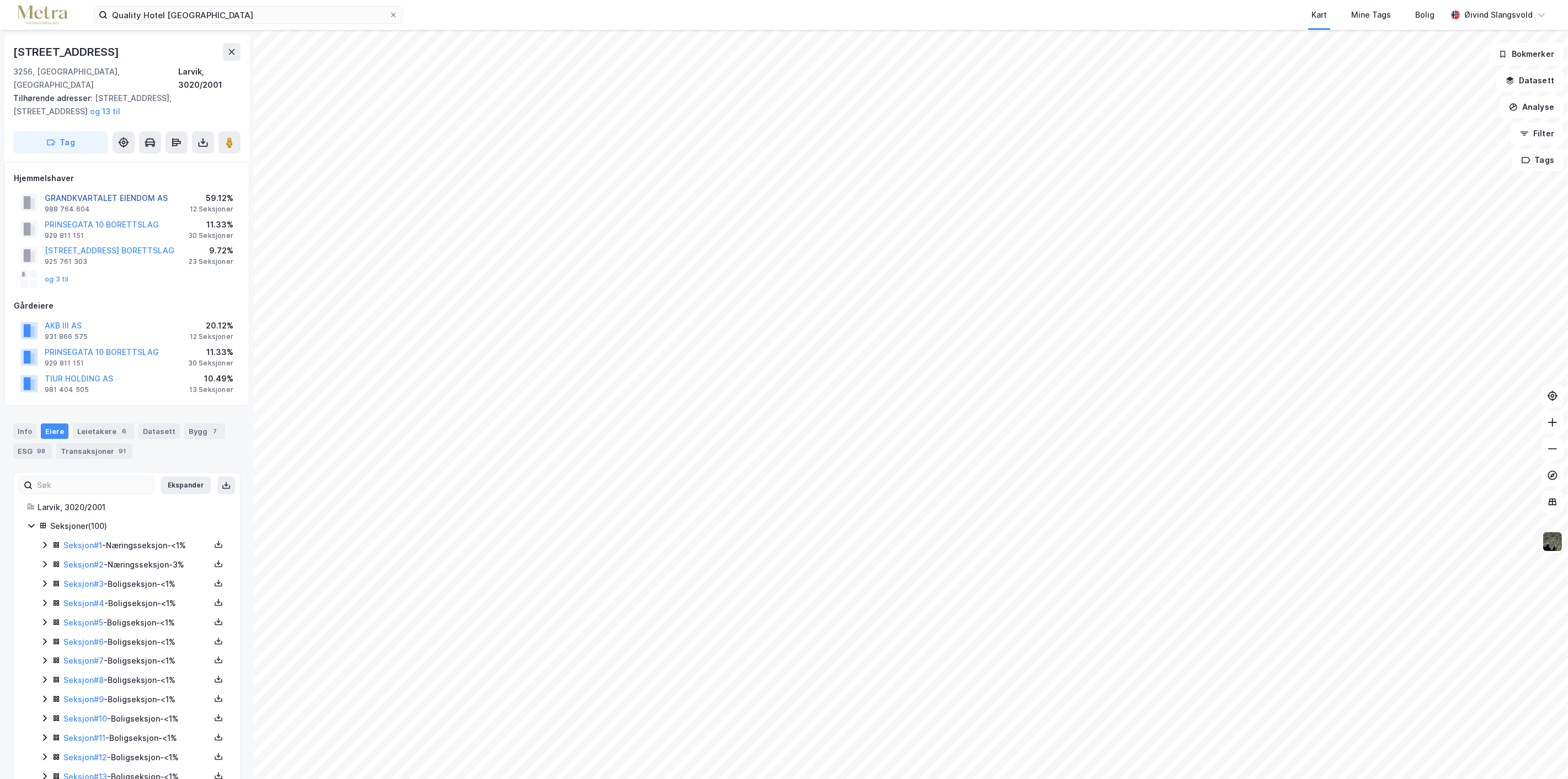
click at [0, 0] on button "GRANDKVARTALET EIENDOM AS" at bounding box center [0, 0] width 0 height 0
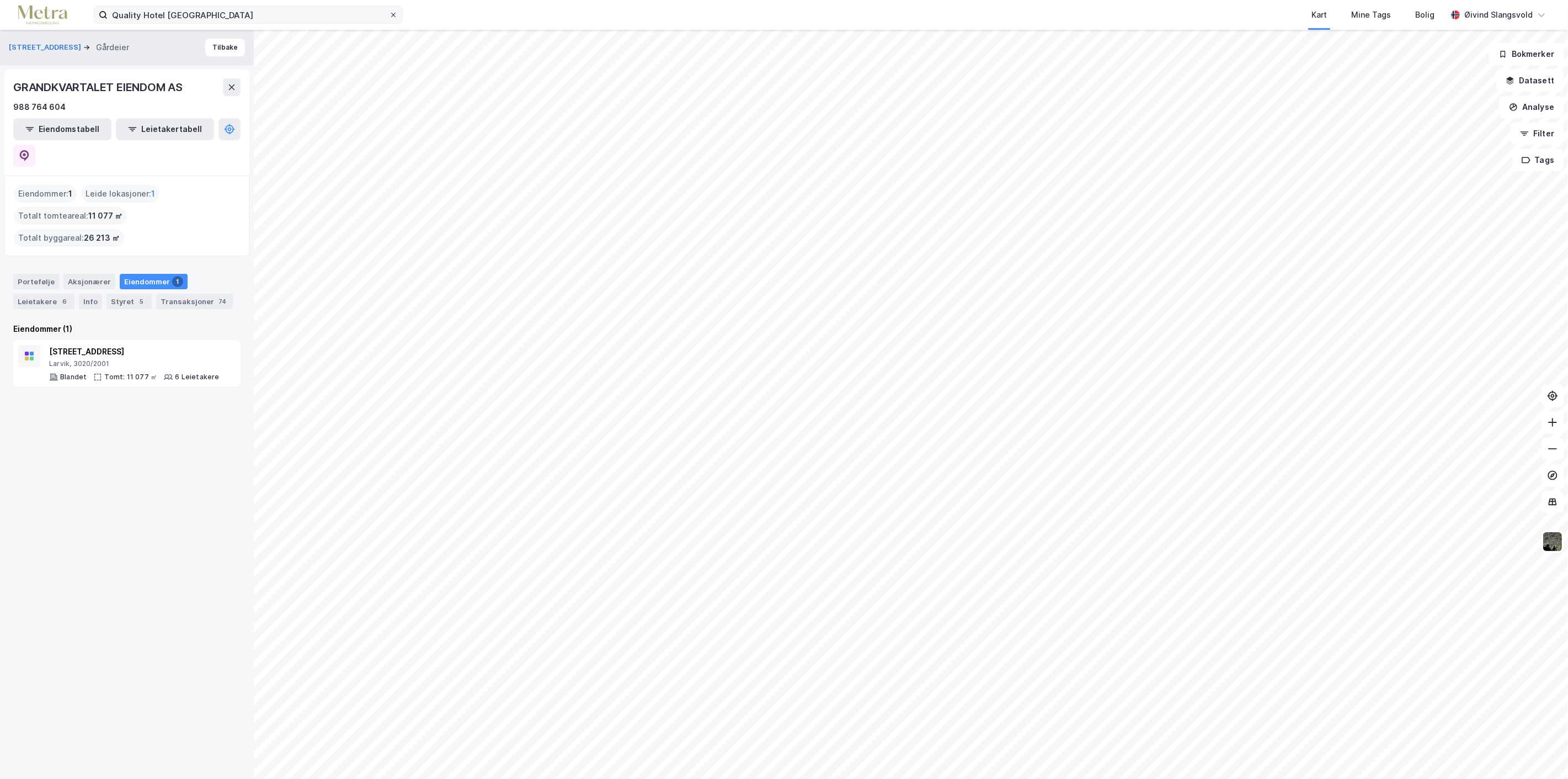
click at [393, 14] on icon at bounding box center [393, 15] width 4 height 4
click at [389, 14] on input "Quality Hotel [GEOGRAPHIC_DATA]" at bounding box center [248, 15] width 281 height 16
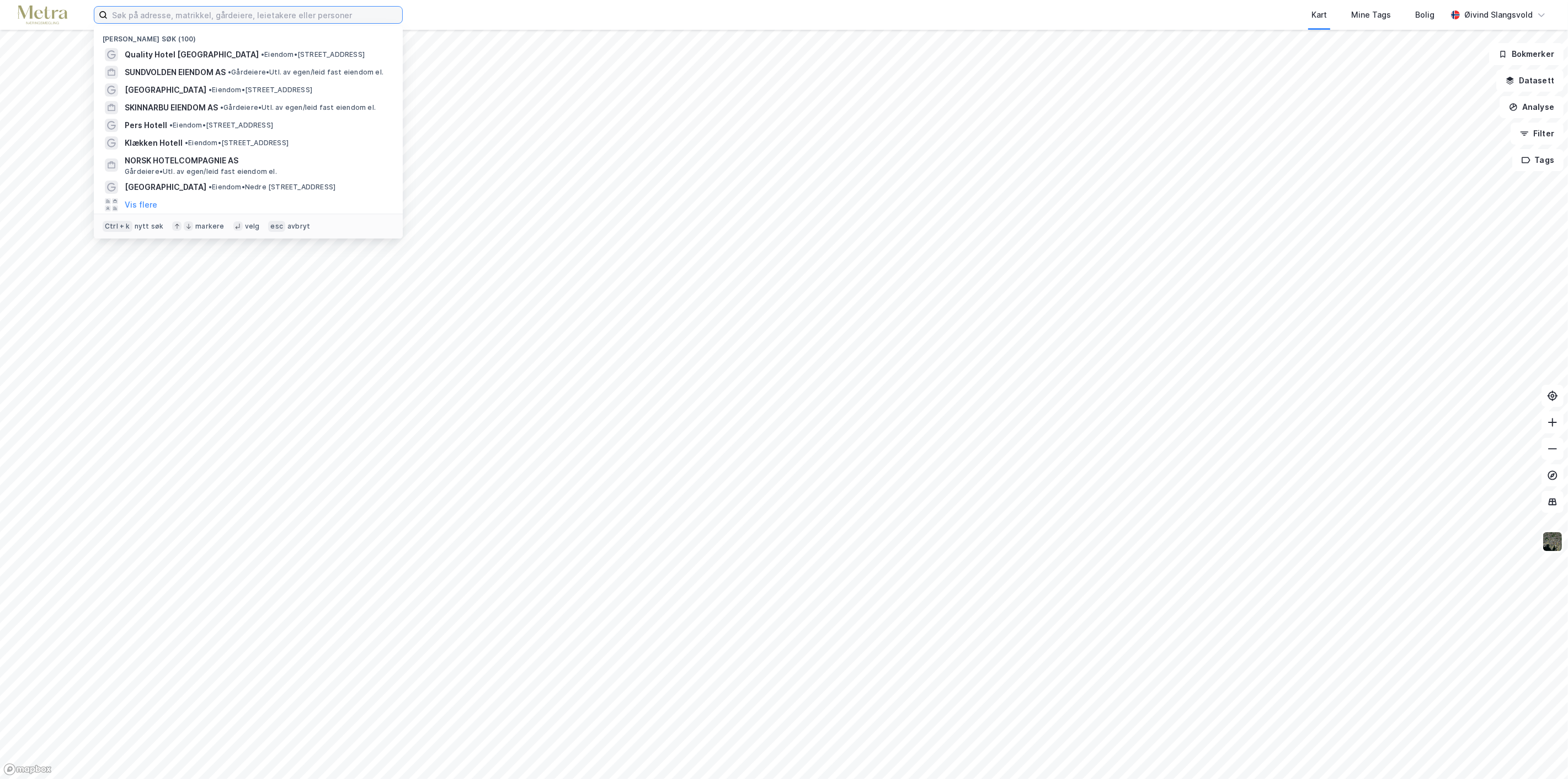
click at [321, 13] on input at bounding box center [255, 15] width 295 height 16
paste input "[PERSON_NAME] AS"
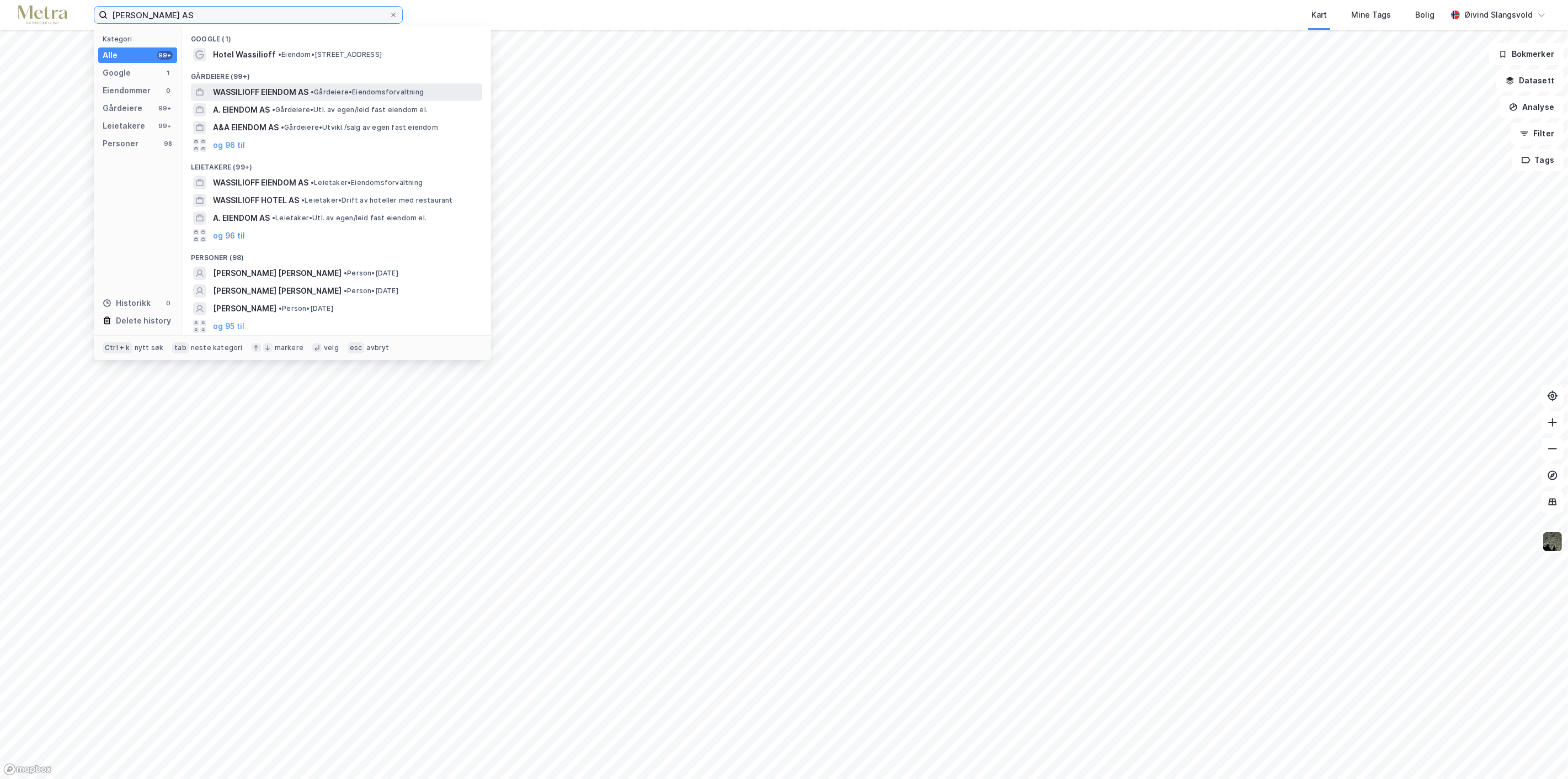
type input "[PERSON_NAME] AS"
click at [282, 87] on span "WASSILIOFF EIENDOM AS" at bounding box center [261, 92] width 96 height 13
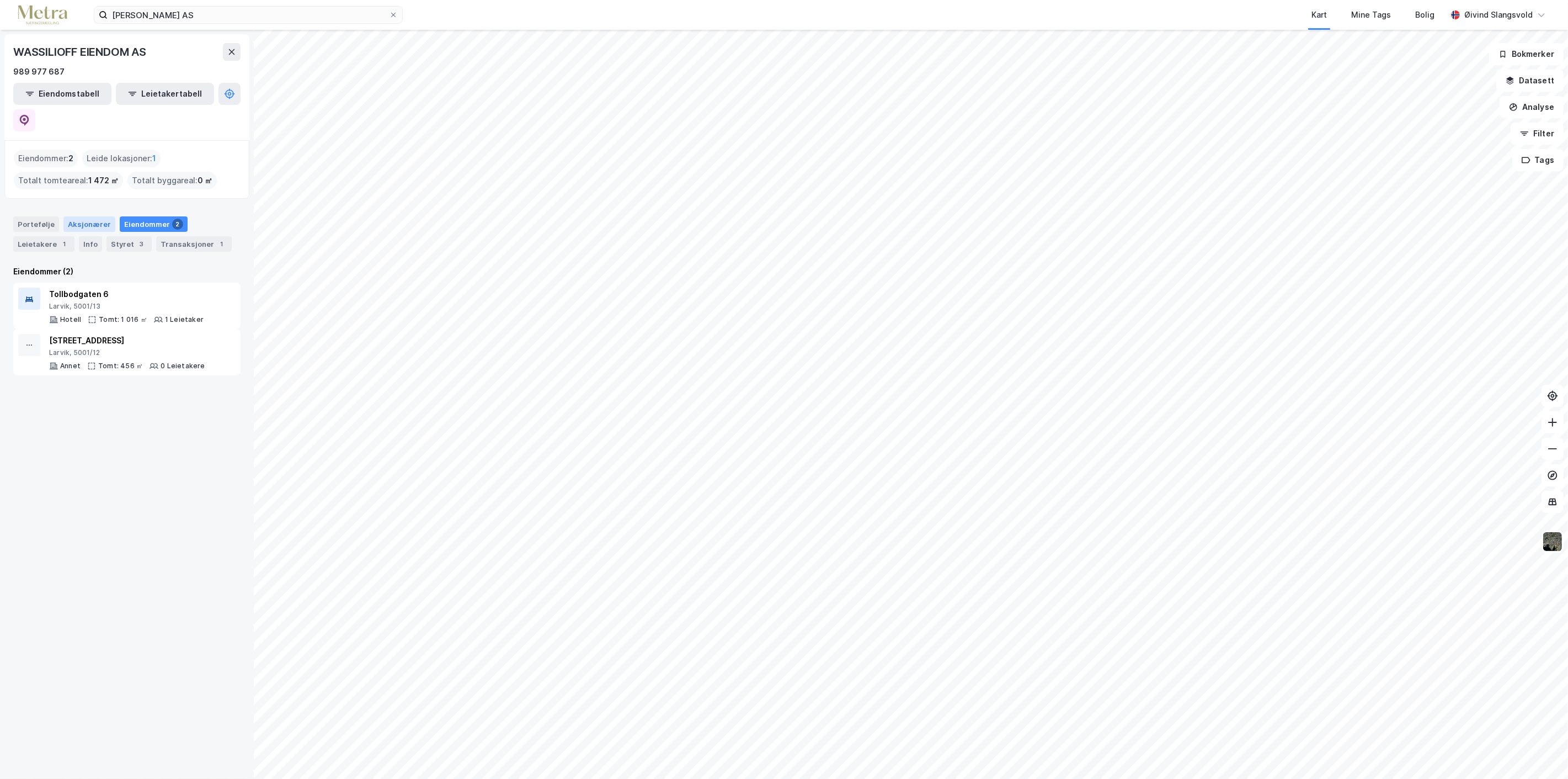
click at [87, 216] on div "Aksjonærer" at bounding box center [89, 224] width 52 height 15
